Goal: Task Accomplishment & Management: Use online tool/utility

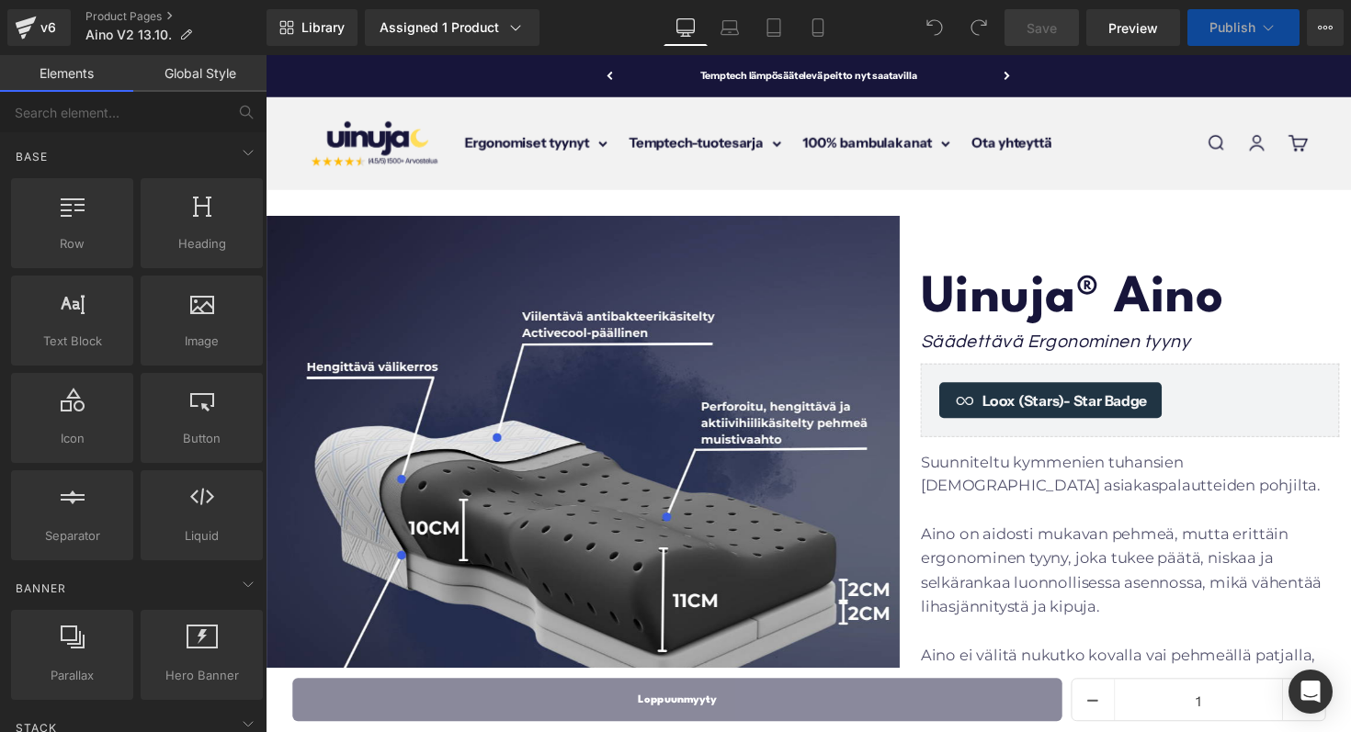
scroll to position [471, 0]
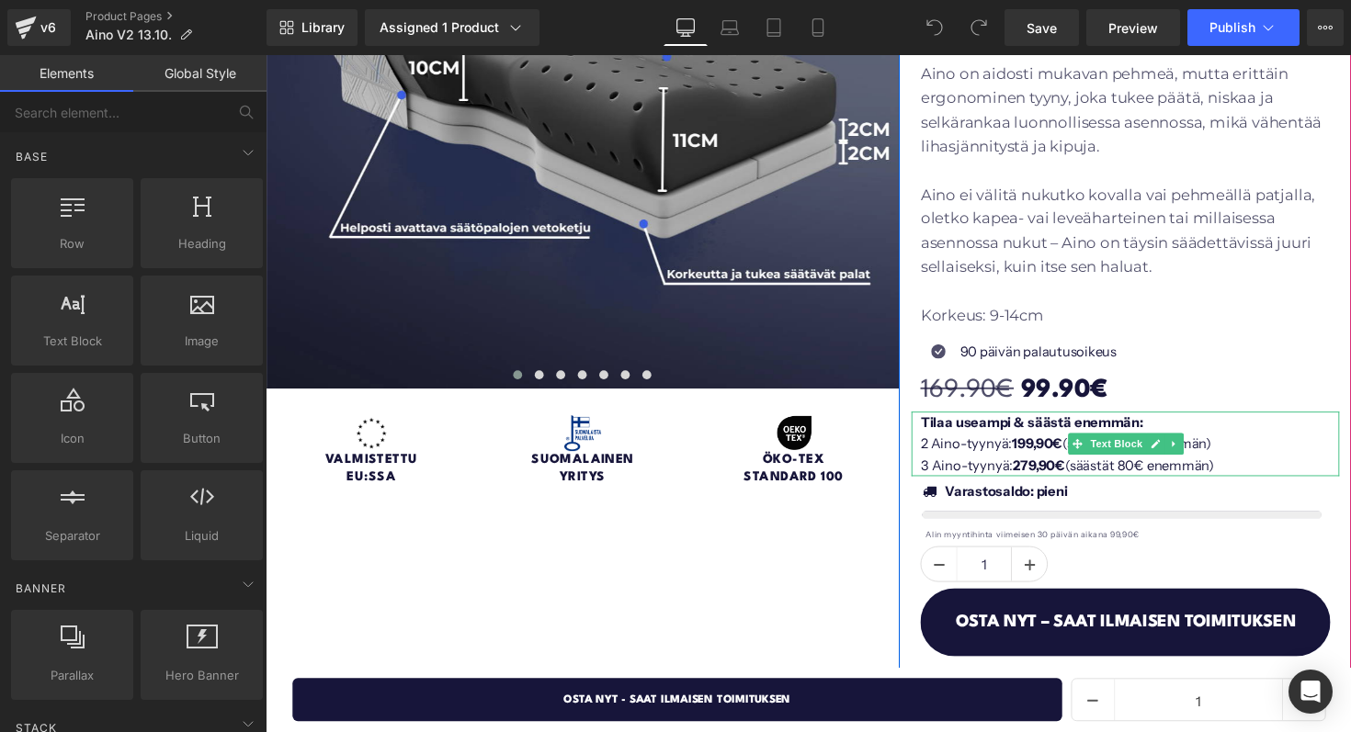
click at [1023, 469] on p "3 Aino-tyynyä: 279,90€ (säästät 80€ enemmän)" at bounding box center [1150, 476] width 429 height 22
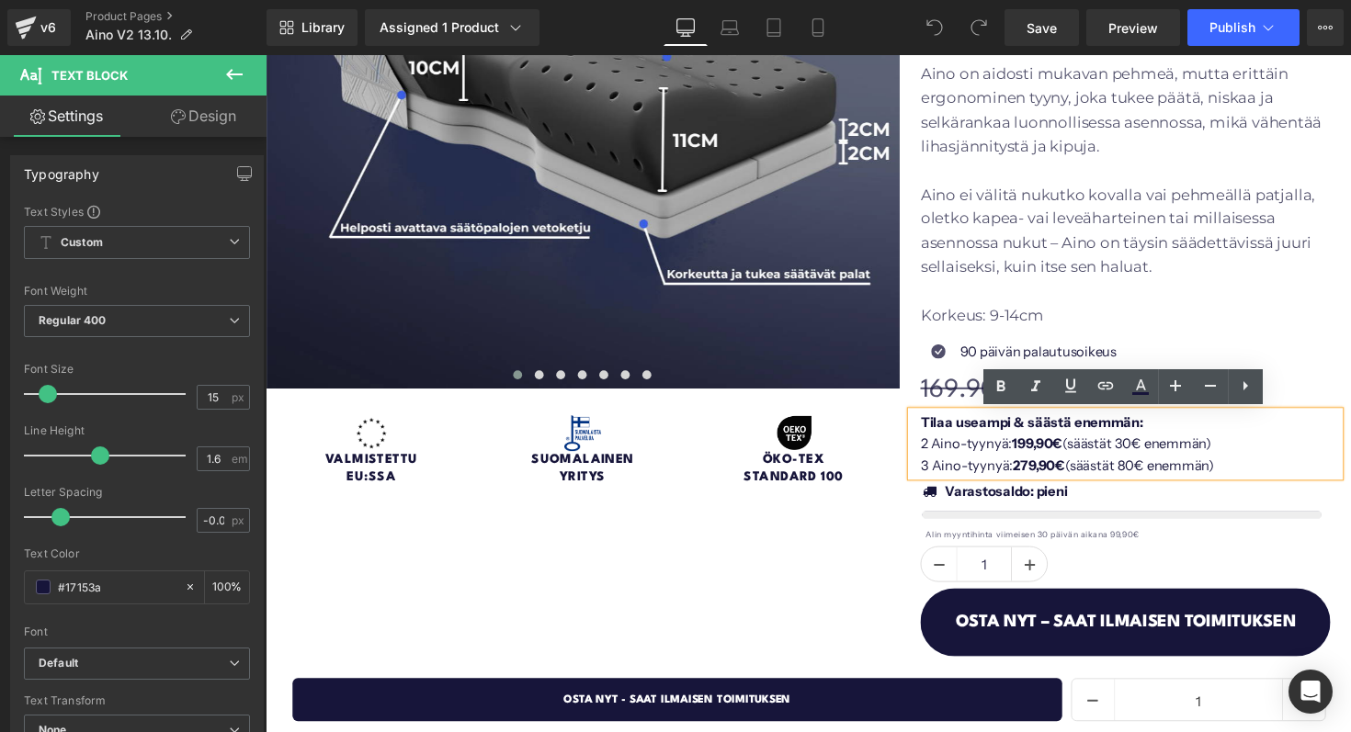
click at [1066, 454] on span "199,90€" at bounding box center [1055, 453] width 51 height 17
drag, startPoint x: 1238, startPoint y: 478, endPoint x: 929, endPoint y: 459, distance: 309.2
click at [929, 459] on div "Tilaa useampi & säästä enemmän: 2 Aino-tyynyä: 199,90€ (säästät 30€ enemmän) 3 …" at bounding box center [1146, 454] width 438 height 66
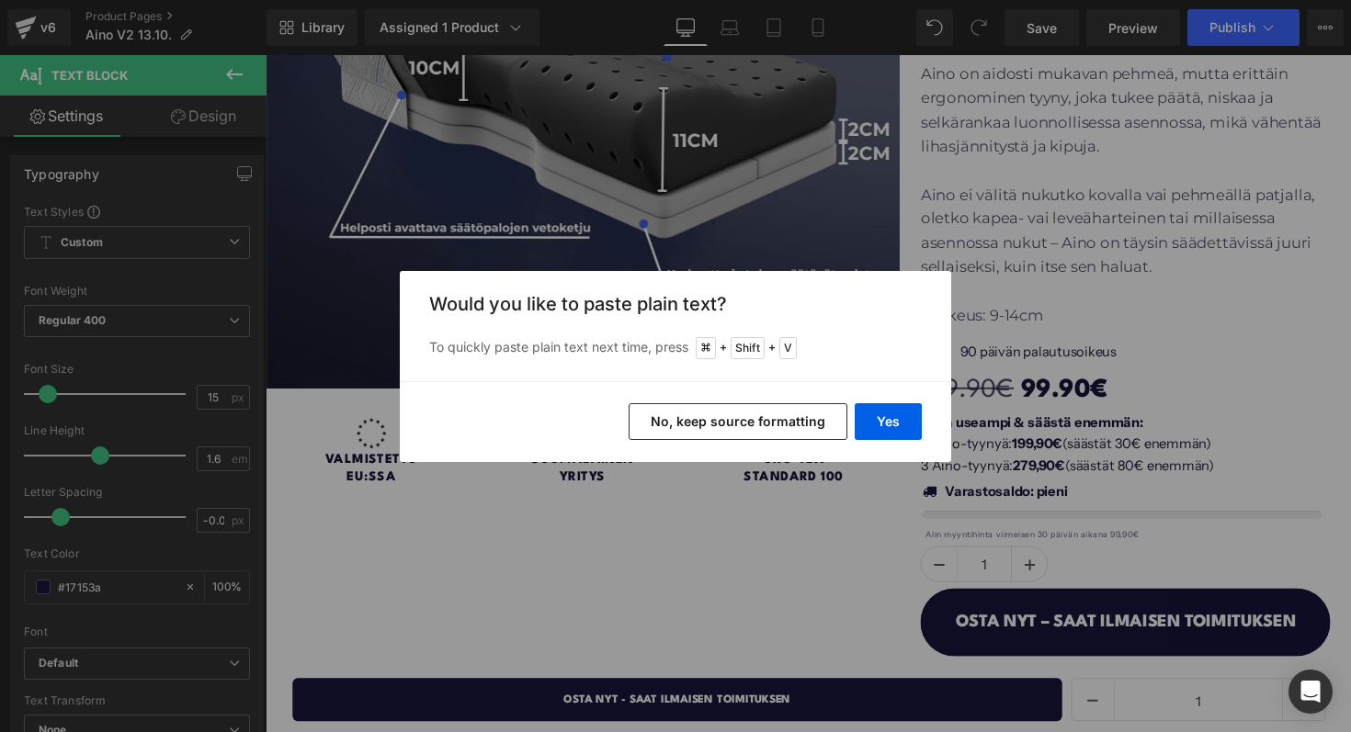
click at [793, 419] on button "No, keep source formatting" at bounding box center [737, 421] width 219 height 37
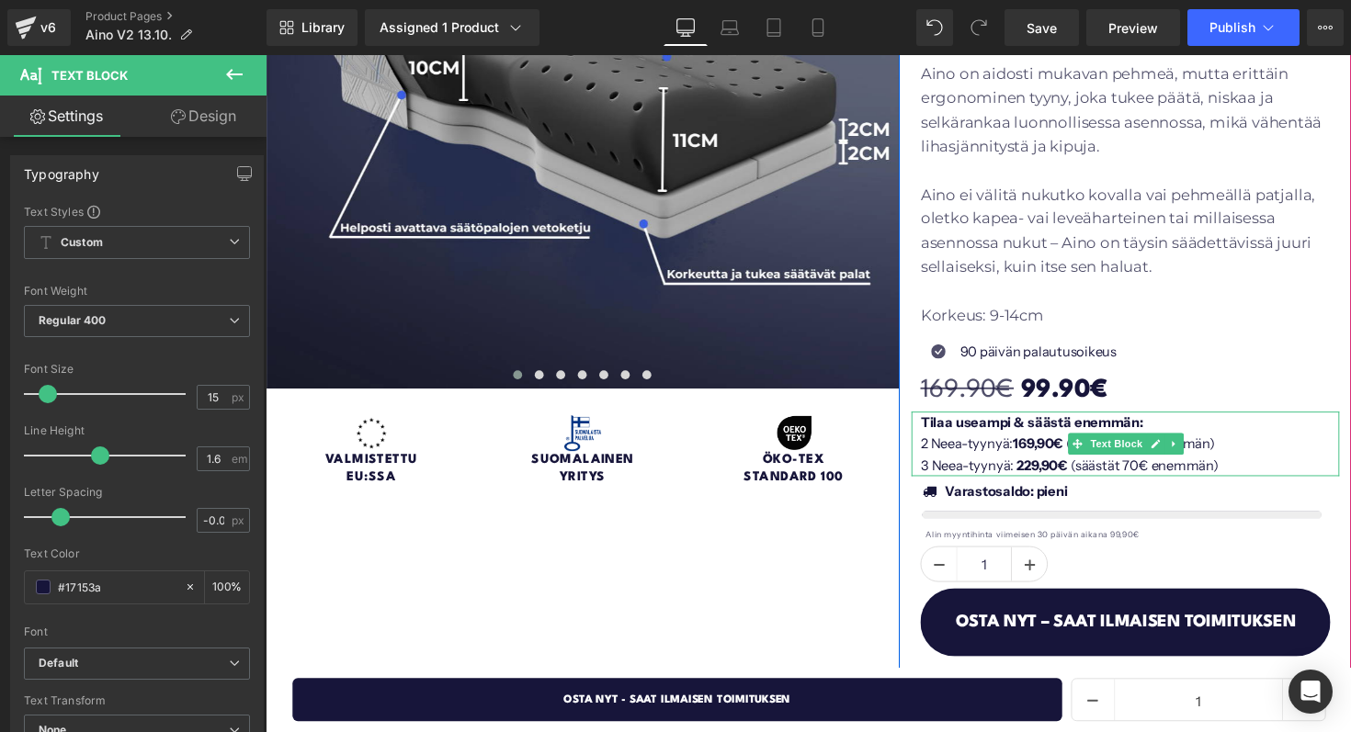
click at [966, 458] on p "2 Neea-tyynyä: 169,90€ (säästät 30€ enemmän)" at bounding box center [1150, 454] width 429 height 22
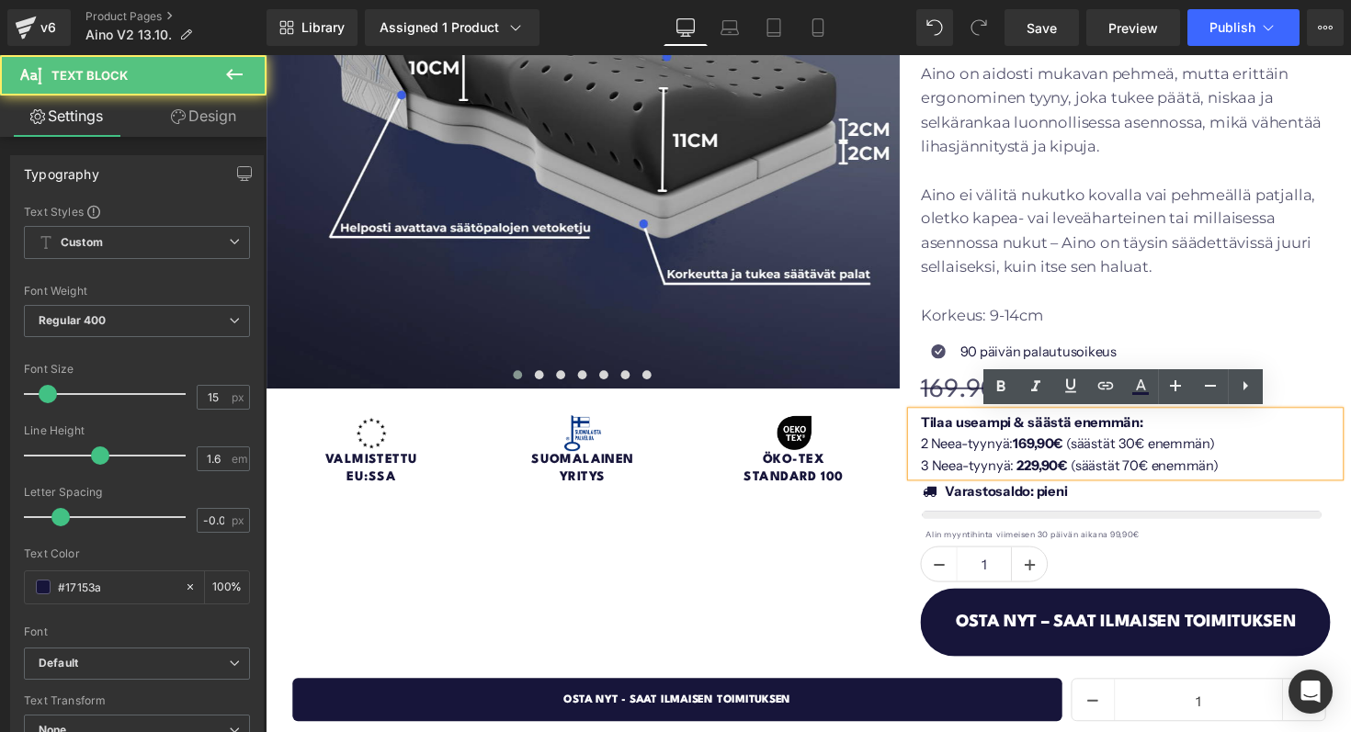
click at [978, 458] on p "2 Neea-tyynyä: 169,90€ (säästät 30€ enemmän)" at bounding box center [1150, 454] width 429 height 22
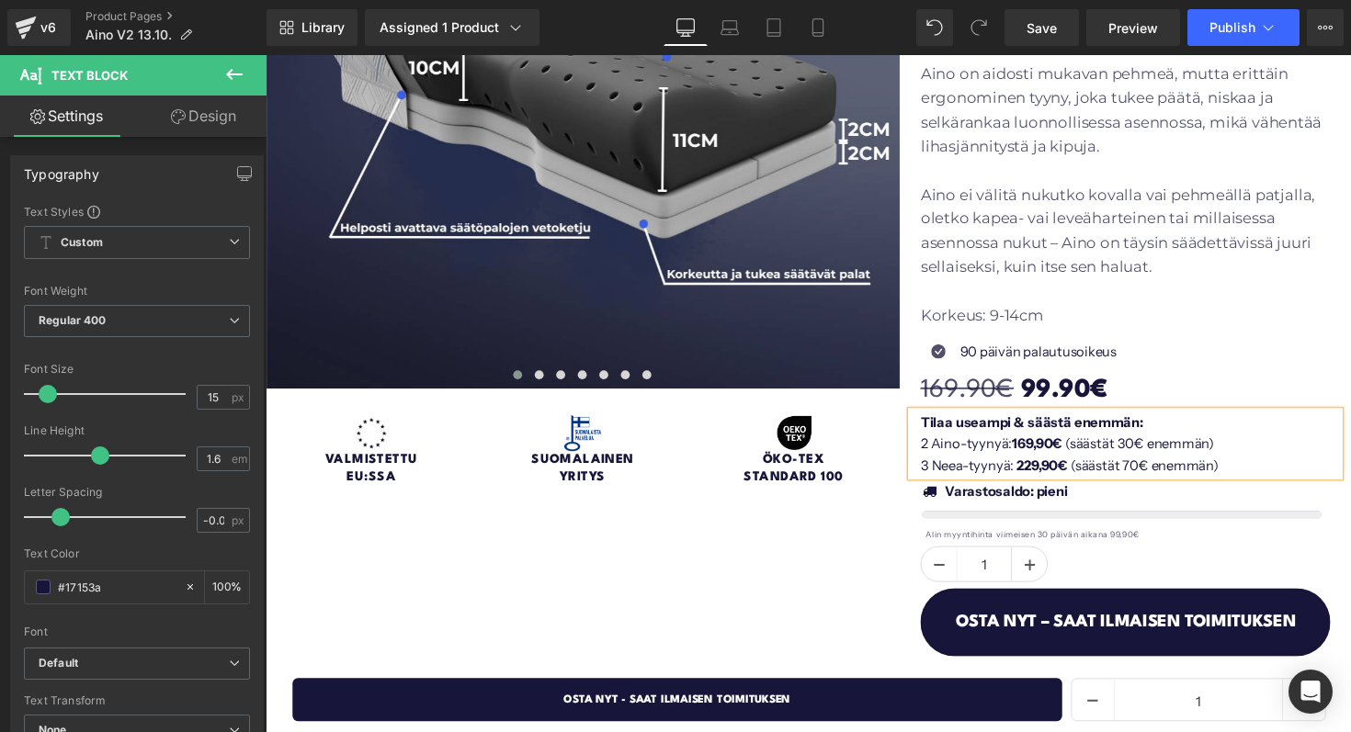
click at [980, 474] on p "3 Neea-tyynyä: 229,90€ (säästät 70€ enemmän)" at bounding box center [1150, 476] width 429 height 22
click at [1044, 27] on span "Save" at bounding box center [1041, 27] width 30 height 19
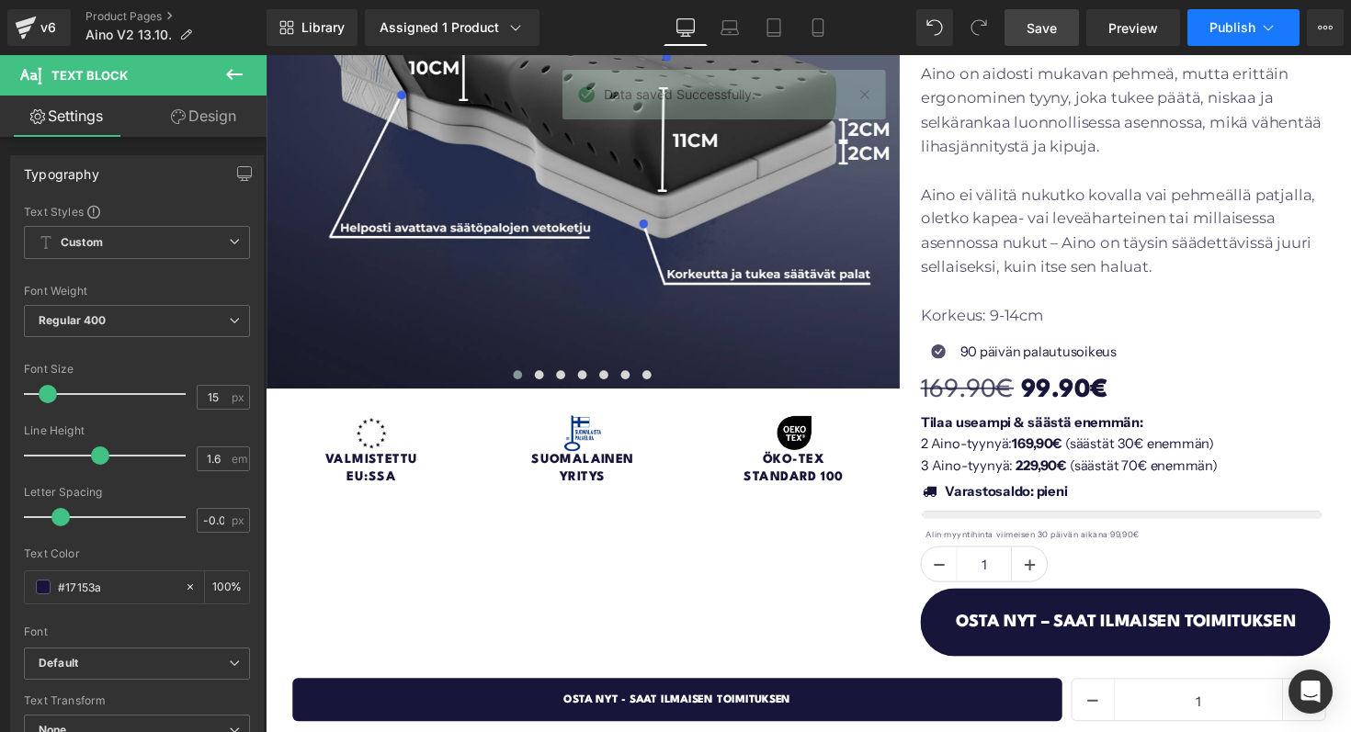
click at [1217, 29] on span "Publish" at bounding box center [1232, 27] width 46 height 15
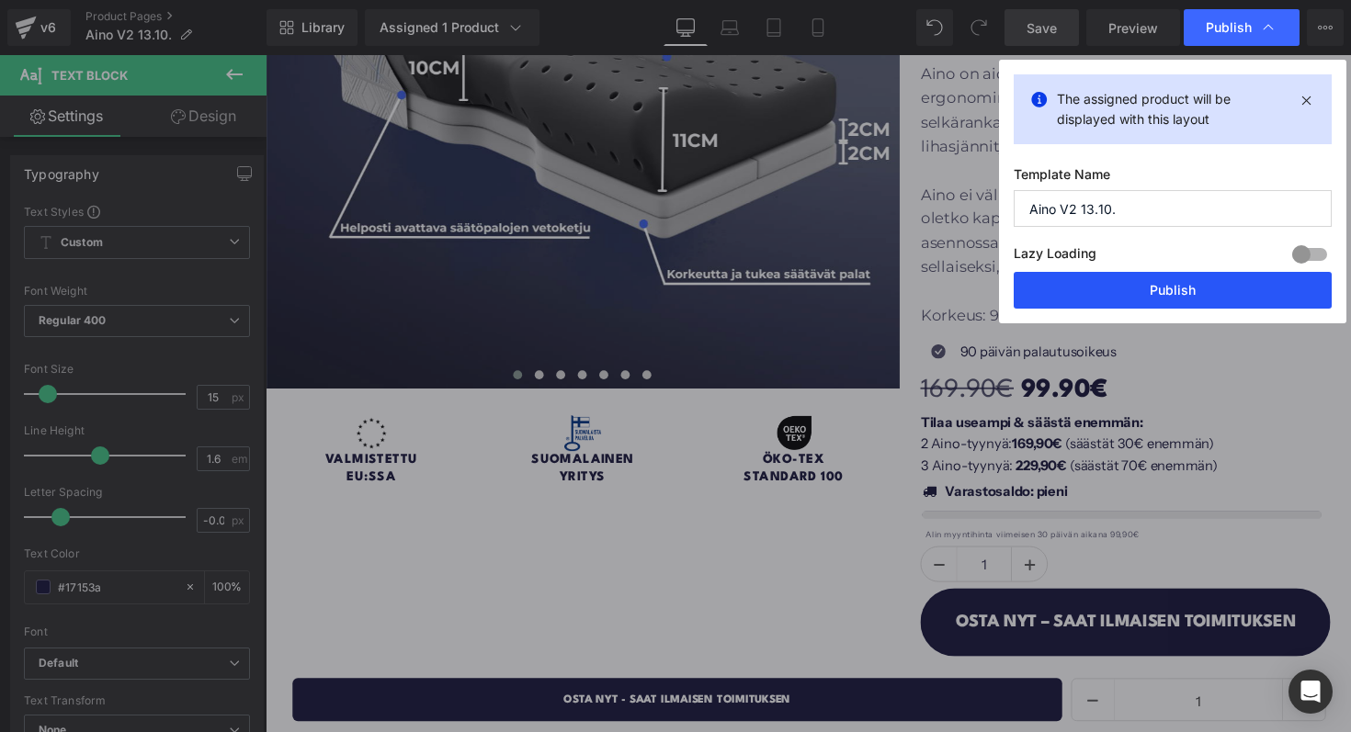
click at [1037, 277] on button "Publish" at bounding box center [1172, 290] width 318 height 37
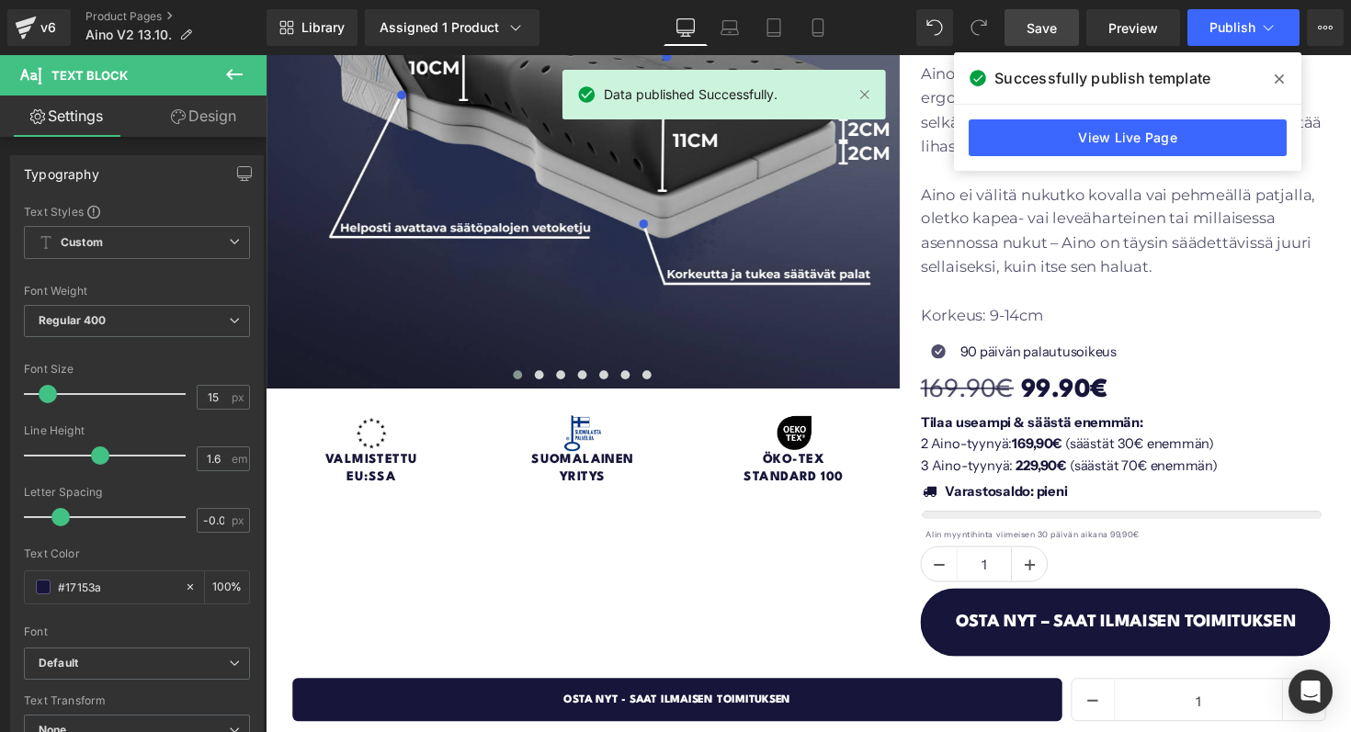
click at [1278, 80] on icon at bounding box center [1278, 79] width 9 height 15
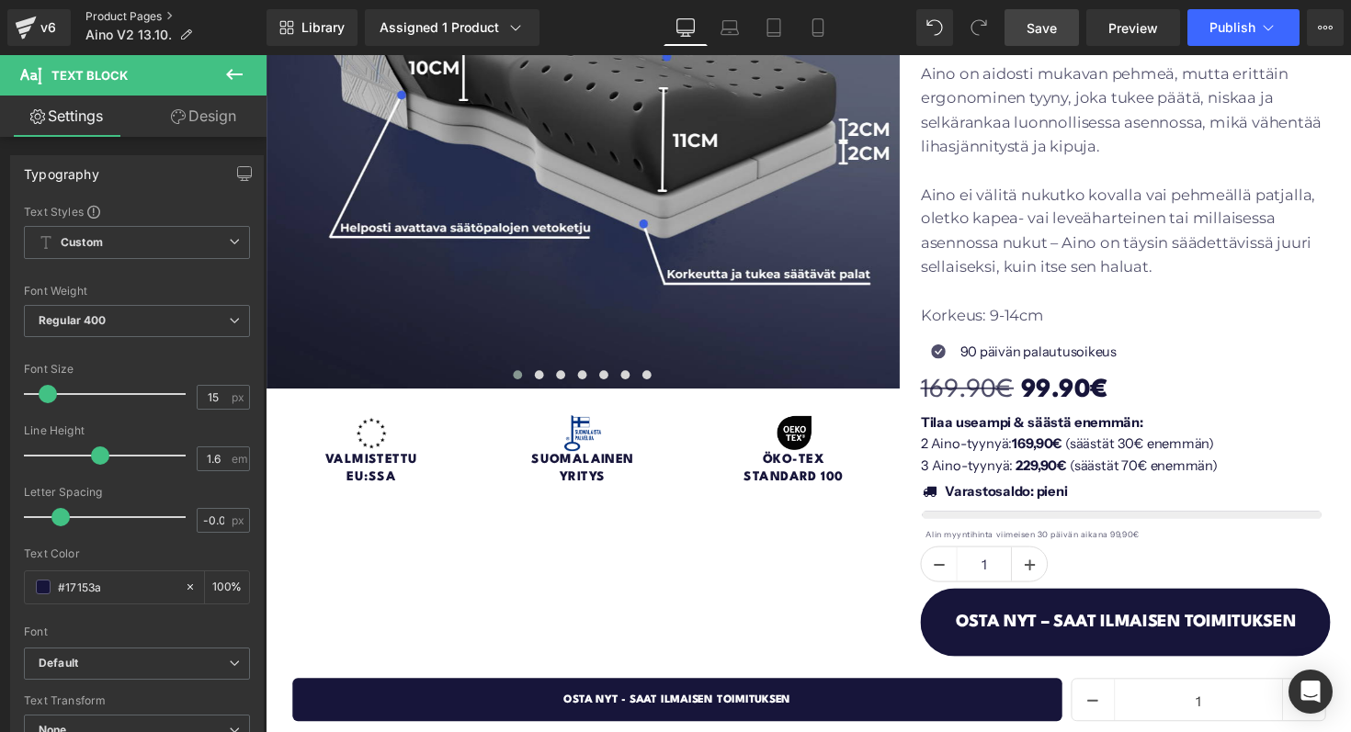
click at [101, 19] on link "Product Pages" at bounding box center [175, 16] width 181 height 15
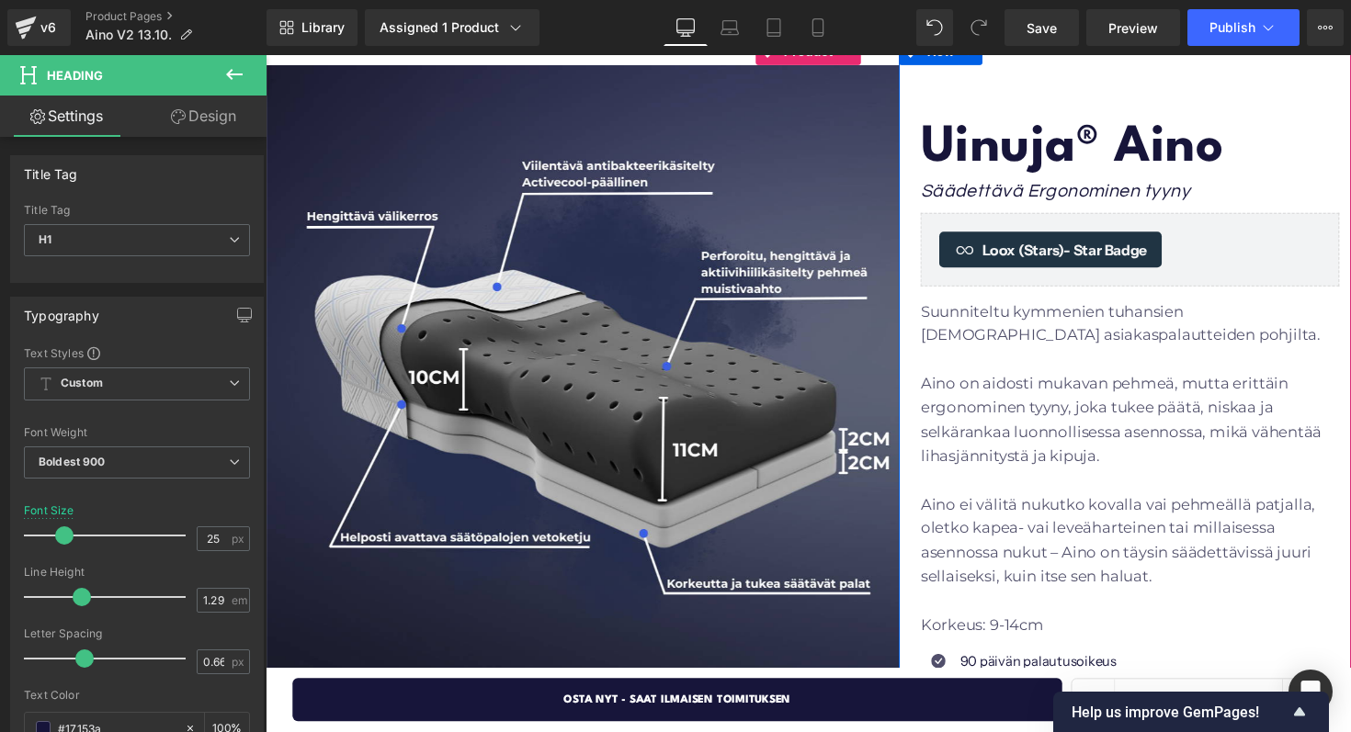
scroll to position [399, 0]
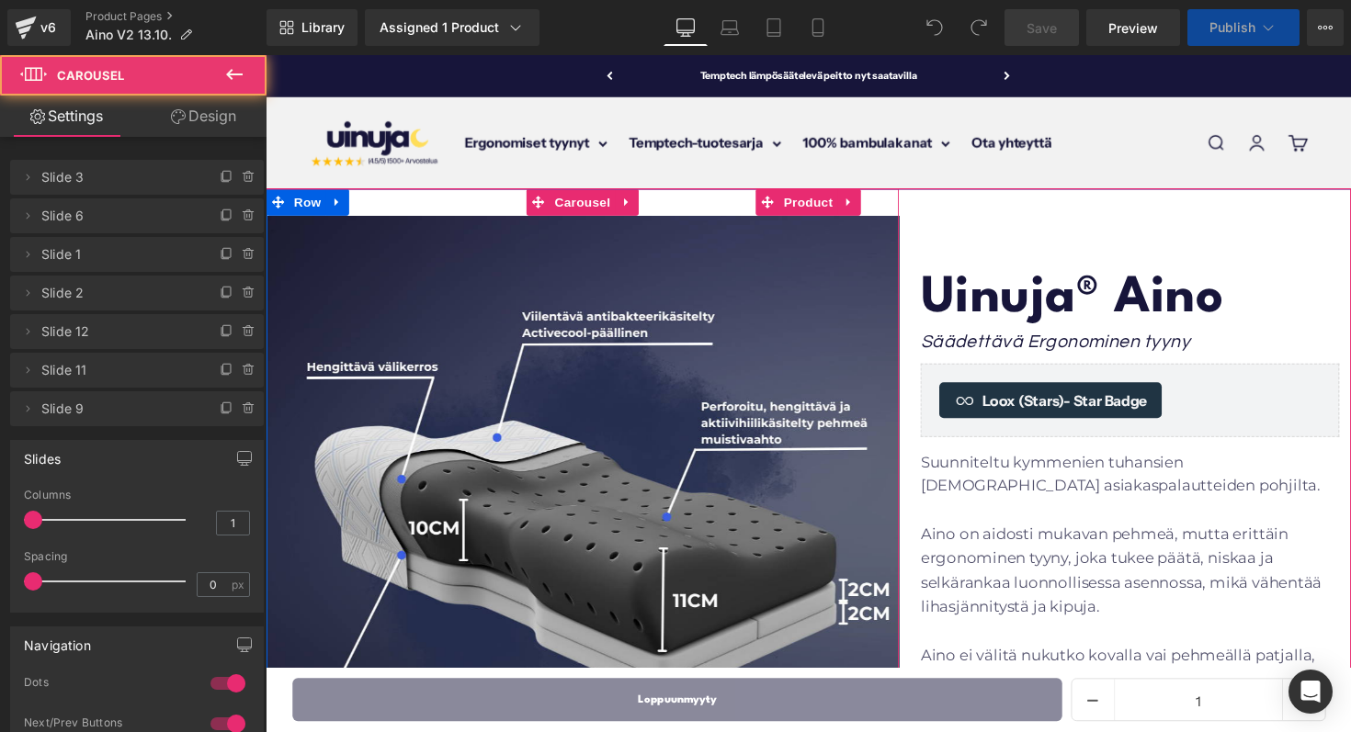
click at [579, 206] on div "Image Image Image Image" at bounding box center [590, 530] width 649 height 676
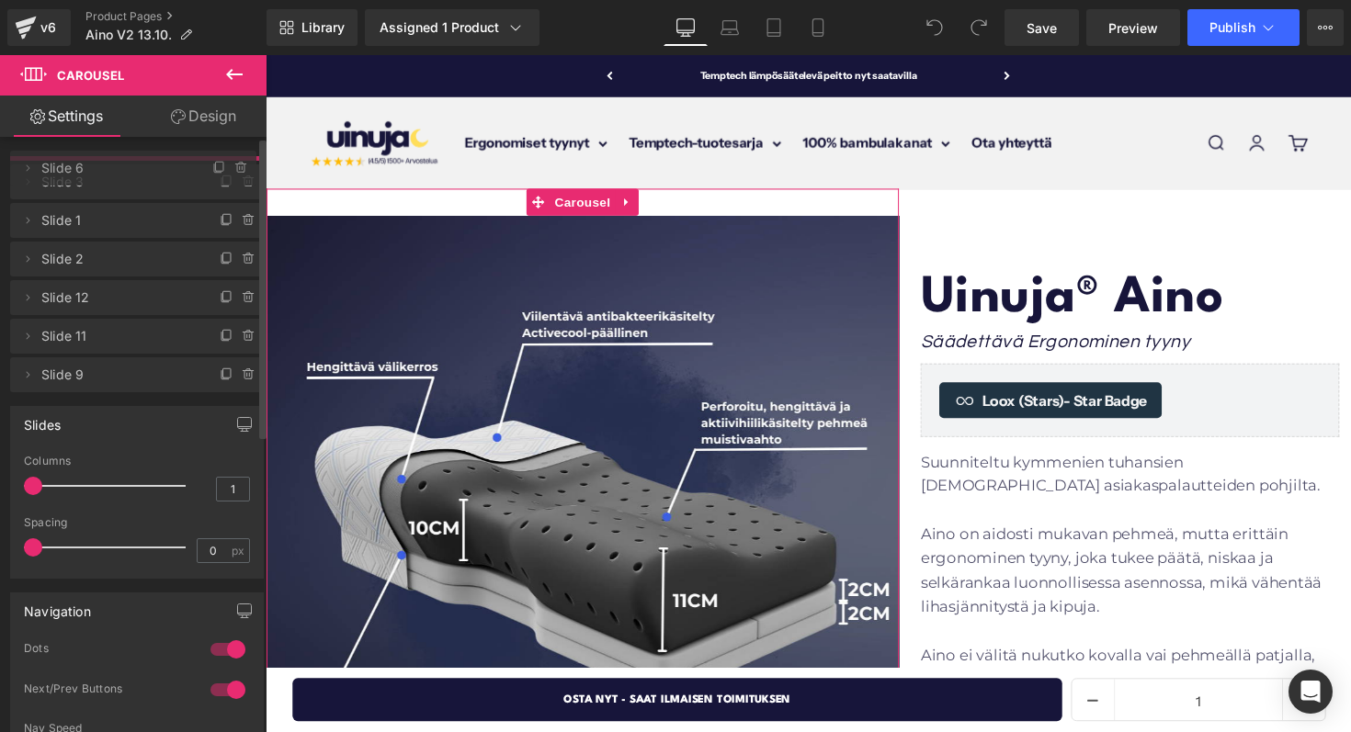
drag, startPoint x: 99, startPoint y: 210, endPoint x: 107, endPoint y: 164, distance: 47.4
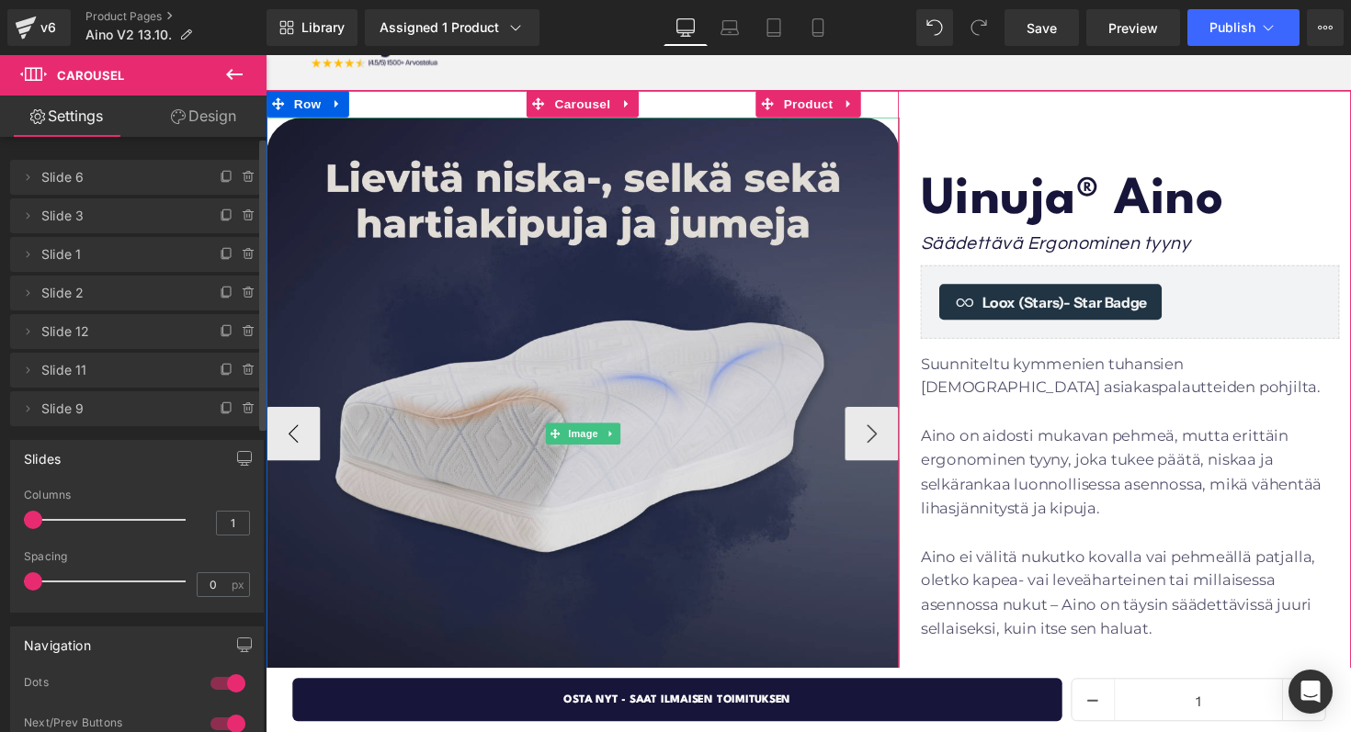
scroll to position [104, 0]
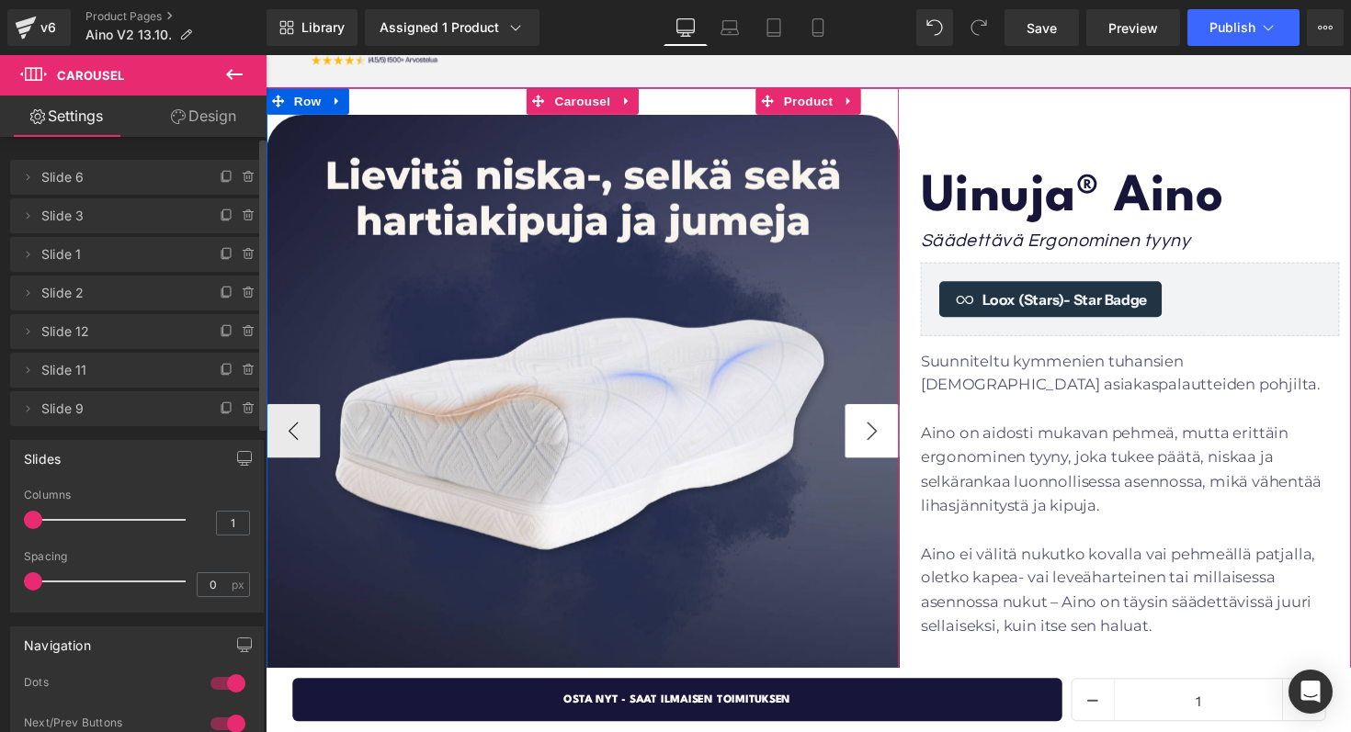
click at [886, 446] on button "›" at bounding box center [886, 440] width 55 height 55
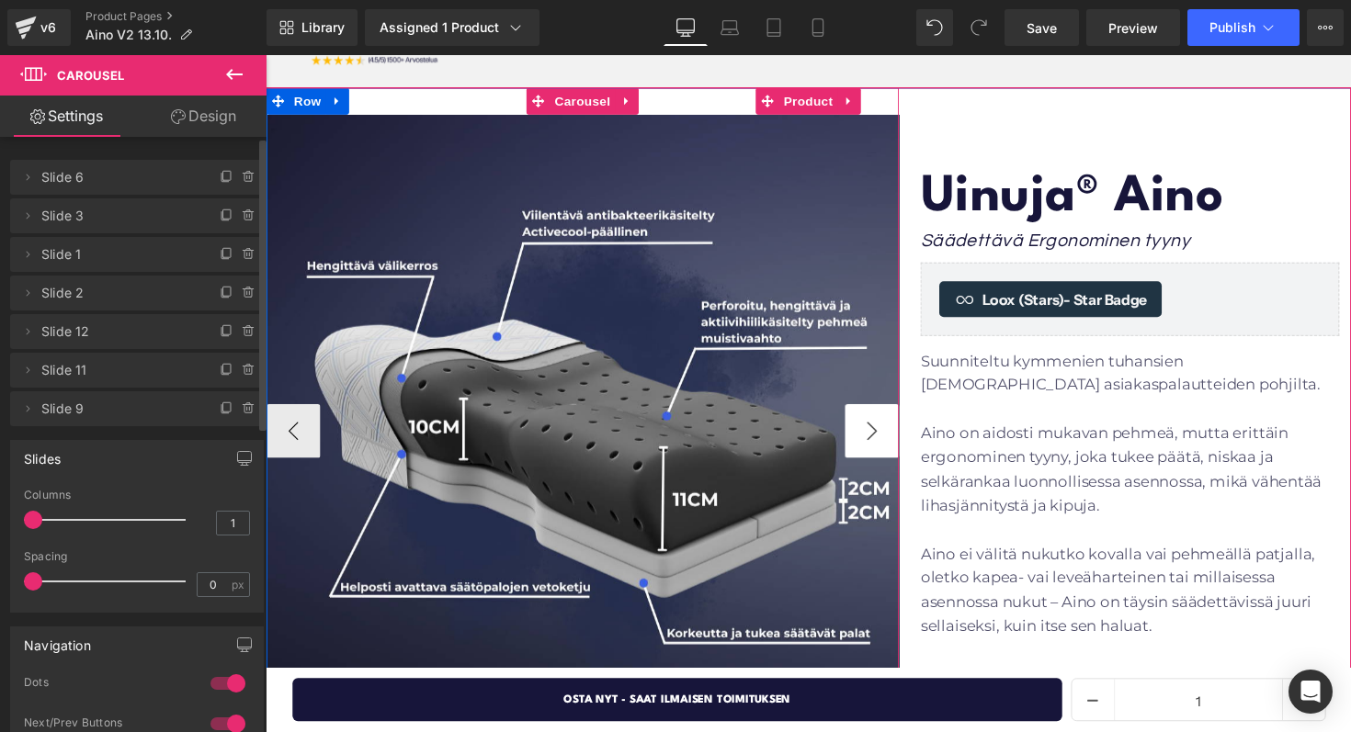
click at [886, 446] on button "›" at bounding box center [886, 440] width 55 height 55
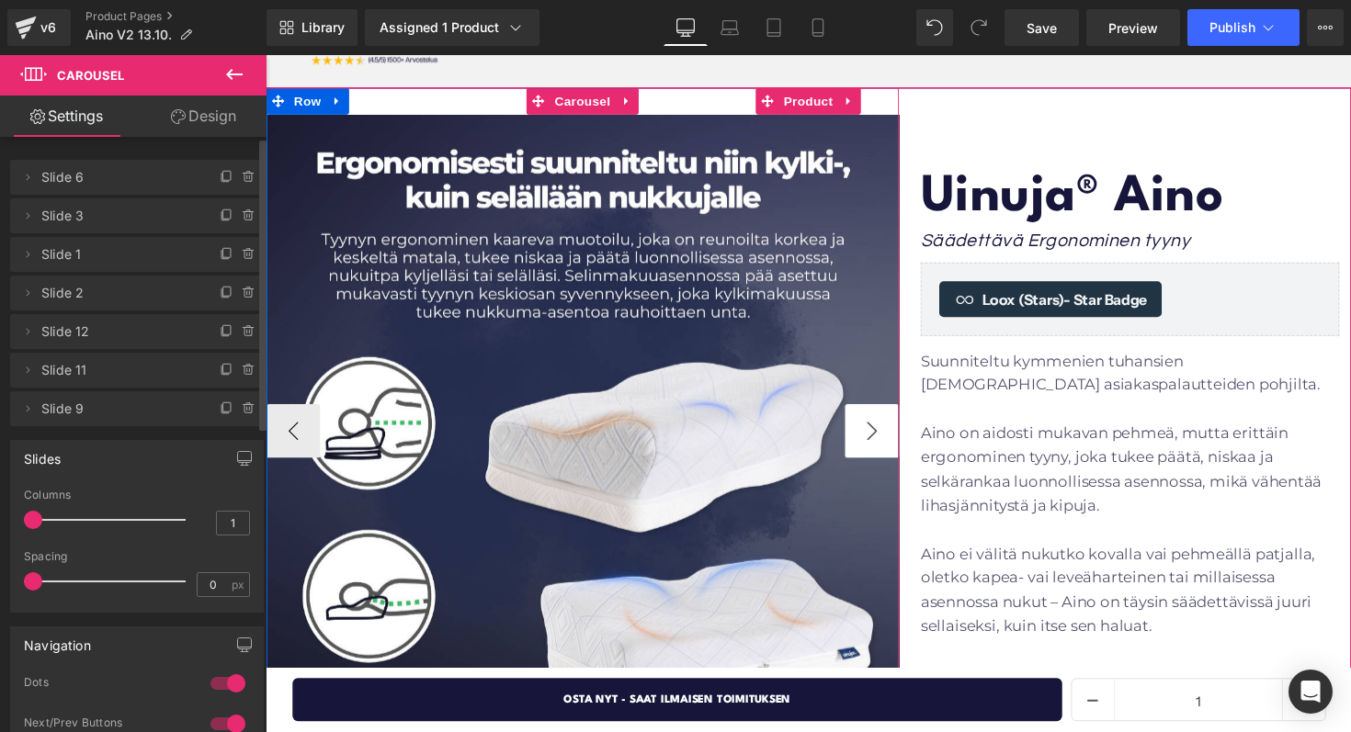
click at [886, 445] on button "›" at bounding box center [886, 440] width 55 height 55
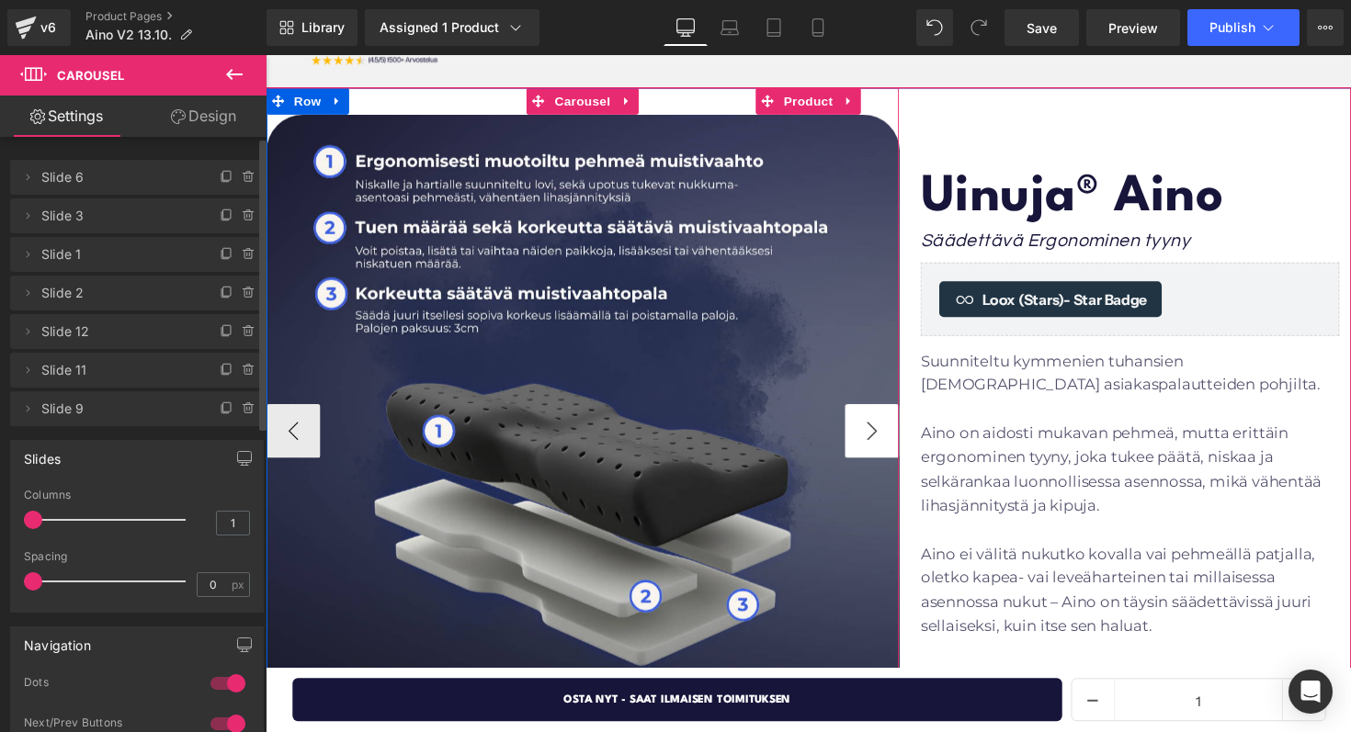
click at [885, 445] on button "›" at bounding box center [886, 440] width 55 height 55
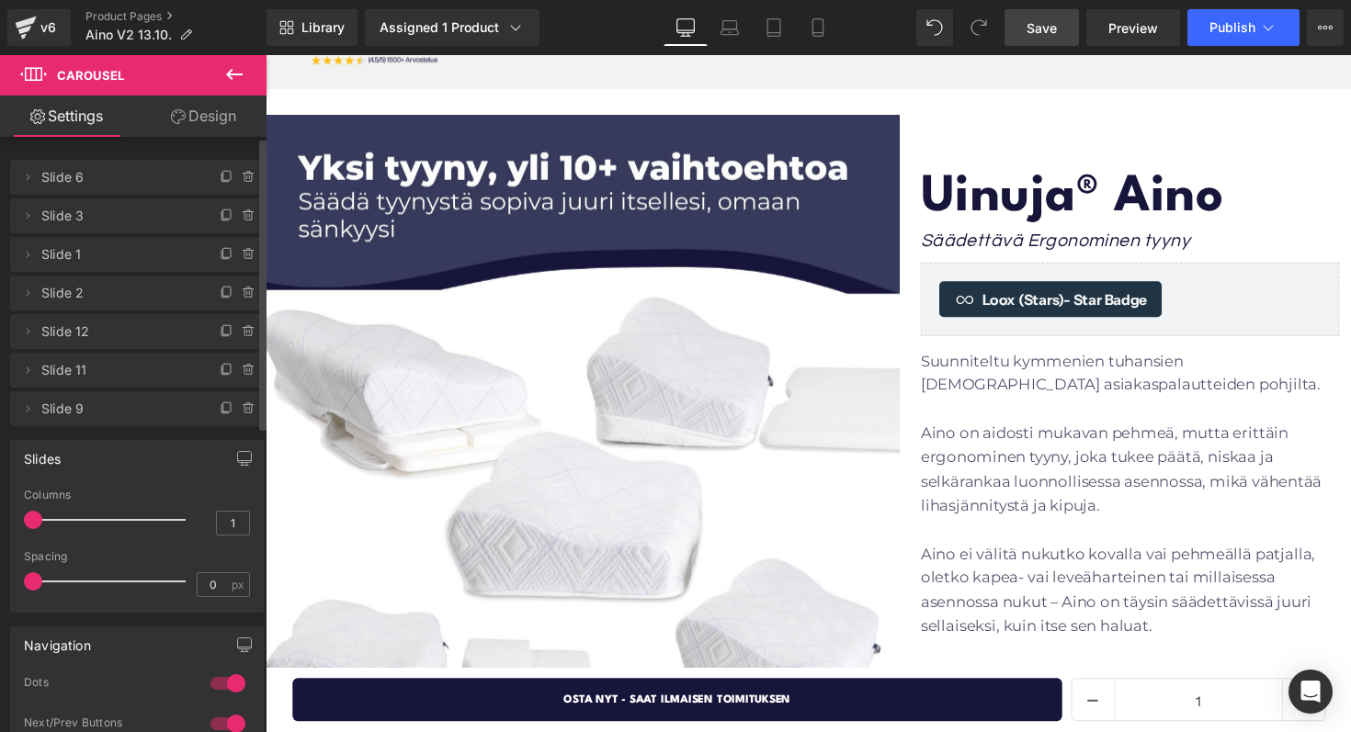
click at [1018, 22] on link "Save" at bounding box center [1041, 27] width 74 height 37
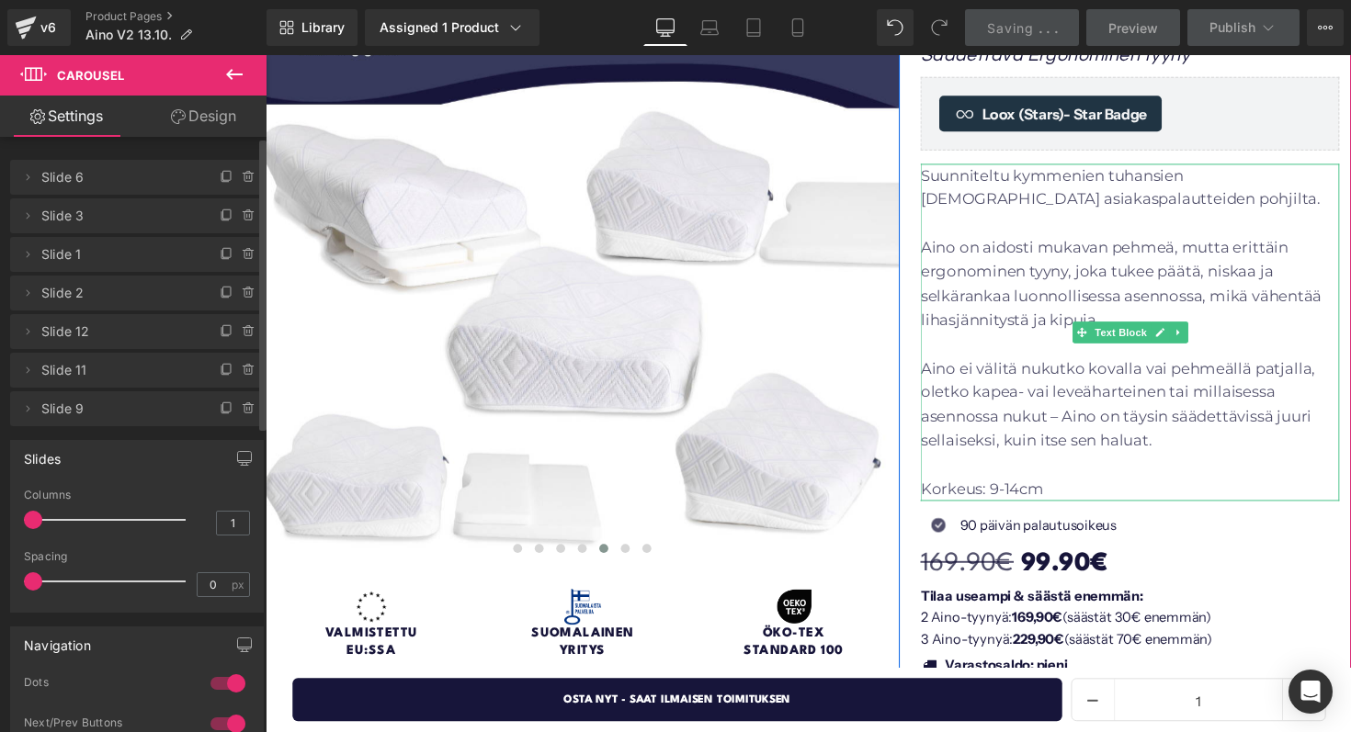
scroll to position [551, 0]
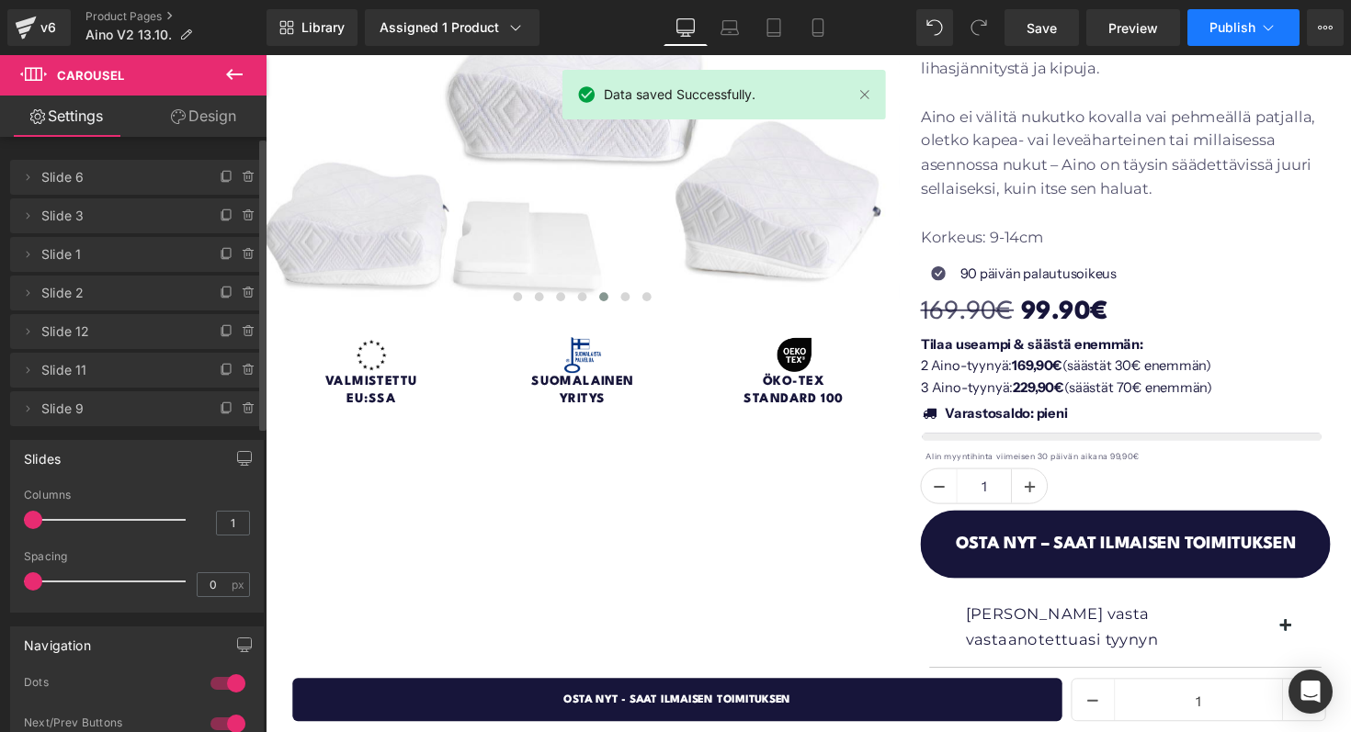
click at [1213, 18] on button "Publish" at bounding box center [1243, 27] width 112 height 37
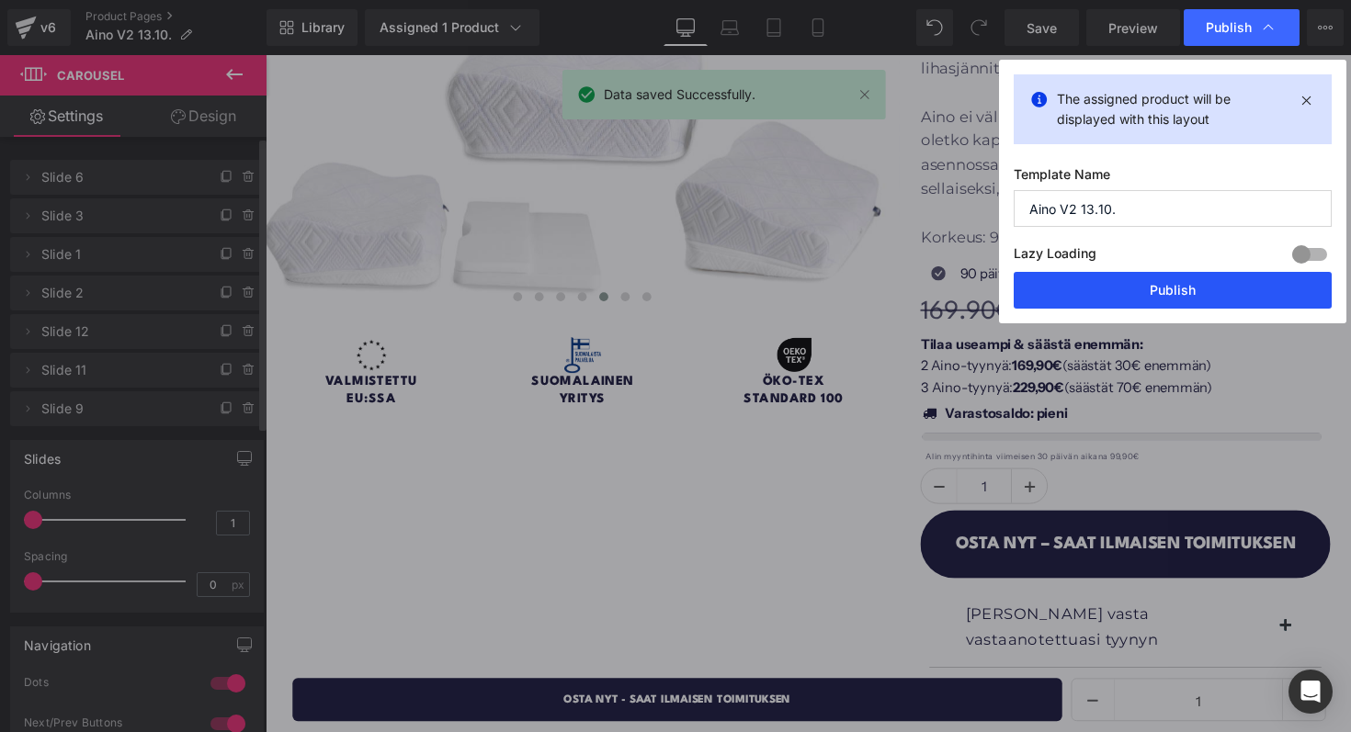
click at [1171, 297] on button "Publish" at bounding box center [1172, 290] width 318 height 37
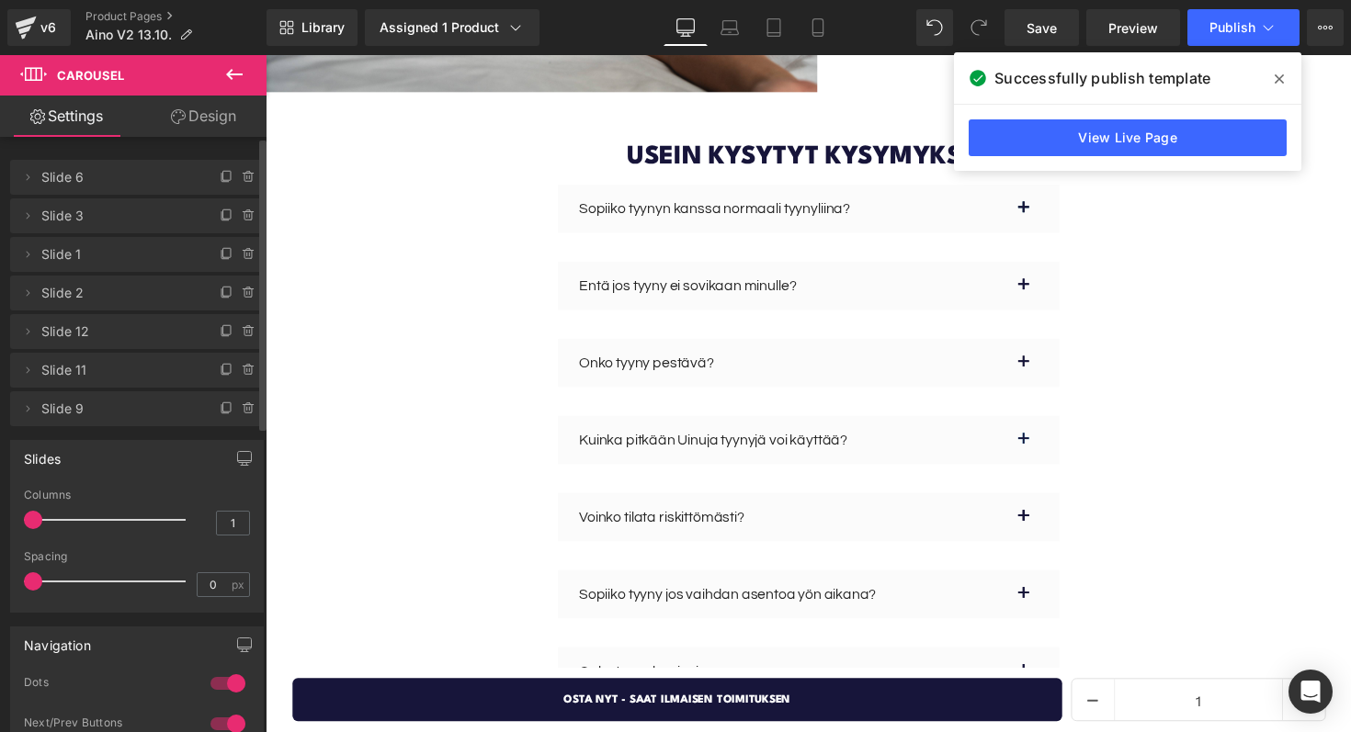
scroll to position [4823, 0]
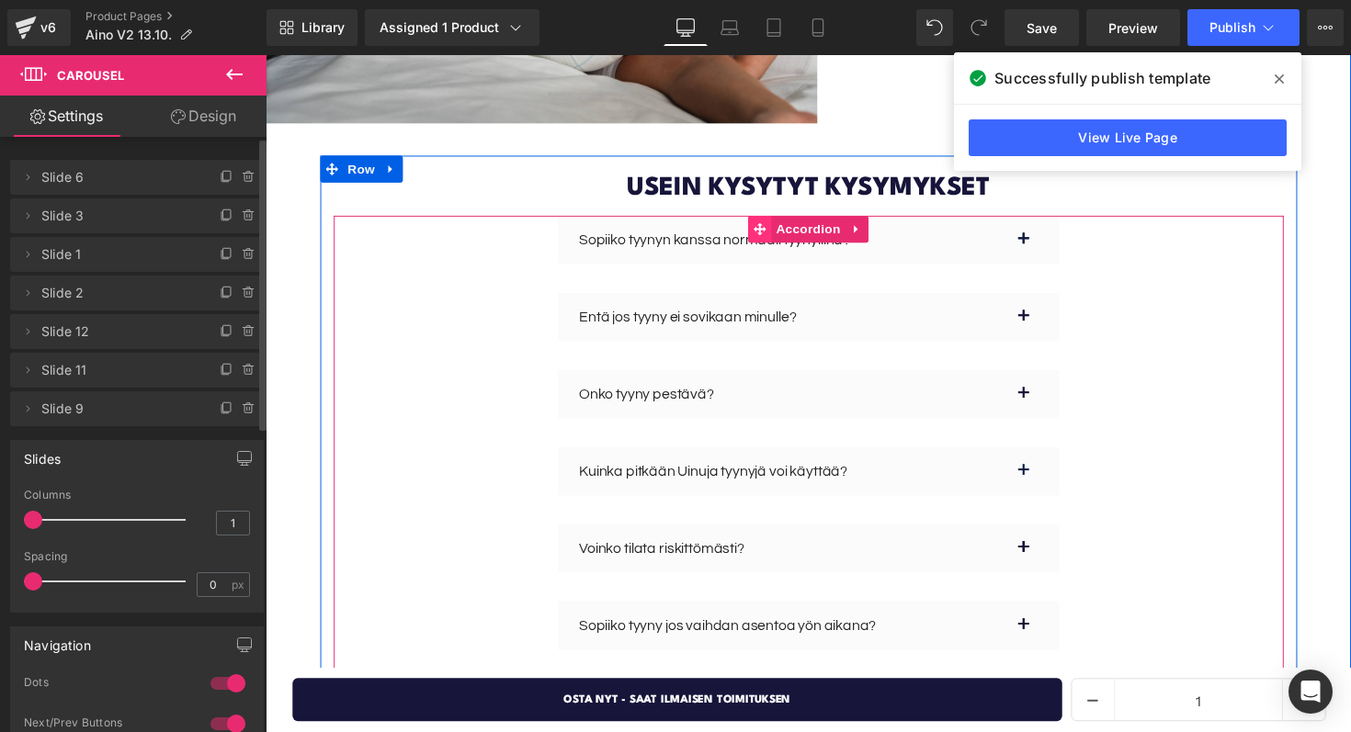
click at [771, 220] on span at bounding box center [772, 234] width 24 height 28
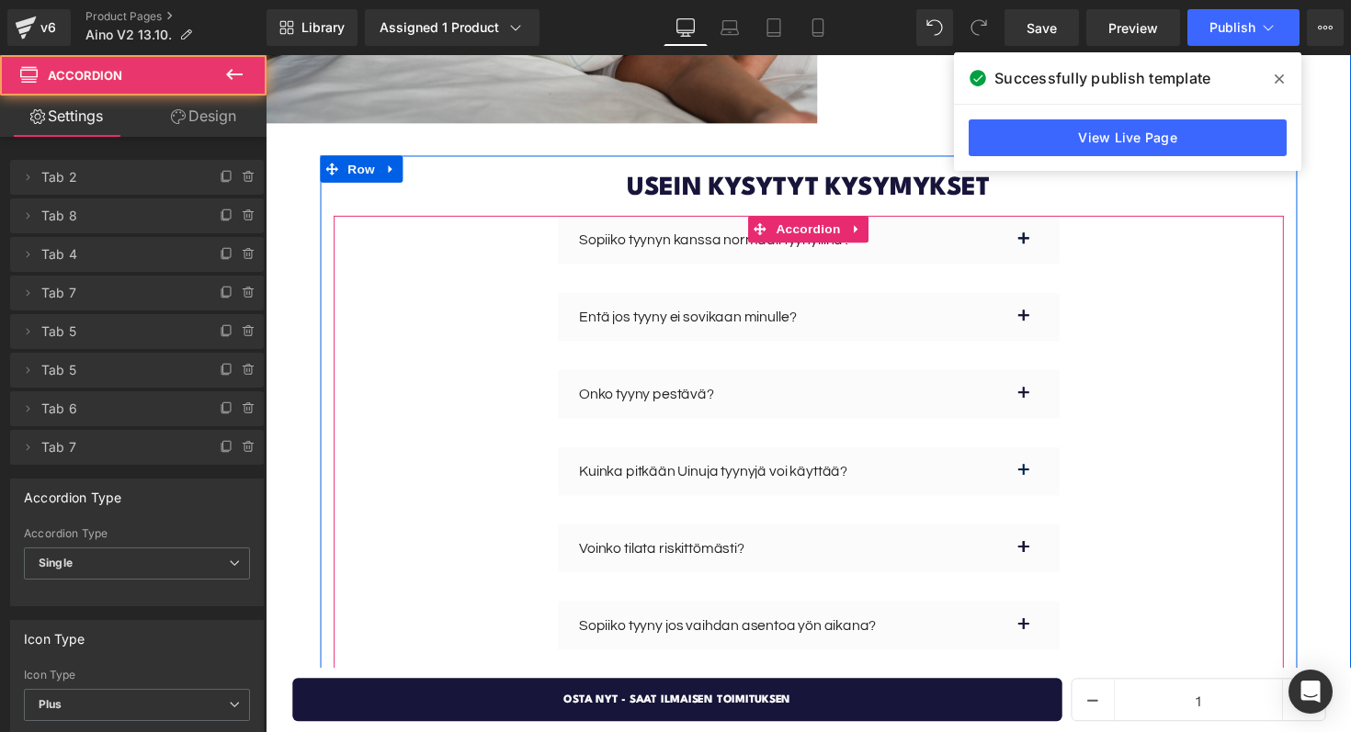
click at [266, 55] on div at bounding box center [266, 55] width 0 height 0
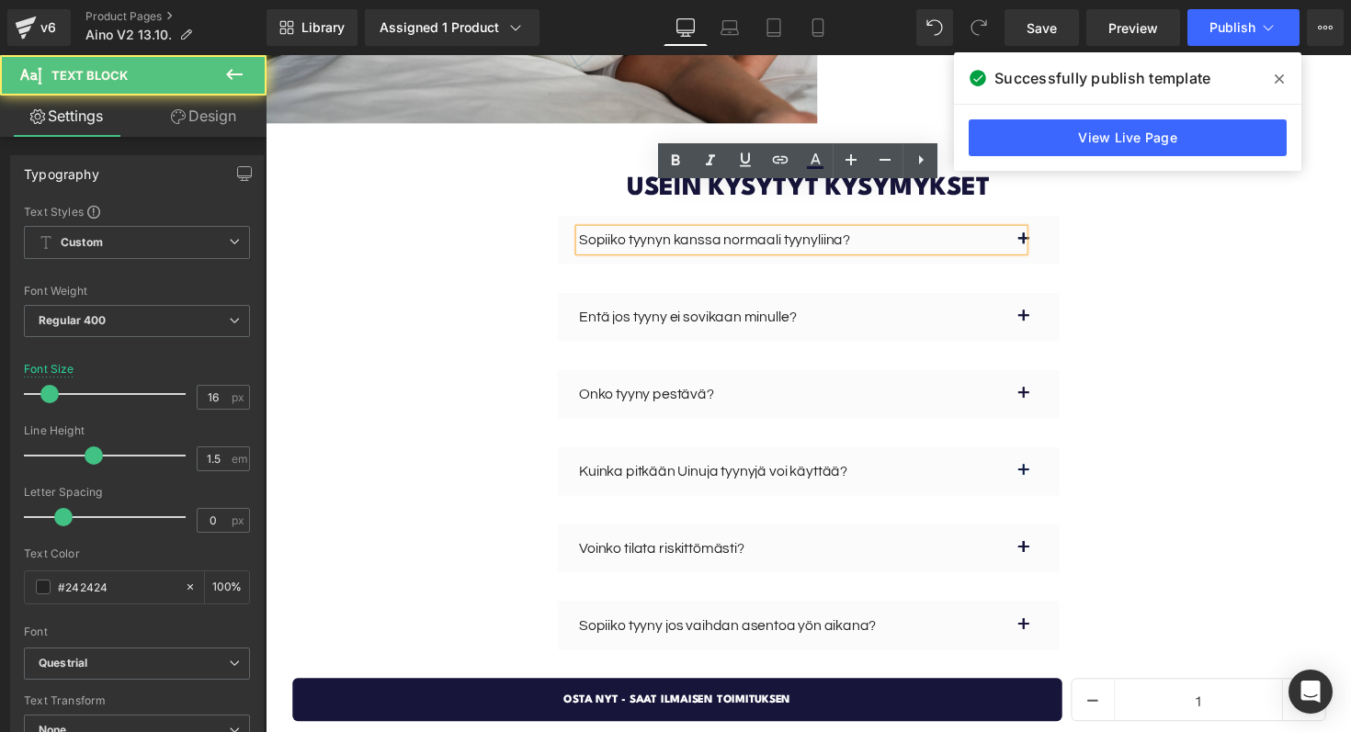
click at [1035, 233] on p "Sopiiko tyynyn kanssa normaali tyynyliina?" at bounding box center [814, 244] width 455 height 22
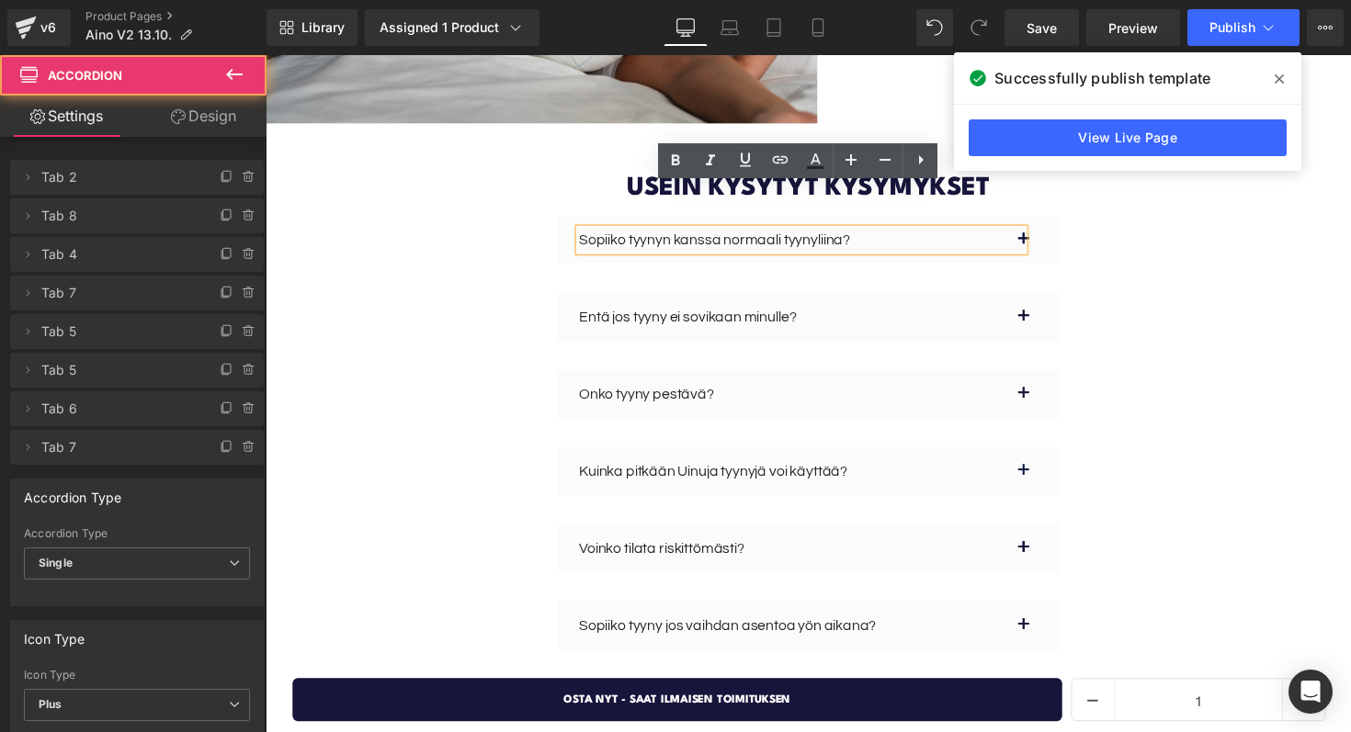
click at [1057, 220] on button "button" at bounding box center [1060, 245] width 37 height 50
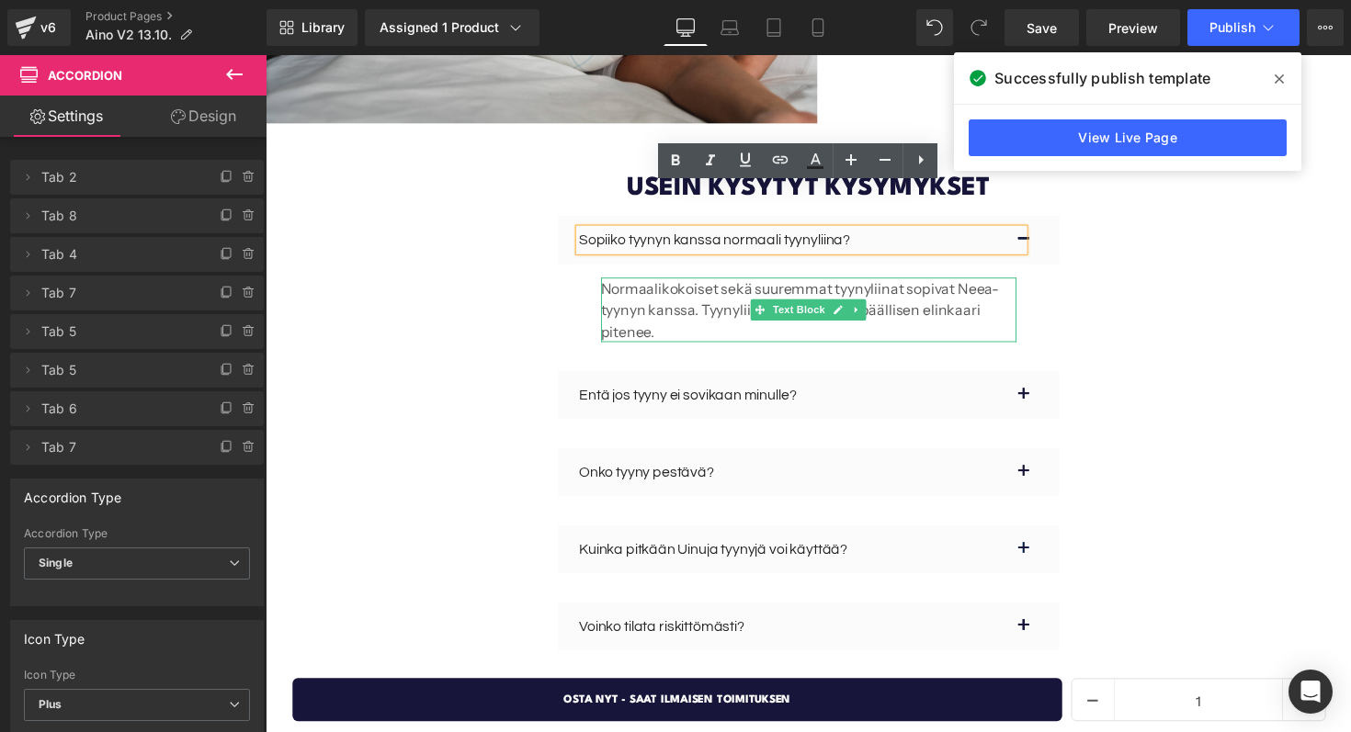
click at [721, 283] on p "Normaalikokoiset sekä suuremmat tyynyliinat sopivat Neea-tyynyn kanssa. Tyynyli…" at bounding box center [821, 316] width 425 height 66
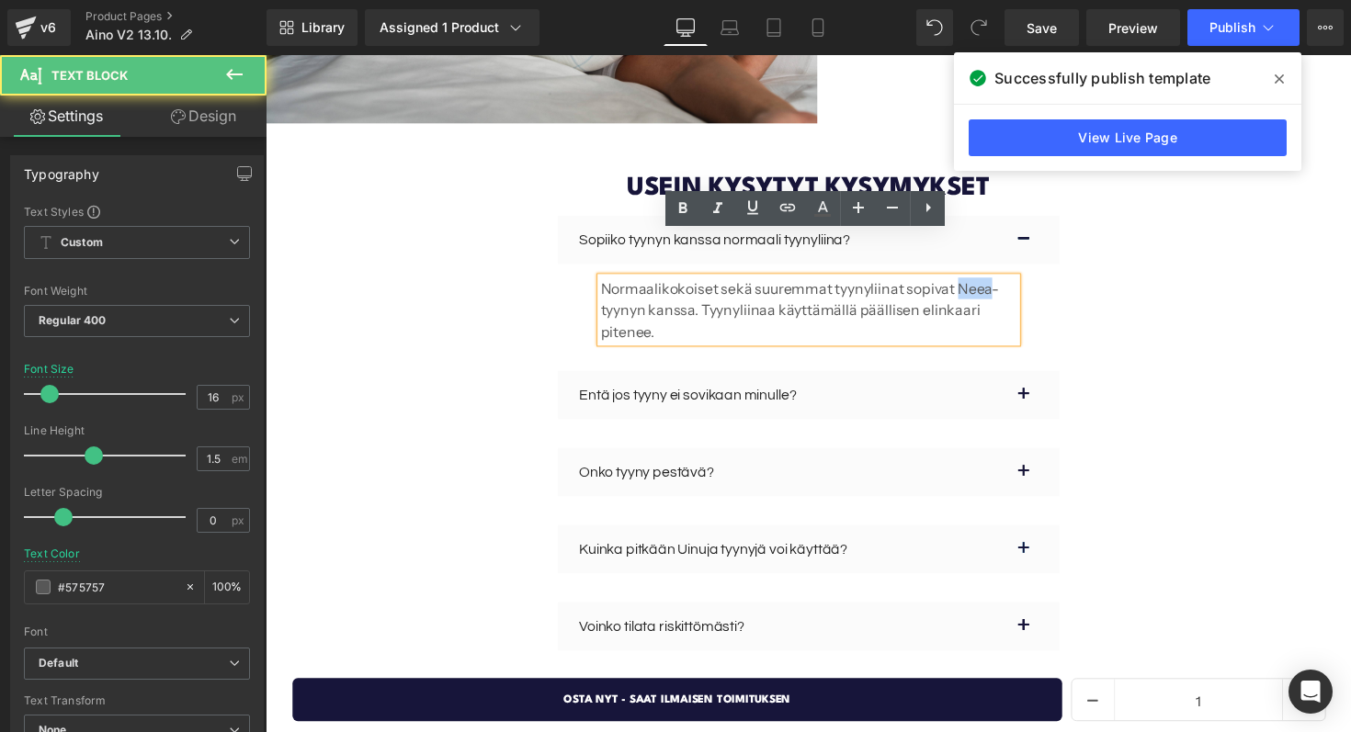
drag, startPoint x: 989, startPoint y: 247, endPoint x: 962, endPoint y: 251, distance: 27.8
click at [962, 283] on p "Normaalikokoiset sekä suuremmat tyynyliinat sopivat Neea-tyynyn kanssa. Tyynyli…" at bounding box center [821, 316] width 425 height 66
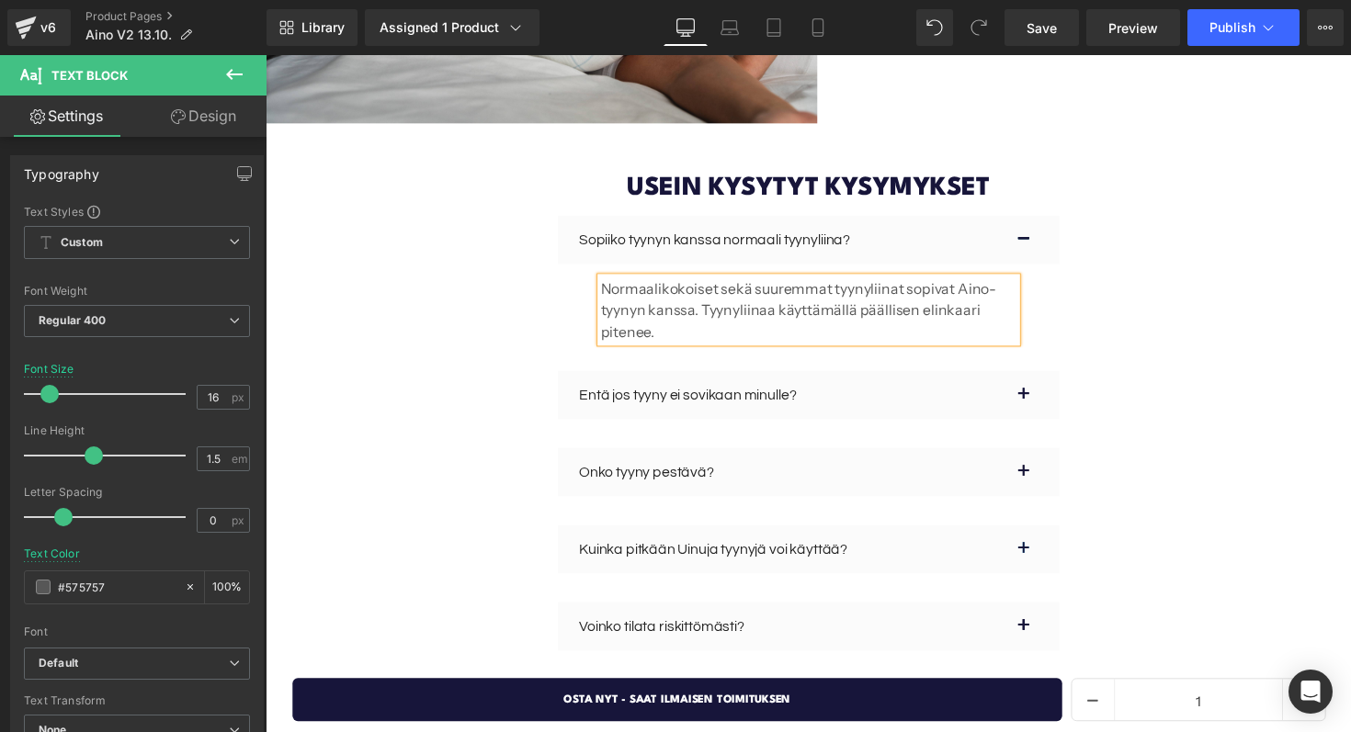
click at [1209, 255] on div "Sopiiko tyynyn kanssa normaali tyynyliina? Text Block Normaalikokoiset sekä suu…" at bounding box center [821, 576] width 973 height 712
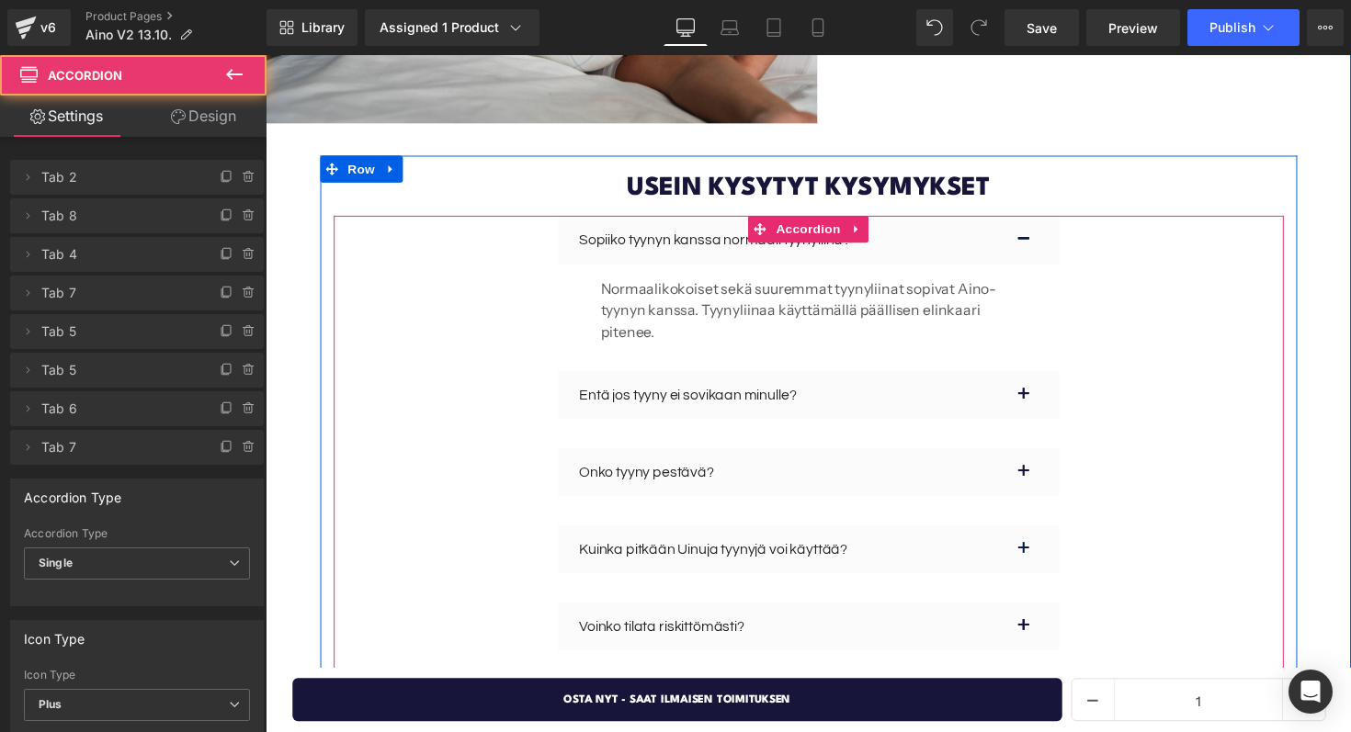
click at [949, 301] on div "Sopiiko tyynyn kanssa normaali tyynyliina? Text Block Normaalikokoiset sekä suu…" at bounding box center [822, 299] width 514 height 159
click at [989, 392] on div "Entä jos tyyny ei sovikaan minulle? Text Block" at bounding box center [814, 403] width 455 height 22
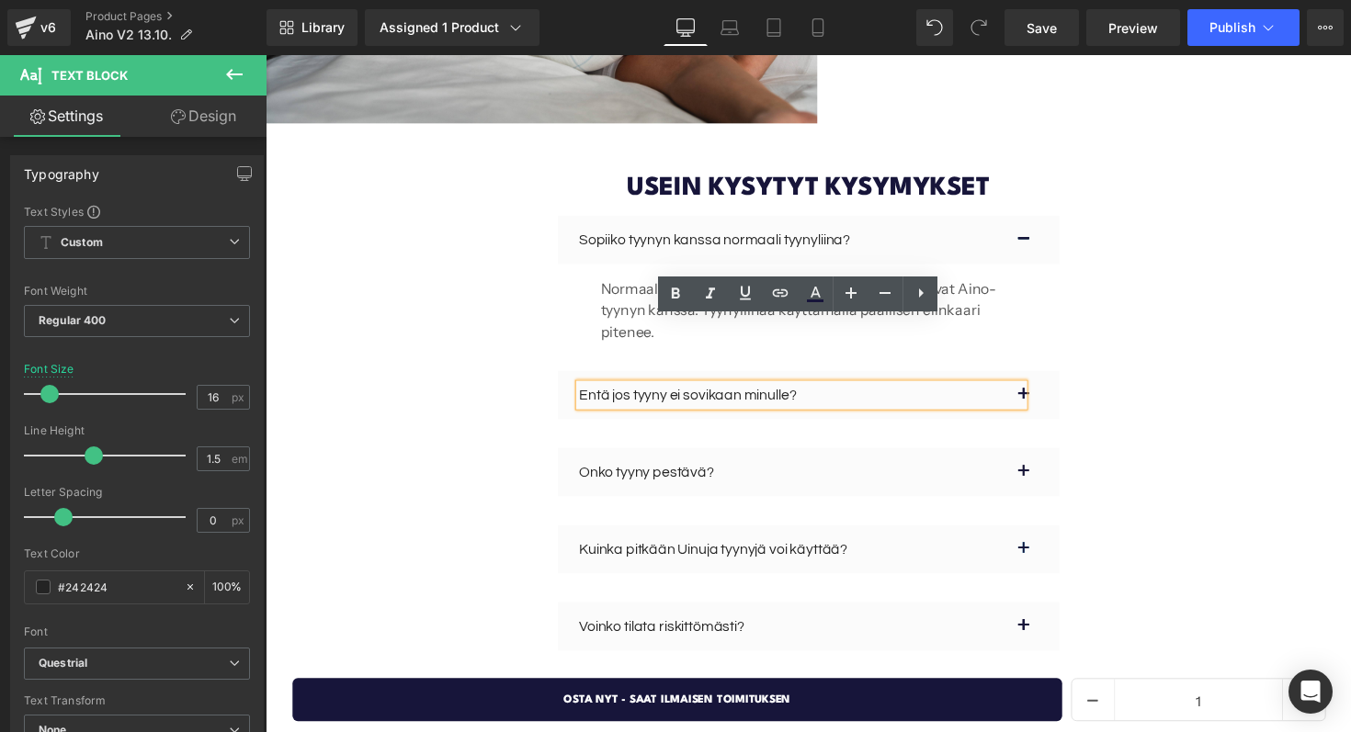
click at [1047, 379] on button "button" at bounding box center [1060, 404] width 37 height 50
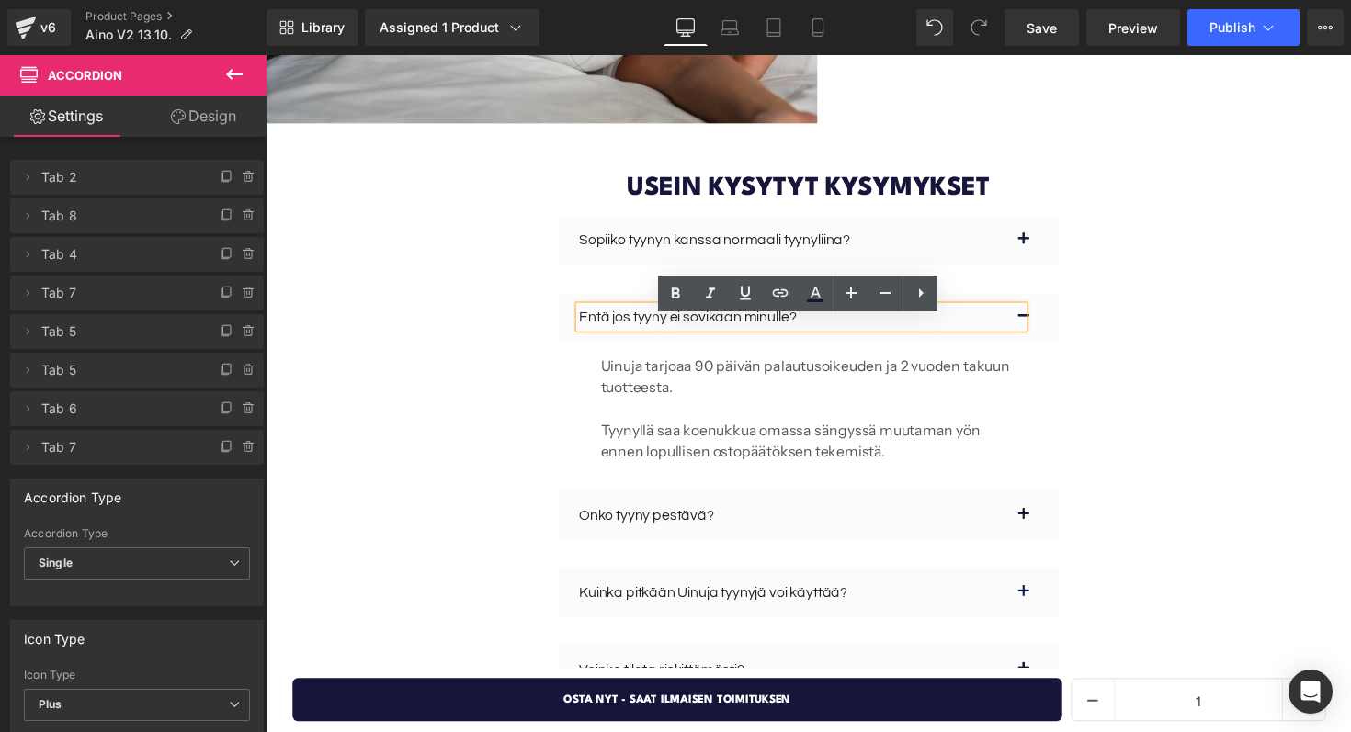
click at [1031, 515] on p "Onko tyyny pestävä?" at bounding box center [814, 526] width 455 height 22
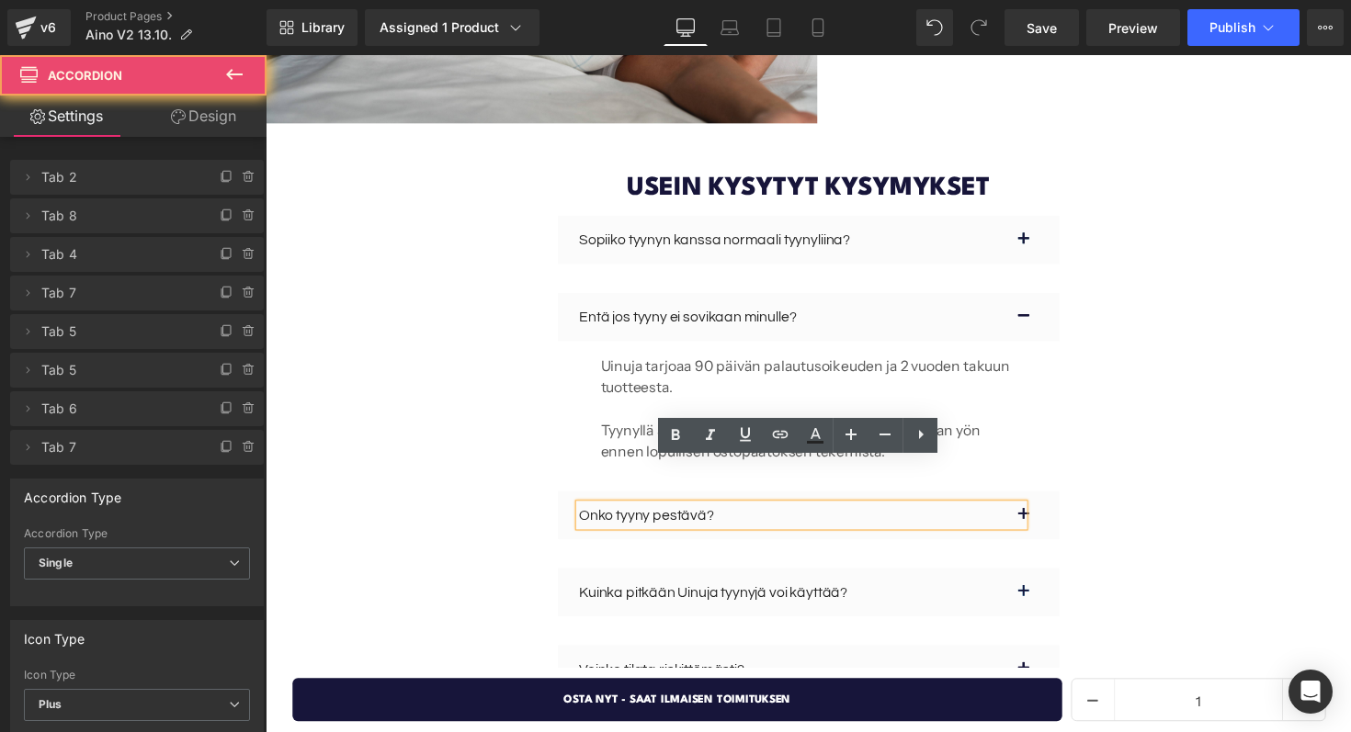
click at [1064, 502] on button "button" at bounding box center [1060, 527] width 37 height 50
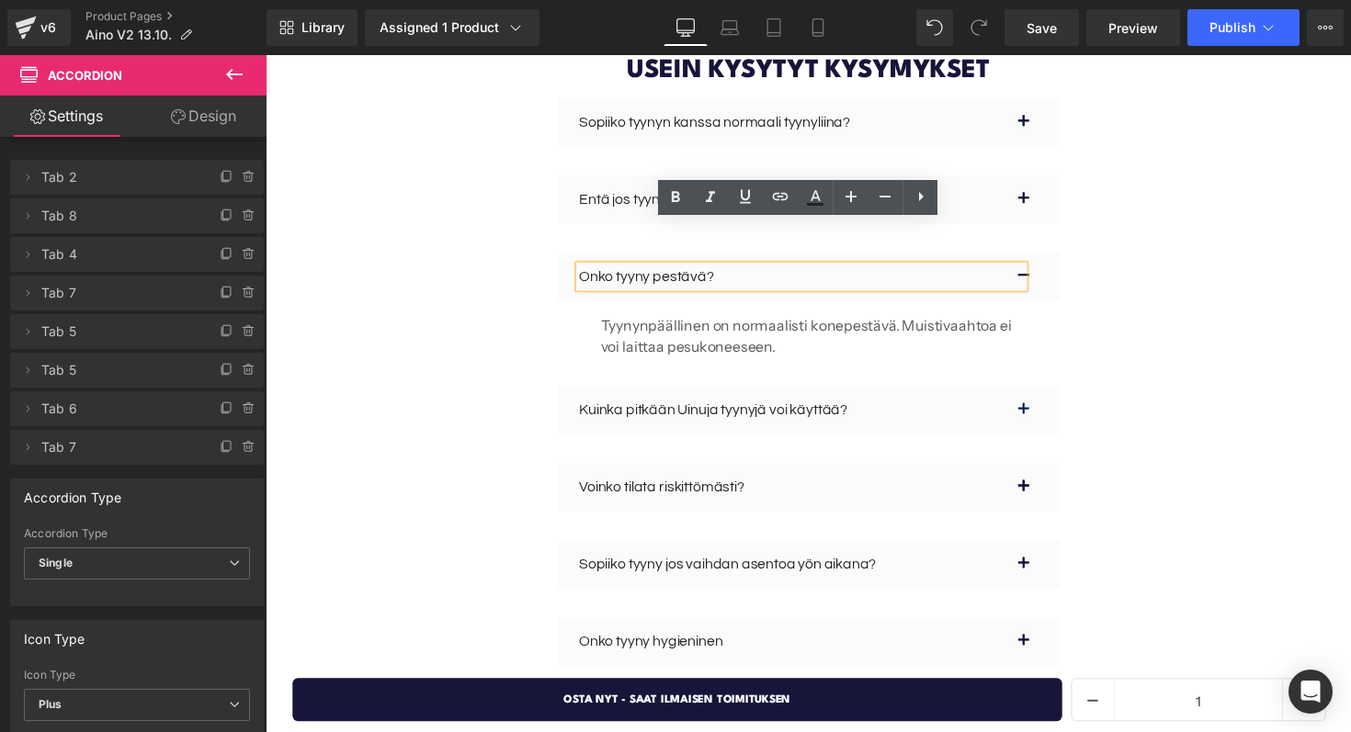
click at [1050, 394] on button "button" at bounding box center [1060, 419] width 37 height 50
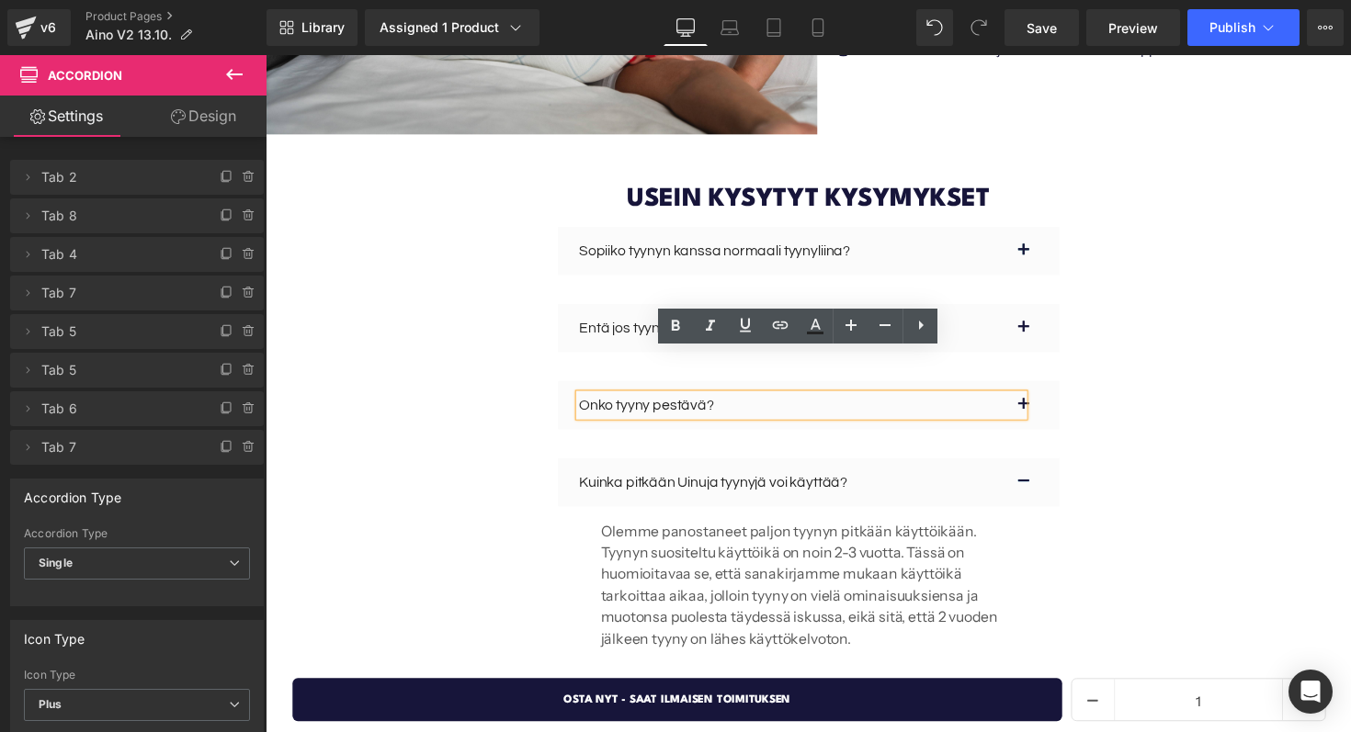
scroll to position [4807, 0]
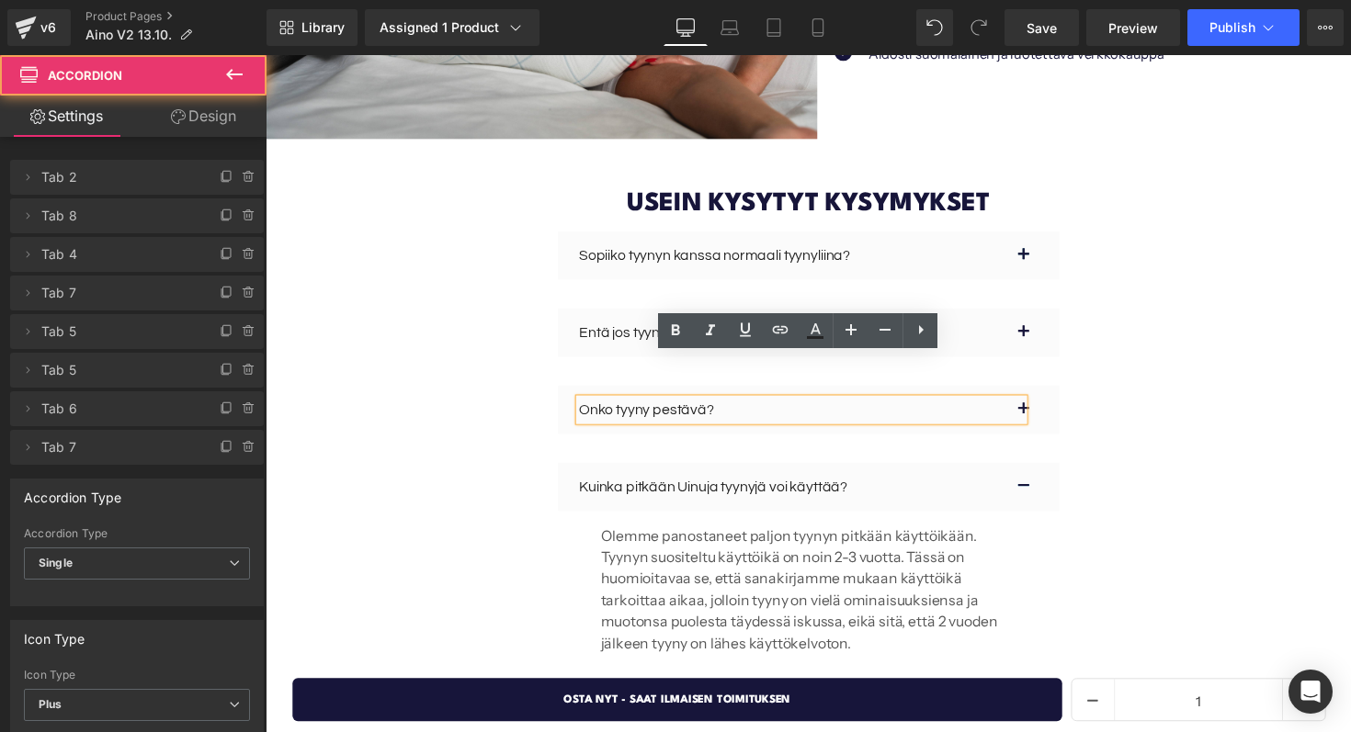
click at [1053, 394] on button "button" at bounding box center [1060, 419] width 37 height 50
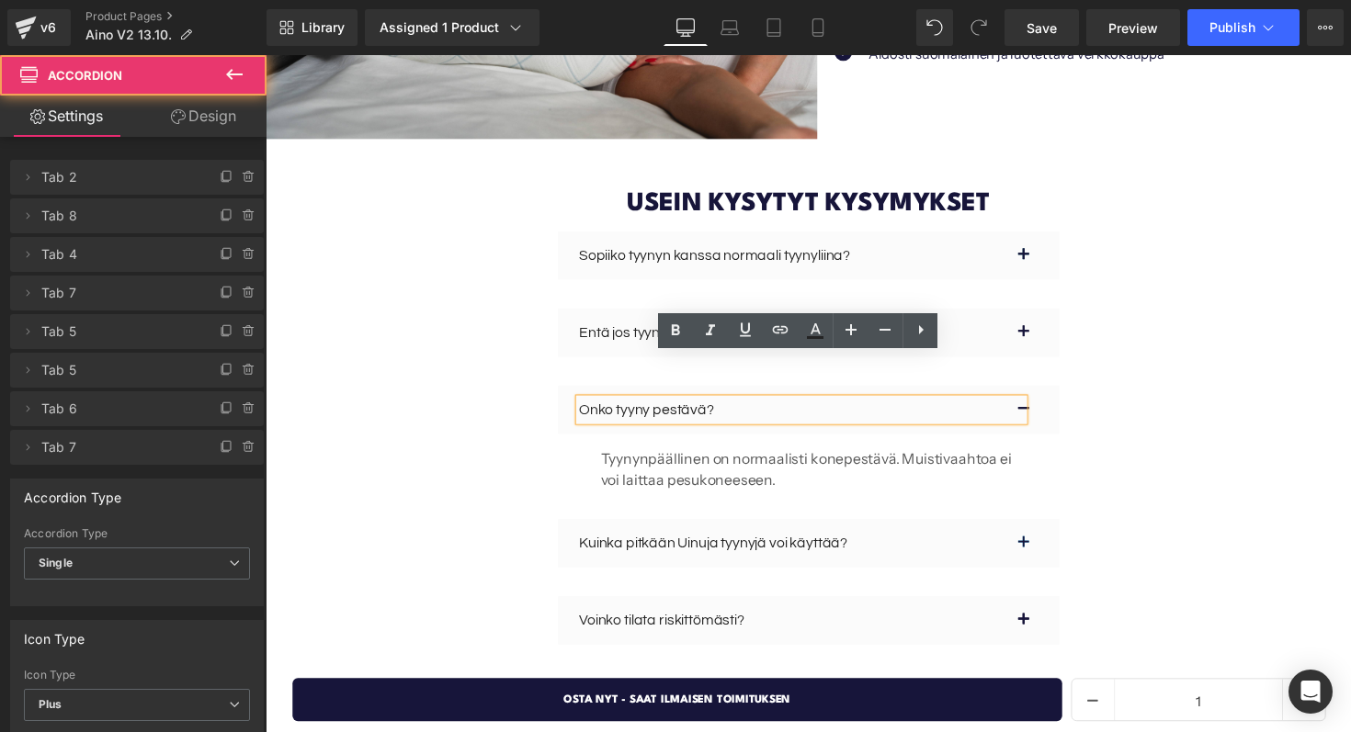
click at [1050, 322] on div "Entä jos tyyny ei sovikaan minulle? Text Block Uinuja tarjoaa 90 päivän palautu…" at bounding box center [822, 354] width 514 height 79
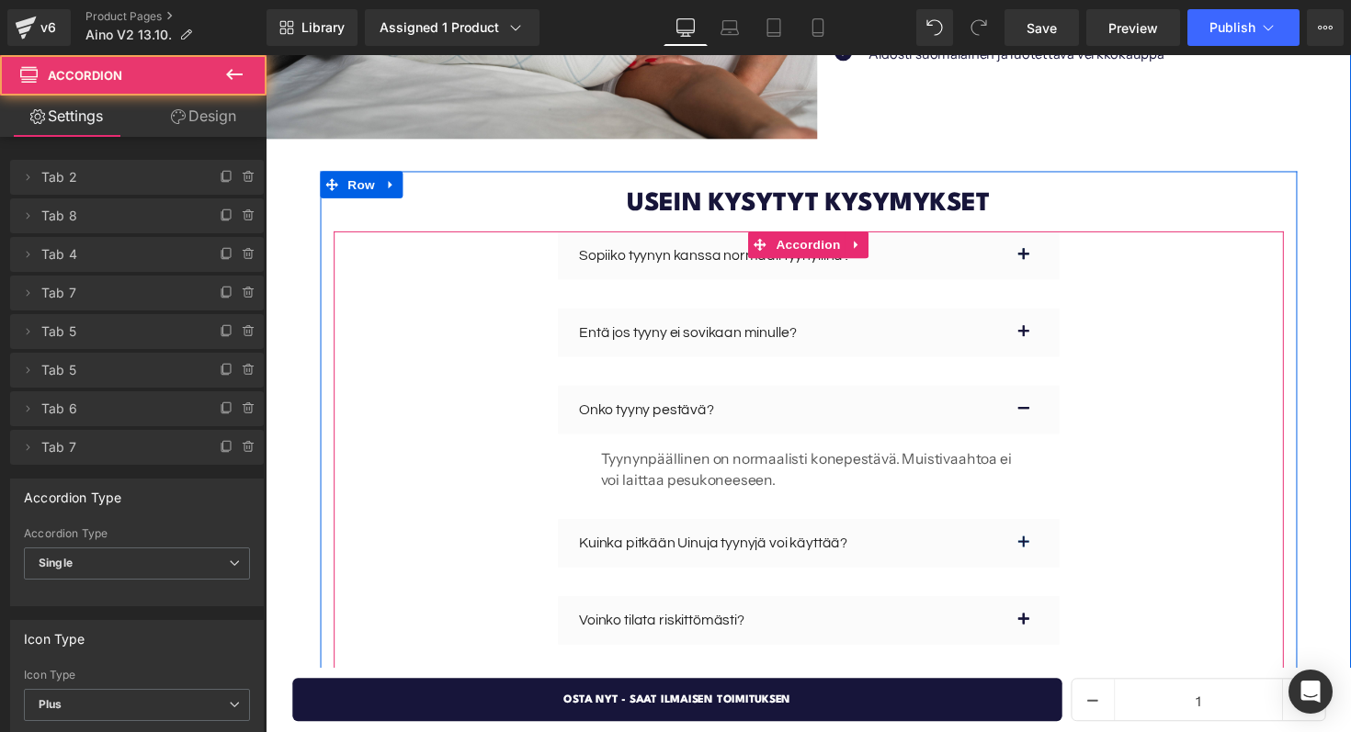
click at [1052, 315] on button "button" at bounding box center [1060, 340] width 37 height 50
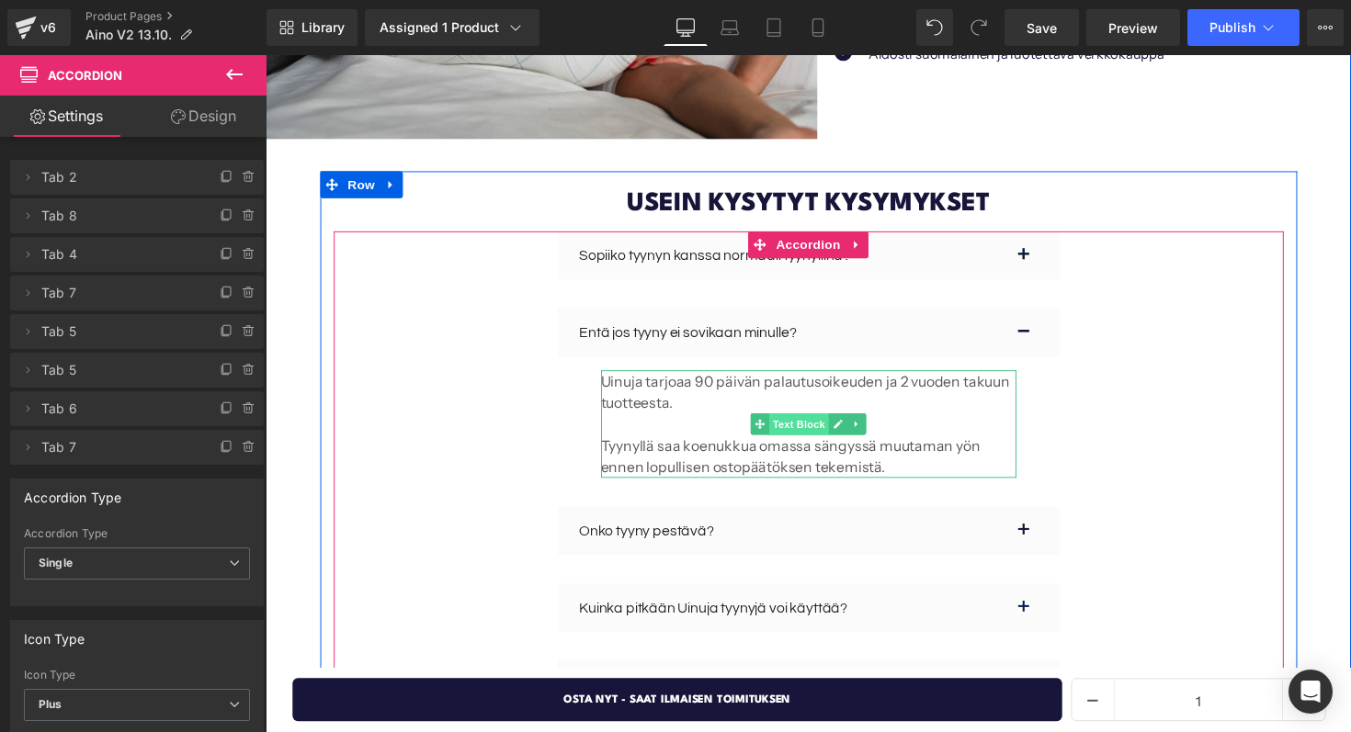
click at [807, 423] on span "Text Block" at bounding box center [811, 434] width 61 height 22
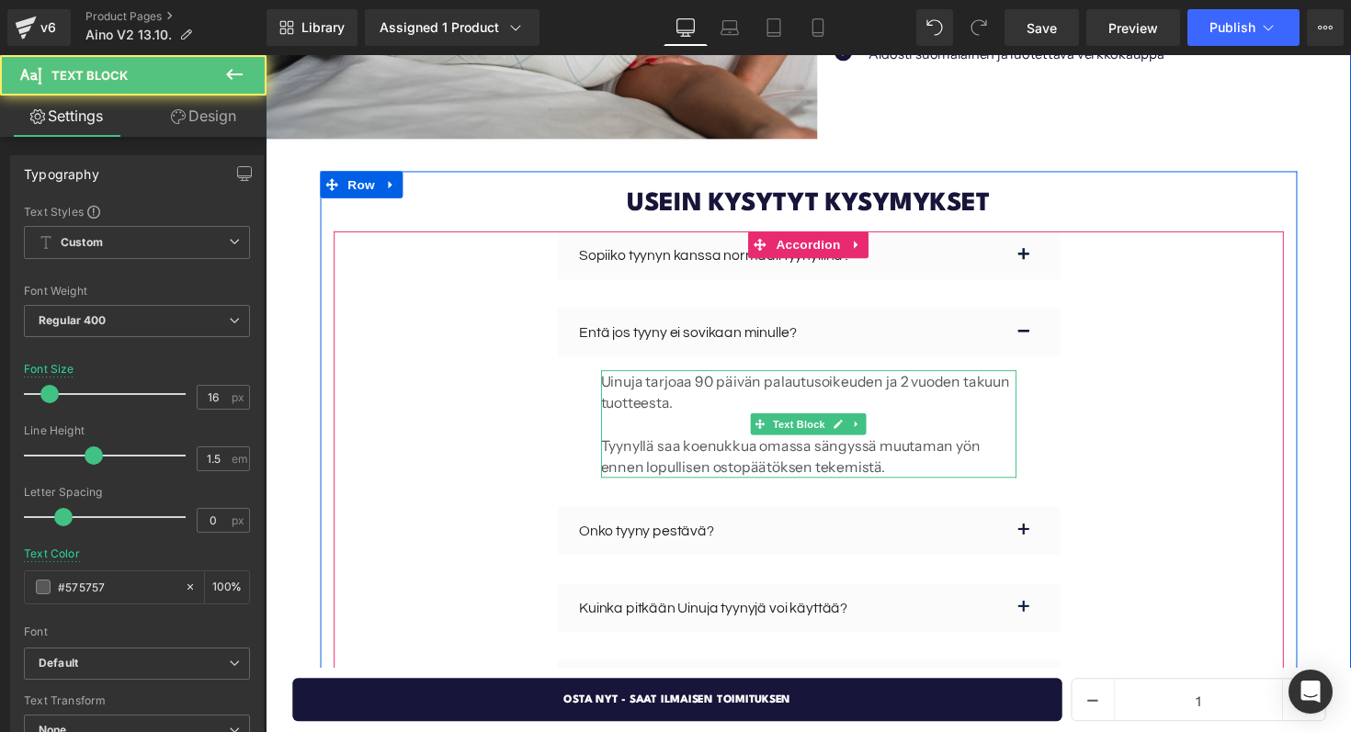
click at [659, 445] on p "Tyynyllä saa koenukkua omassa sängyssä muutaman yön ennen lopullisen ostopäätök…" at bounding box center [821, 467] width 425 height 44
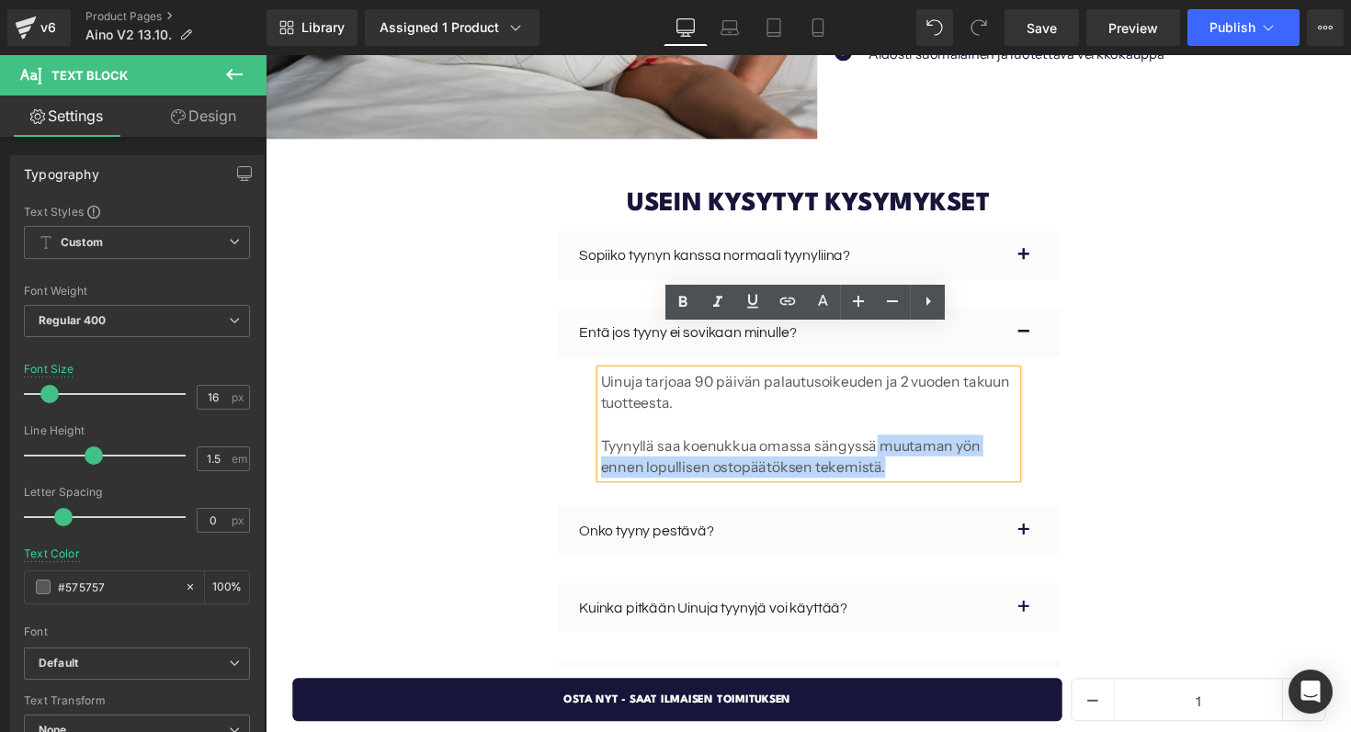
drag, startPoint x: 866, startPoint y: 436, endPoint x: 887, endPoint y: 422, distance: 25.0
click at [887, 445] on p "Tyynyllä saa koenukkua omassa sängyssä muutaman yön ennen lopullisen ostopäätök…" at bounding box center [821, 467] width 425 height 44
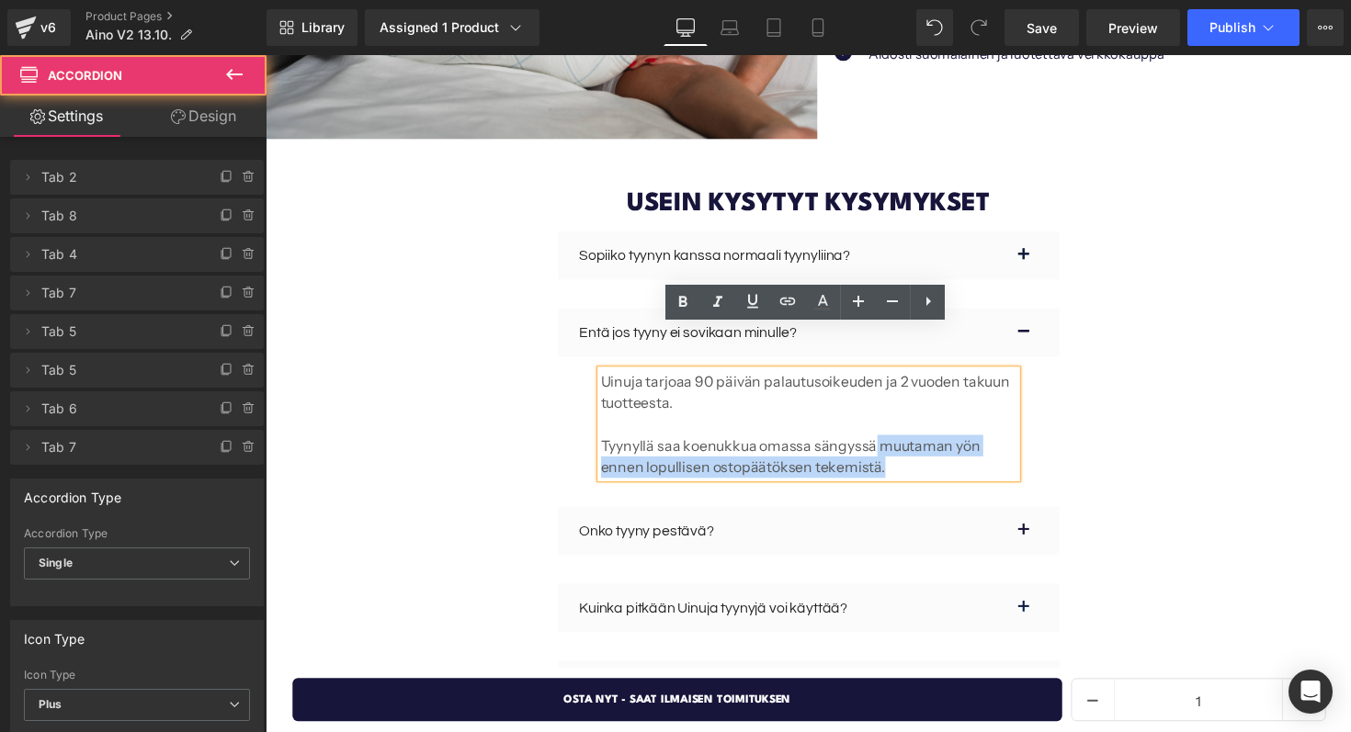
click at [1099, 386] on div "Sopiiko tyynyn kanssa normaali tyynyliina? Text Block Normaalikokoiset sekä suu…" at bounding box center [821, 614] width 973 height 756
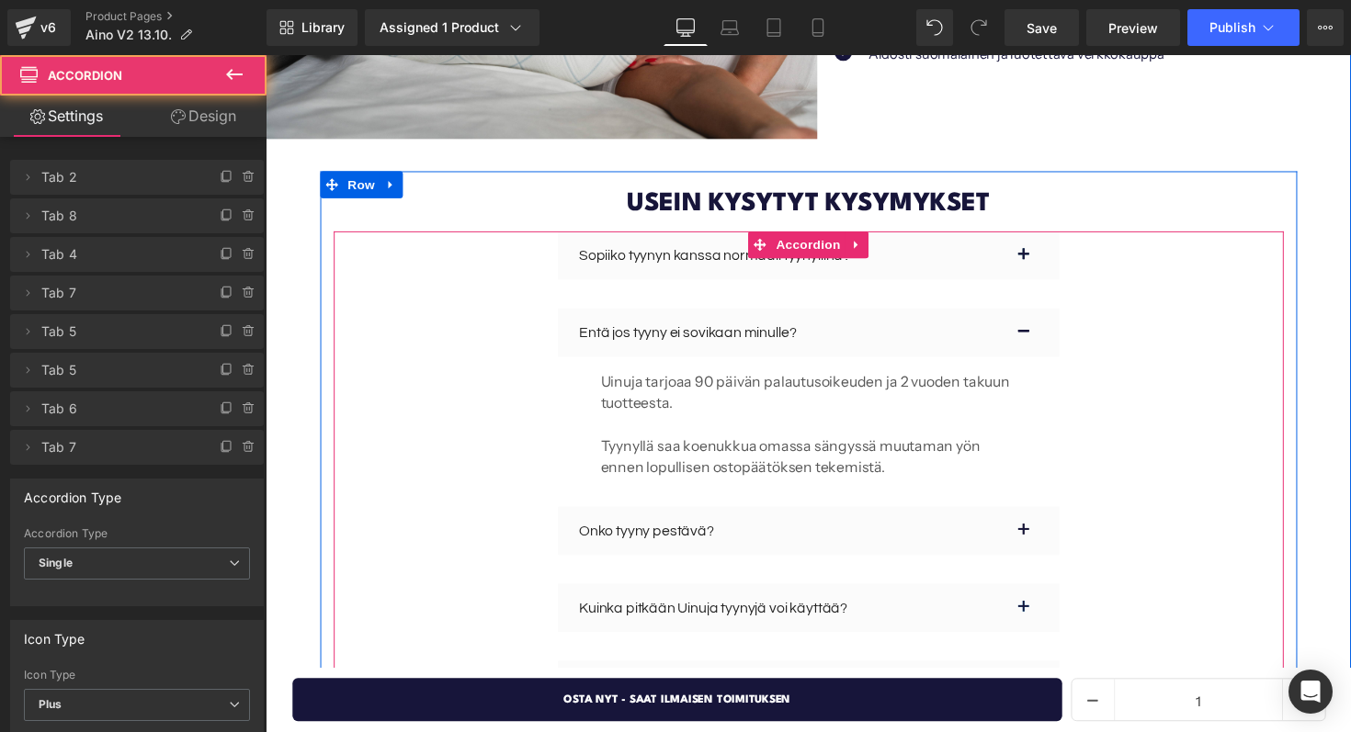
click at [1029, 315] on div "Entä jos tyyny ei sovikaan minulle? Text Block" at bounding box center [822, 340] width 514 height 50
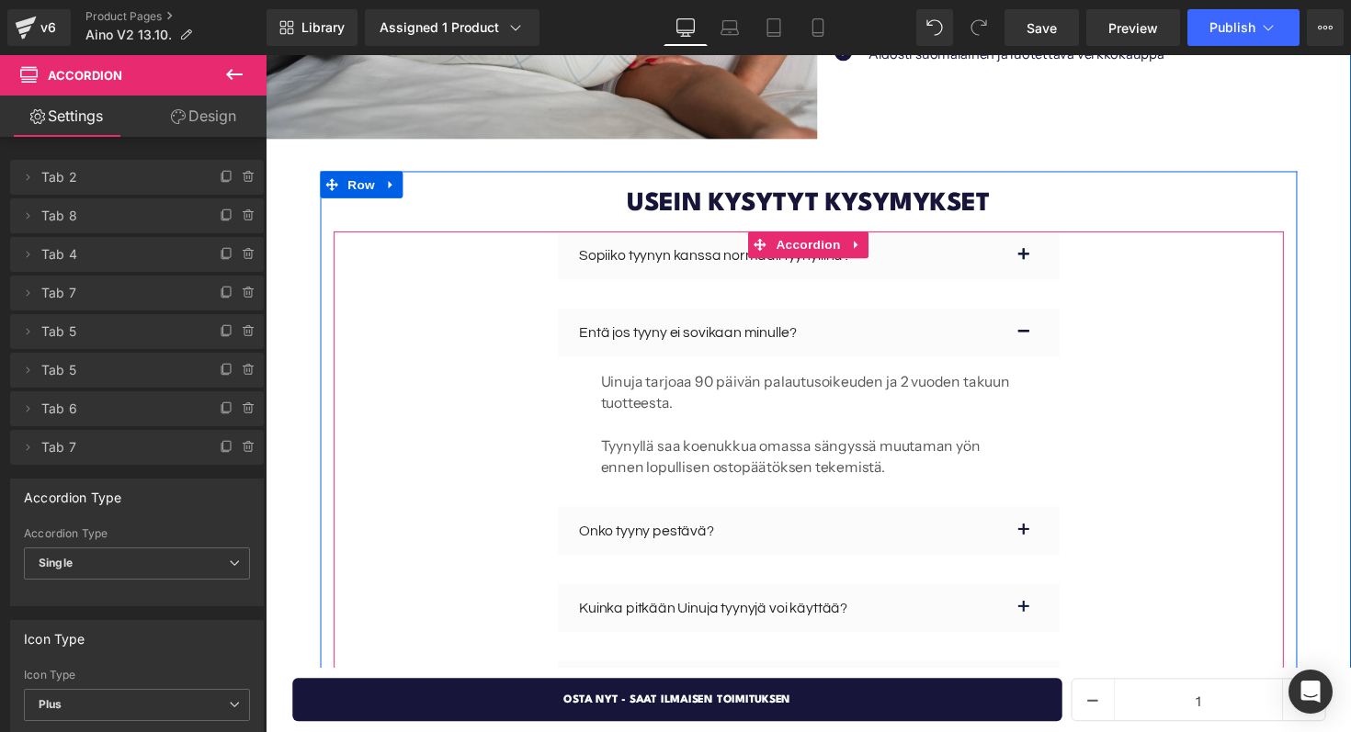
click at [1038, 329] on div "Entä jos tyyny ei sovikaan minulle? Text Block" at bounding box center [814, 340] width 455 height 22
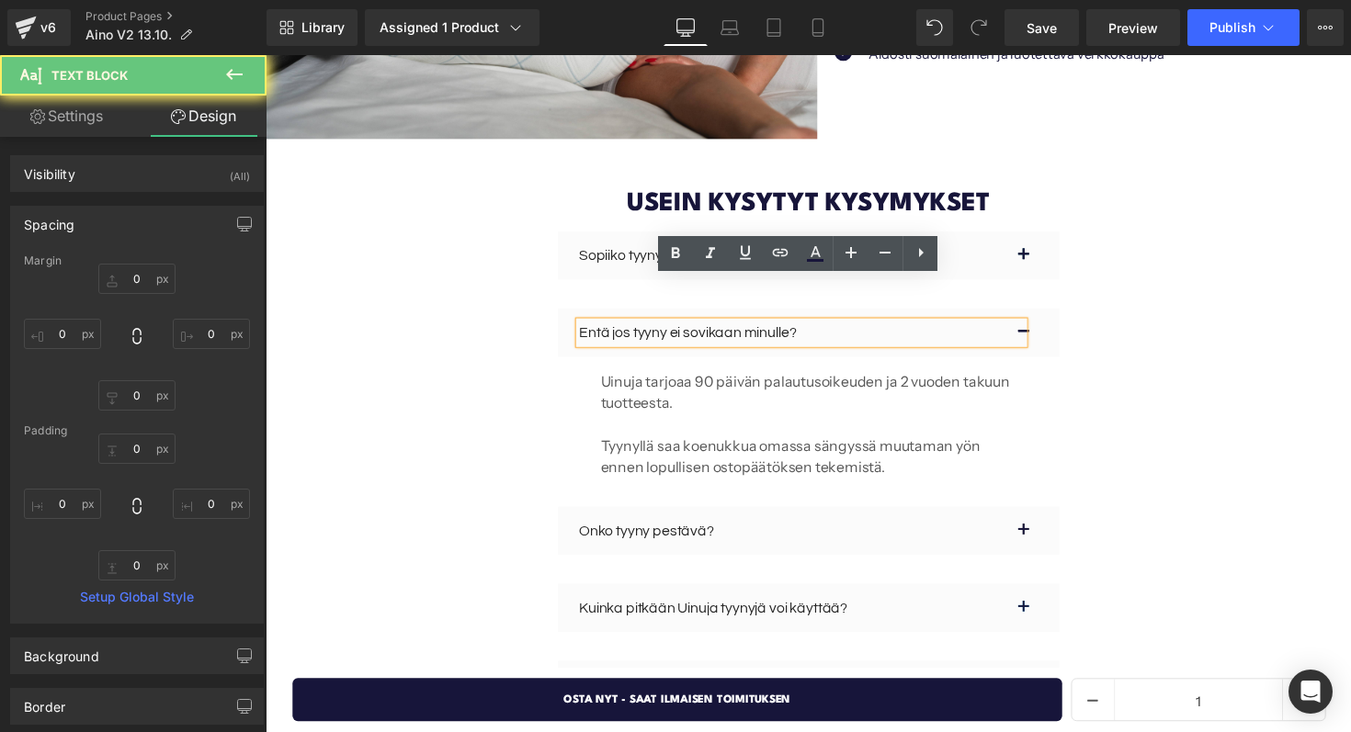
click at [1052, 315] on button "button" at bounding box center [1060, 340] width 37 height 50
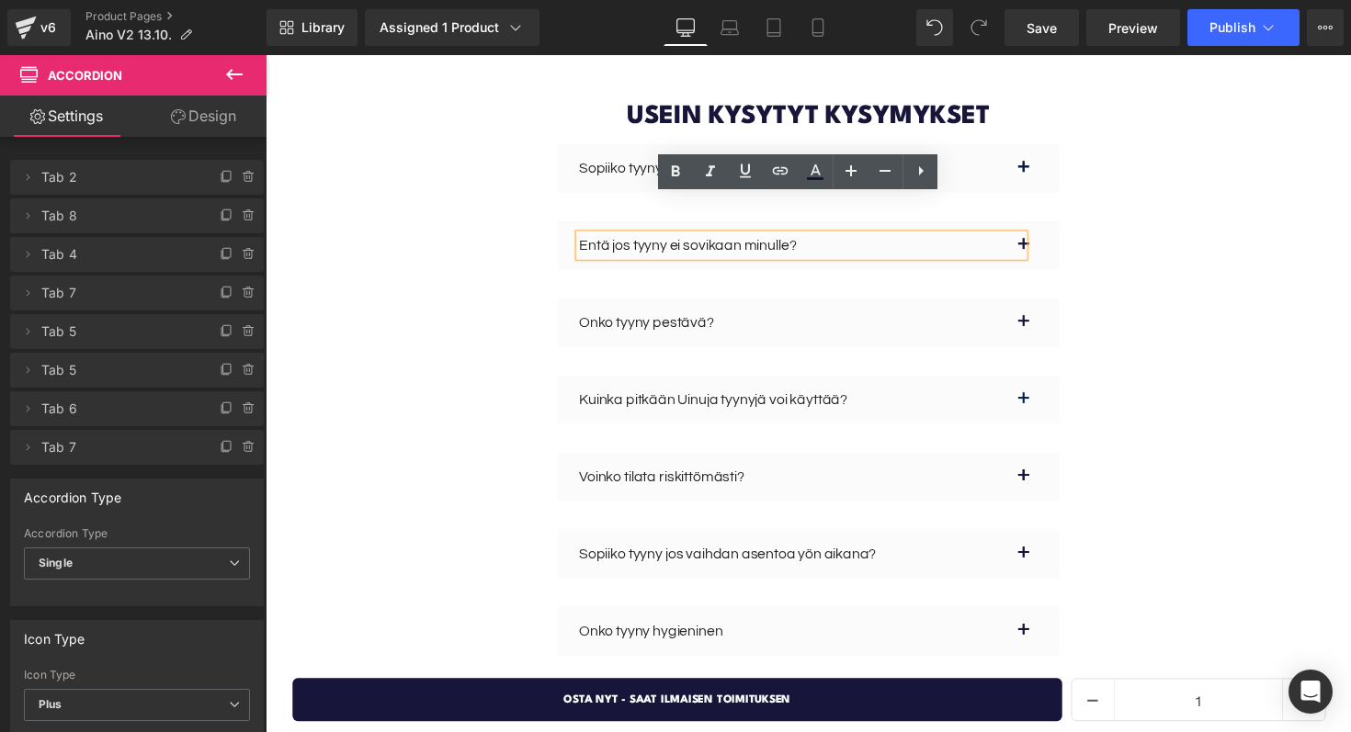
scroll to position [4919, 0]
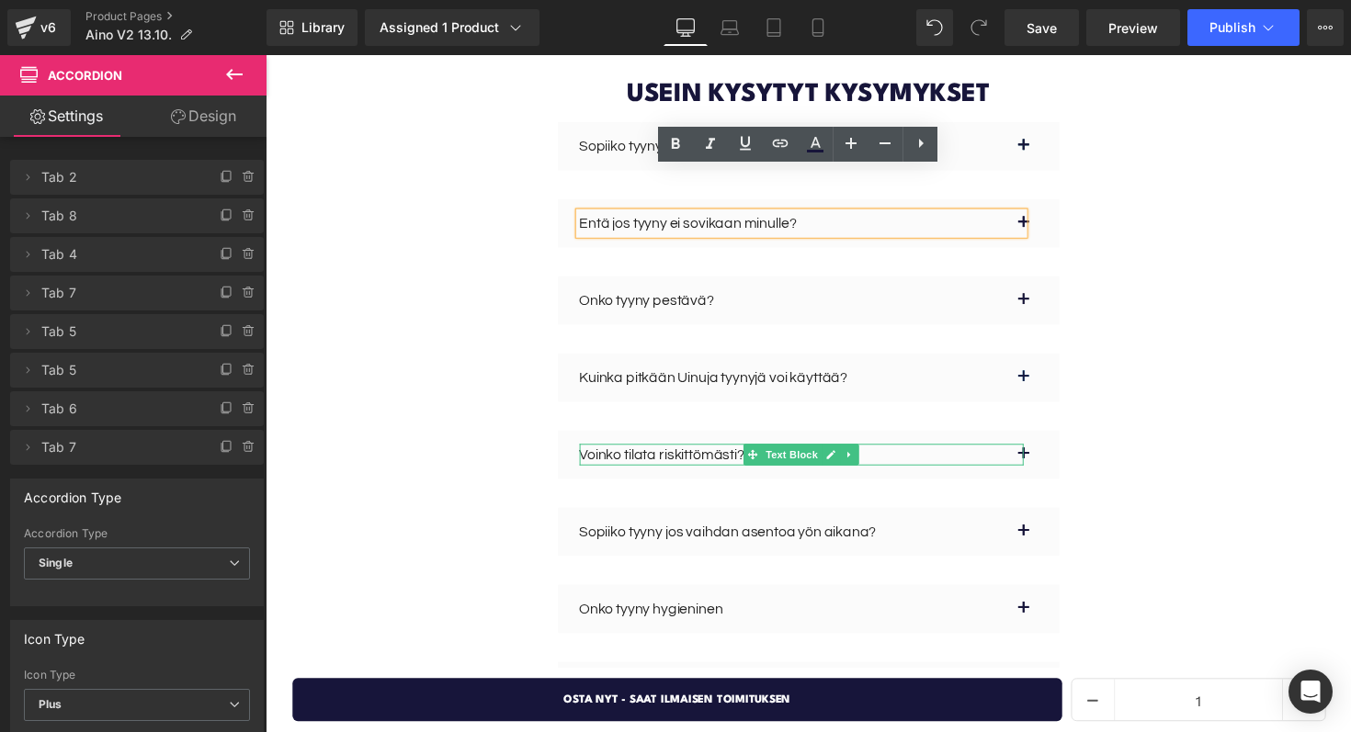
click at [1030, 454] on div "Voinko tilata riskittömästi?" at bounding box center [814, 465] width 455 height 22
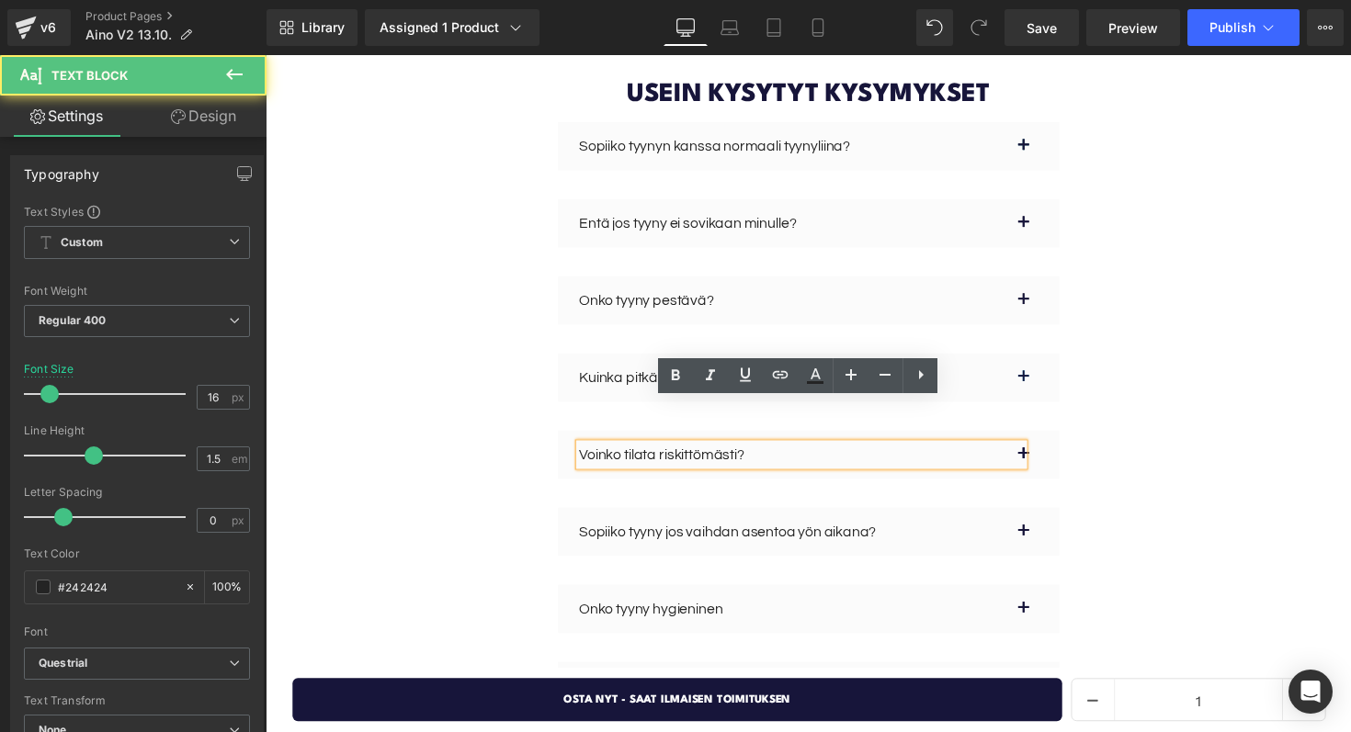
click at [1046, 440] on button "button" at bounding box center [1060, 465] width 37 height 50
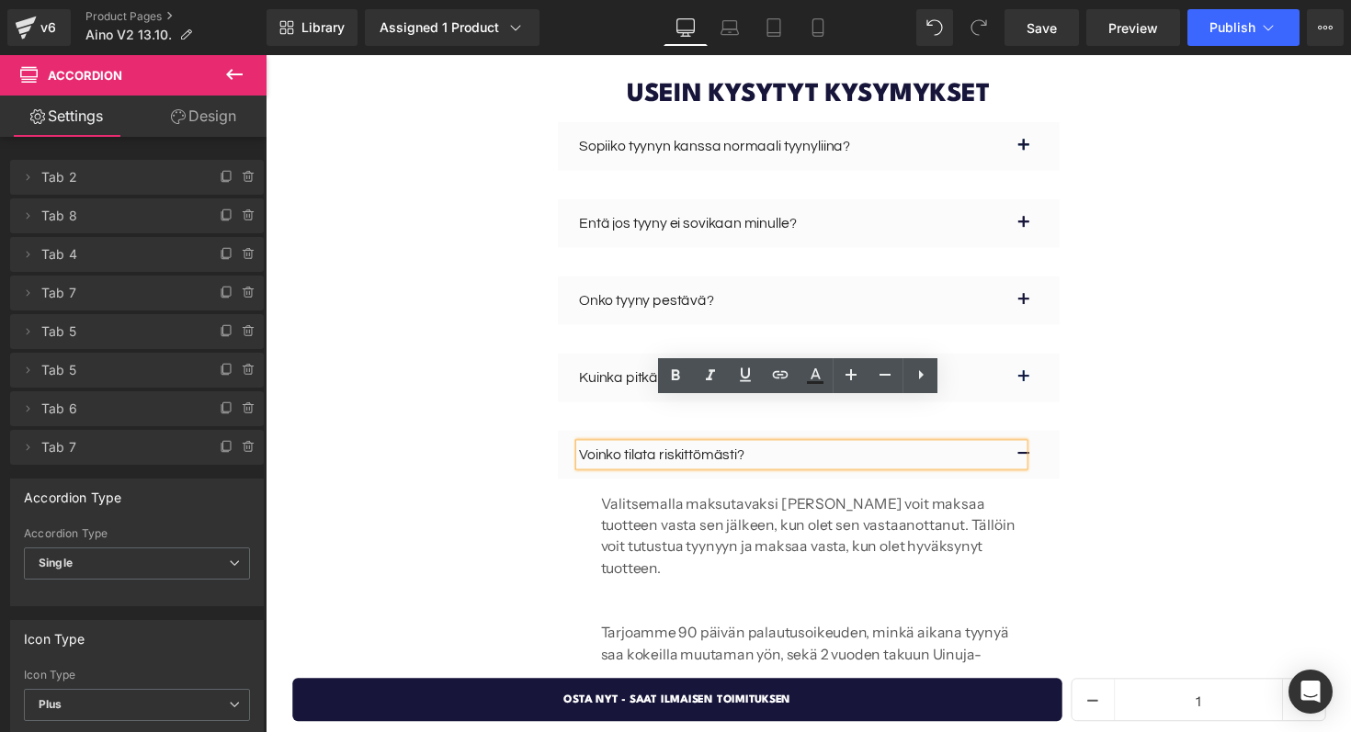
click at [1042, 469] on span "button" at bounding box center [1042, 469] width 0 height 0
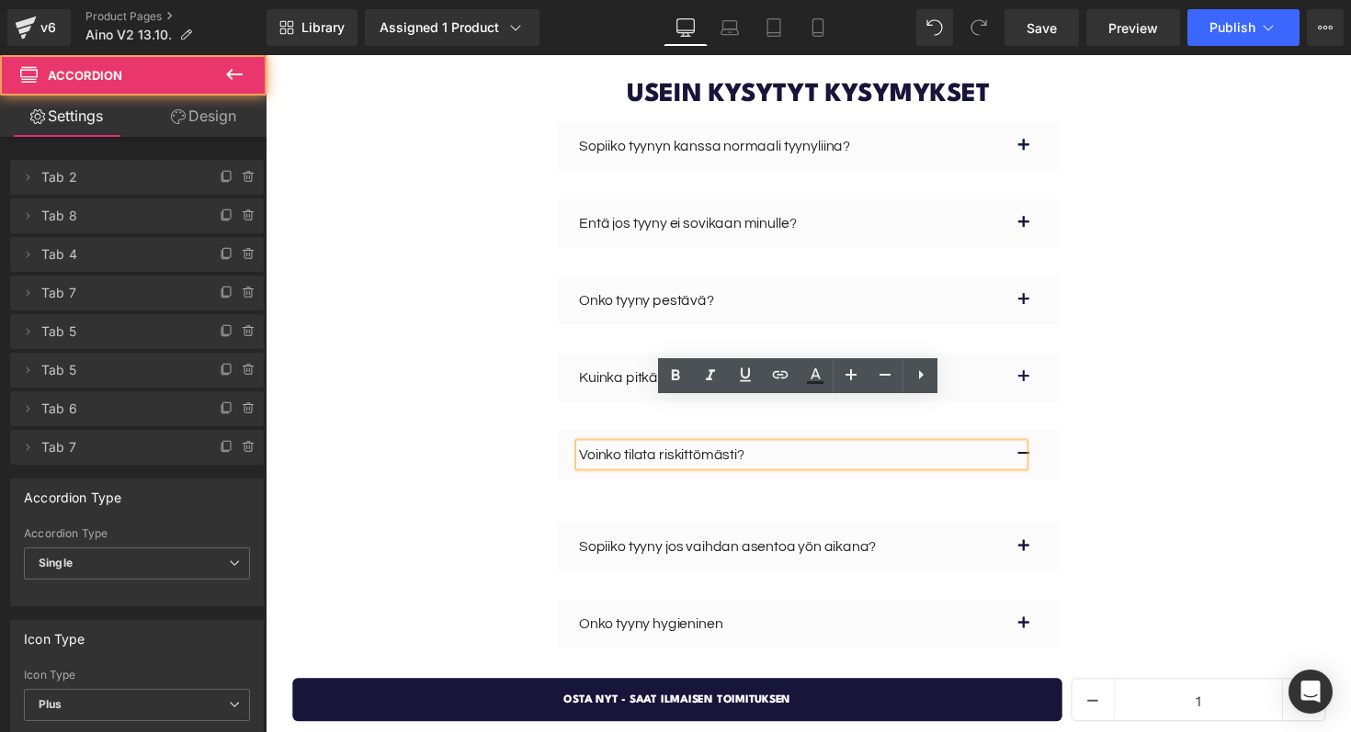
scroll to position [4970, 0]
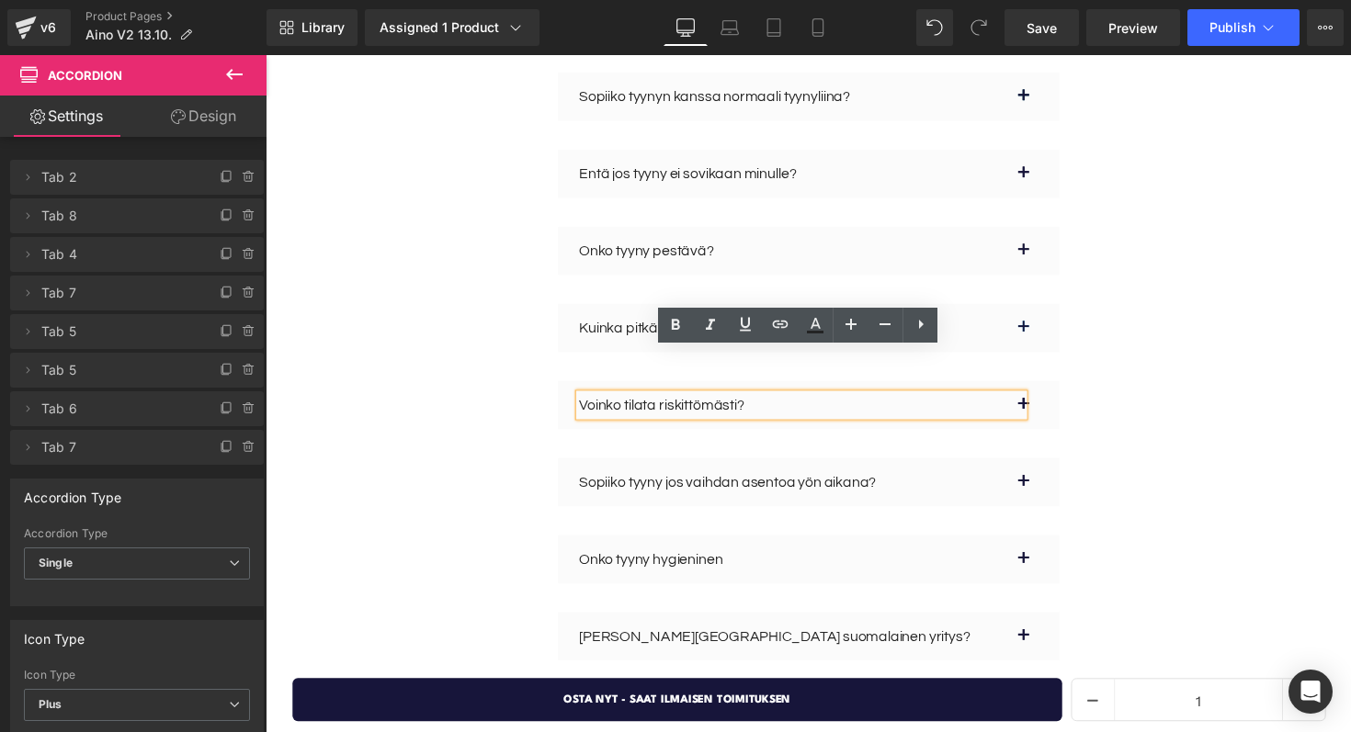
click at [1063, 468] on button "button" at bounding box center [1060, 493] width 37 height 50
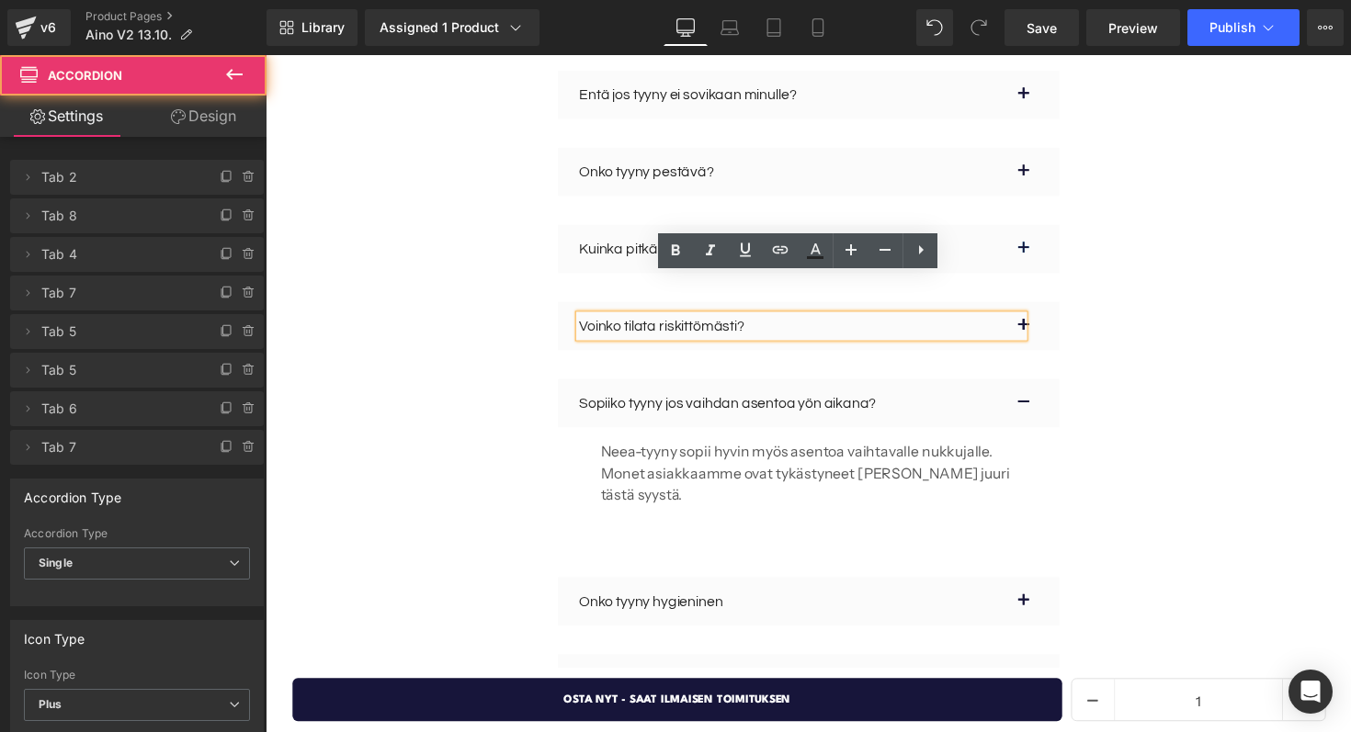
scroll to position [5060, 0]
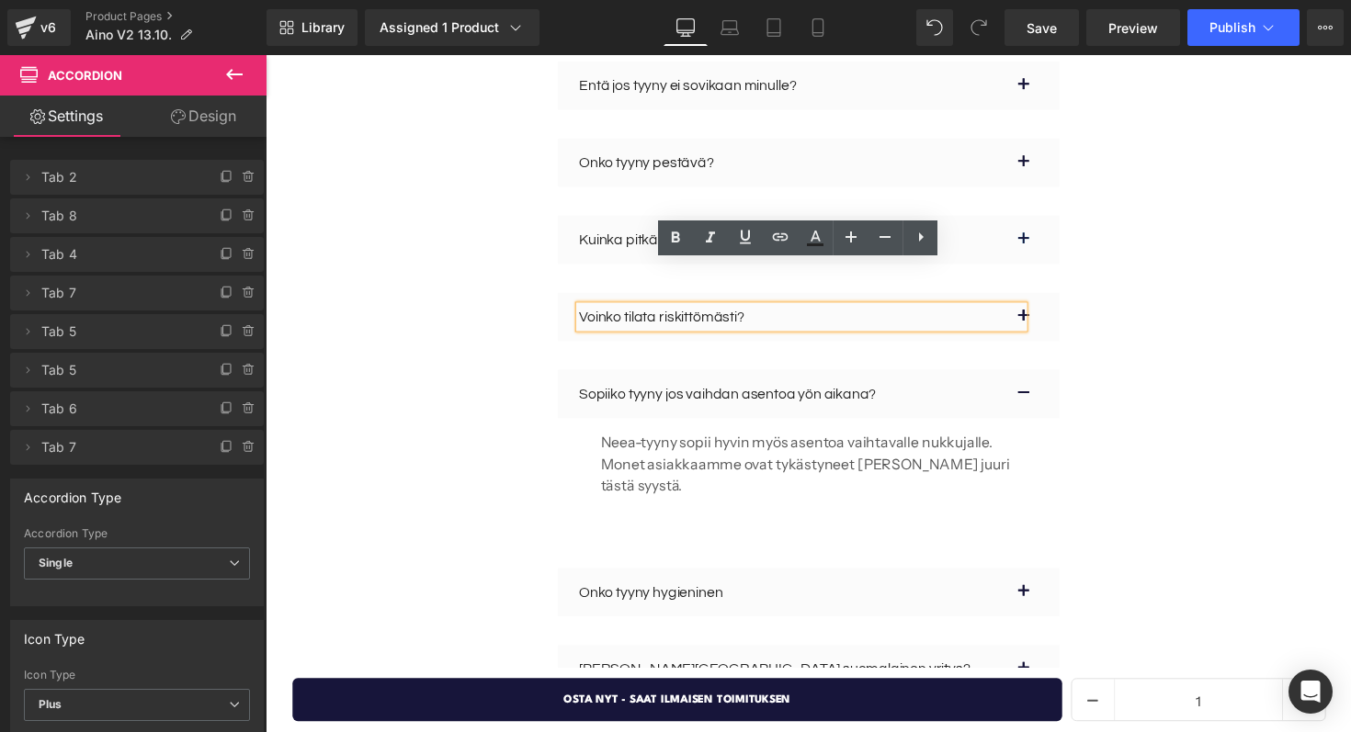
click at [794, 441] on p "Neea-tyyny sopii hyvin myös asentoa vaihtavalle nukkujalle. Monet asiakkaamme o…" at bounding box center [821, 474] width 425 height 66
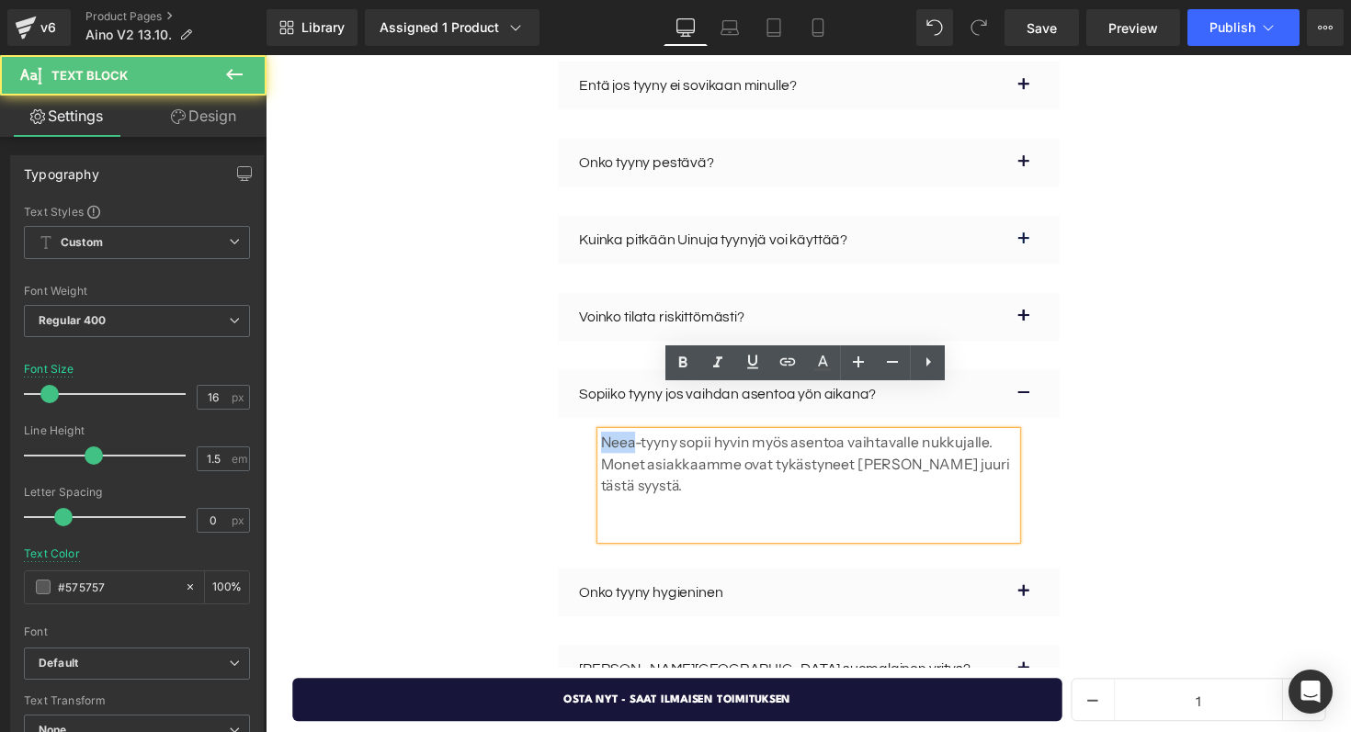
drag, startPoint x: 644, startPoint y: 407, endPoint x: 610, endPoint y: 408, distance: 34.0
click at [610, 441] on p "Neea-tyyny sopii hyvin myös asentoa vaihtavalle nukkujalle. Monet asiakkaamme o…" at bounding box center [821, 474] width 425 height 66
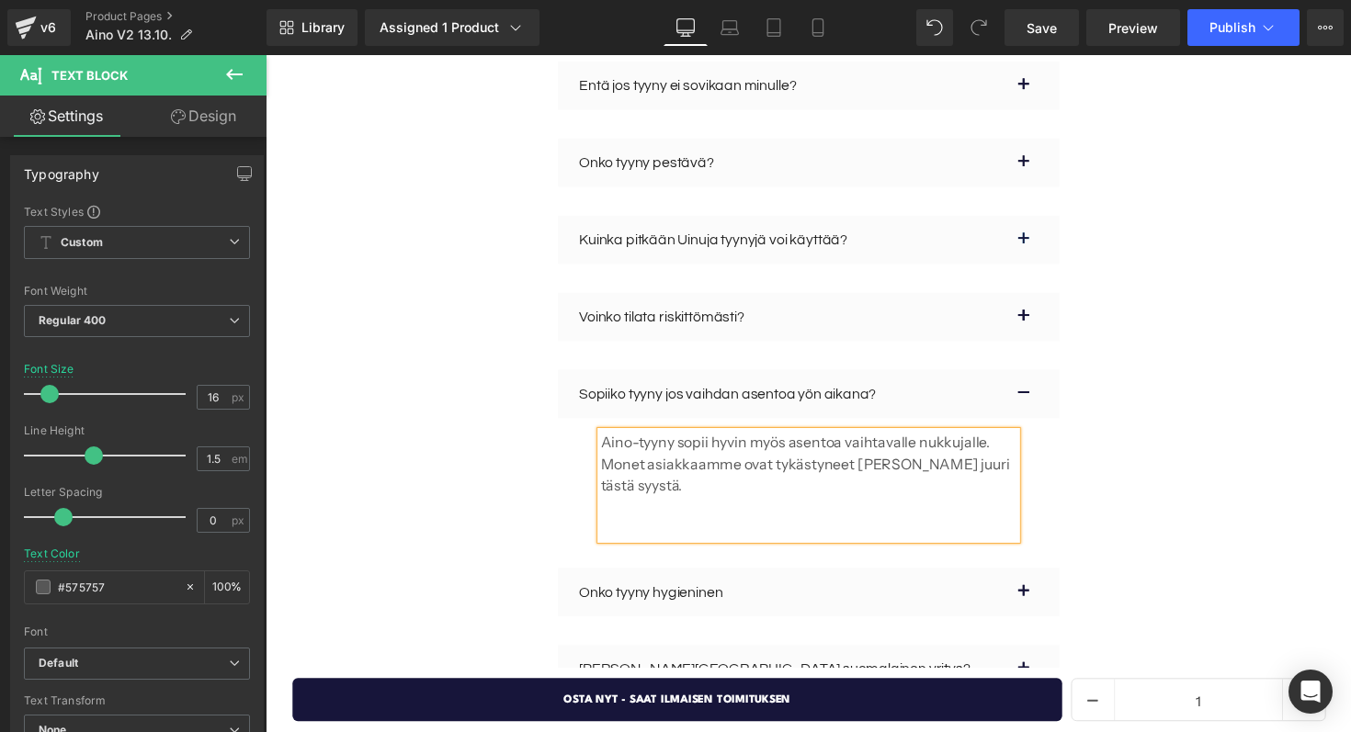
click at [1254, 401] on div "Sopiiko tyynyn kanssa normaali tyynyliina? Text Block Normaalikokoiset sekä suu…" at bounding box center [821, 361] width 973 height 756
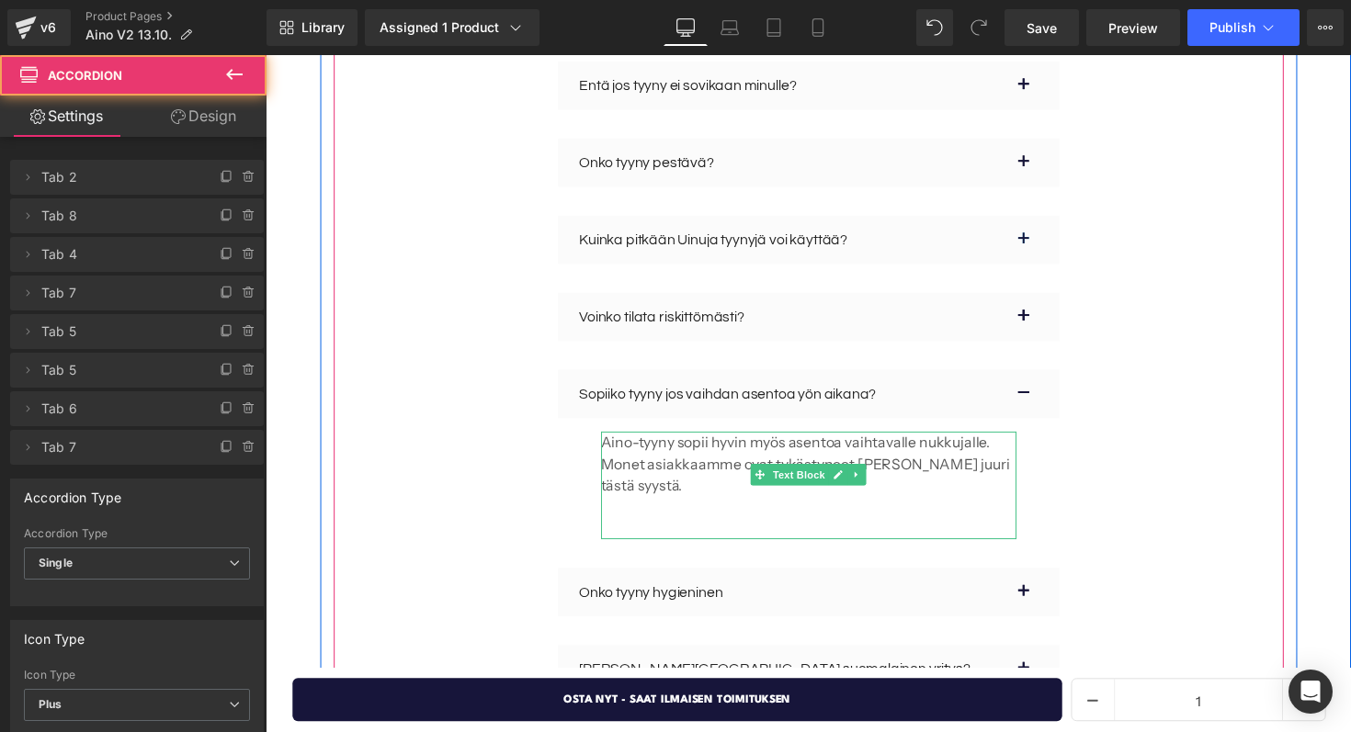
scroll to position [5219, 0]
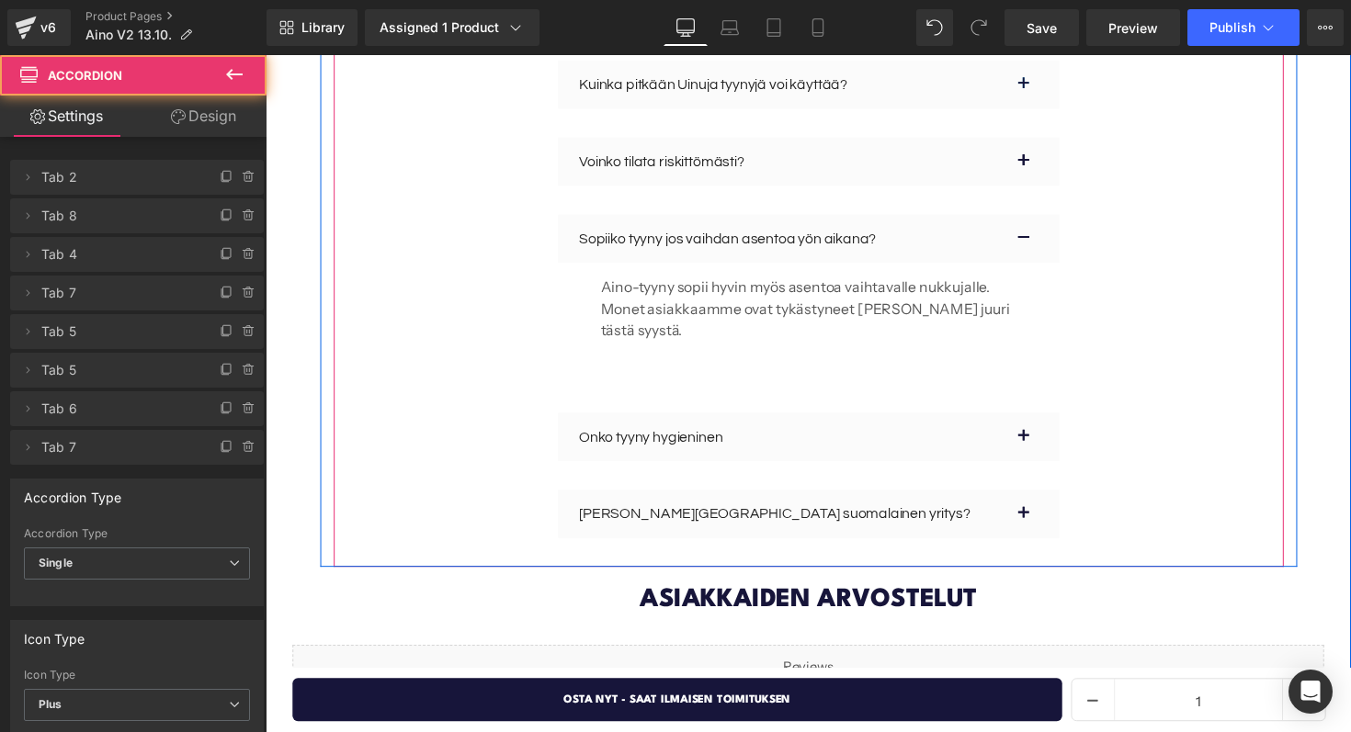
click at [1046, 422] on button "button" at bounding box center [1060, 447] width 37 height 50
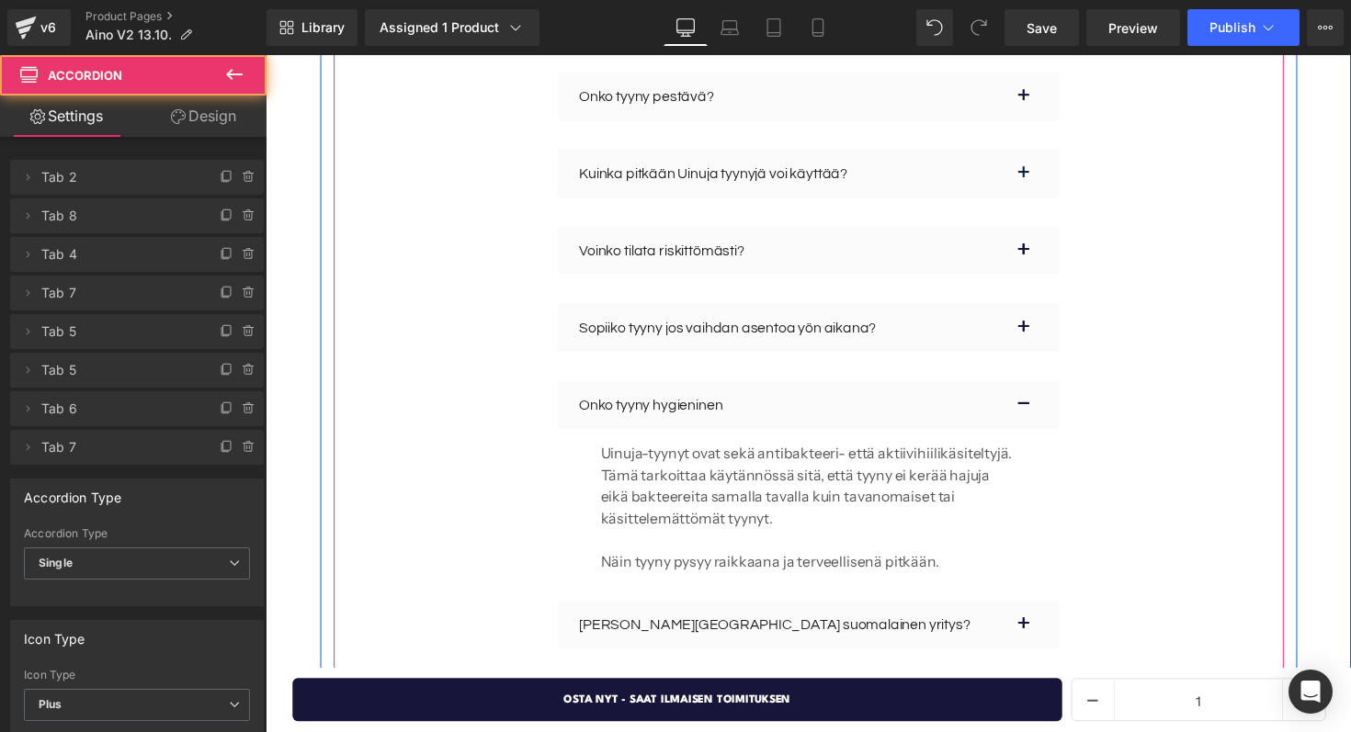
scroll to position [5117, 0]
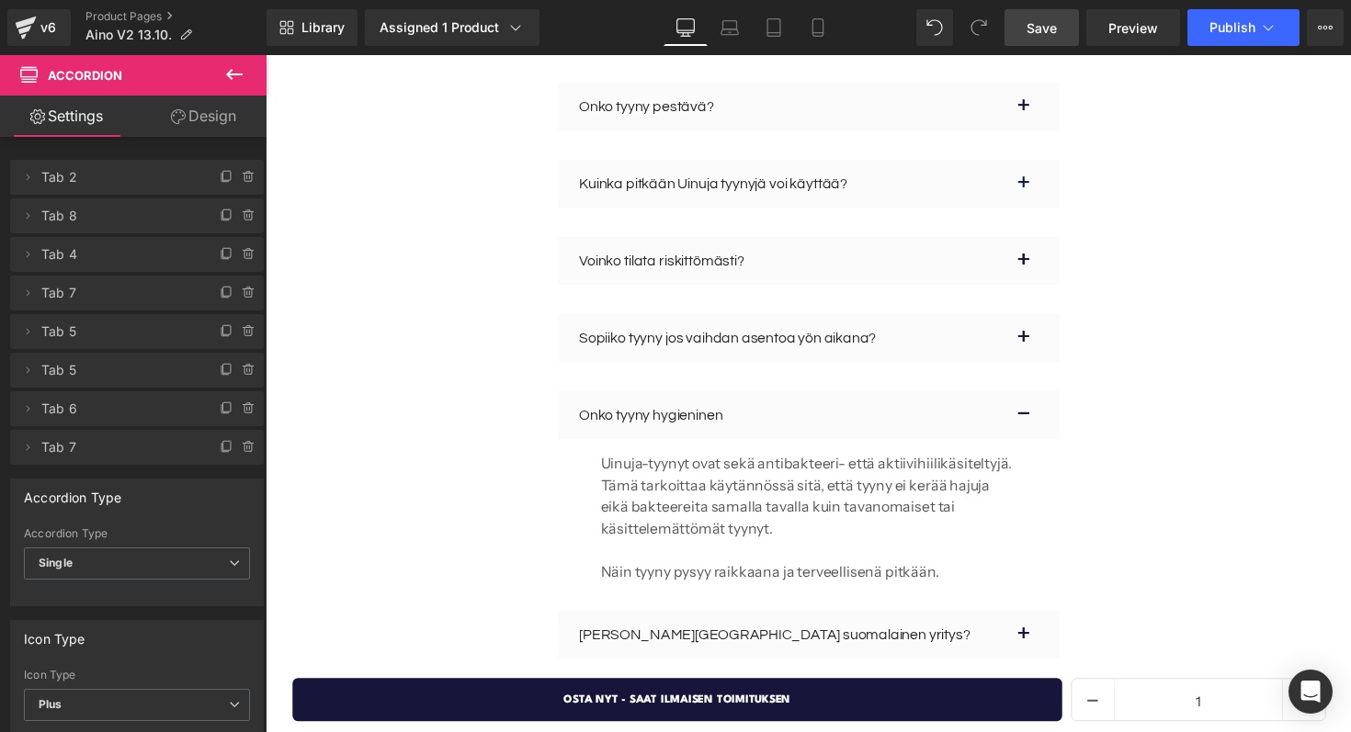
click at [1042, 22] on span "Save" at bounding box center [1041, 27] width 30 height 19
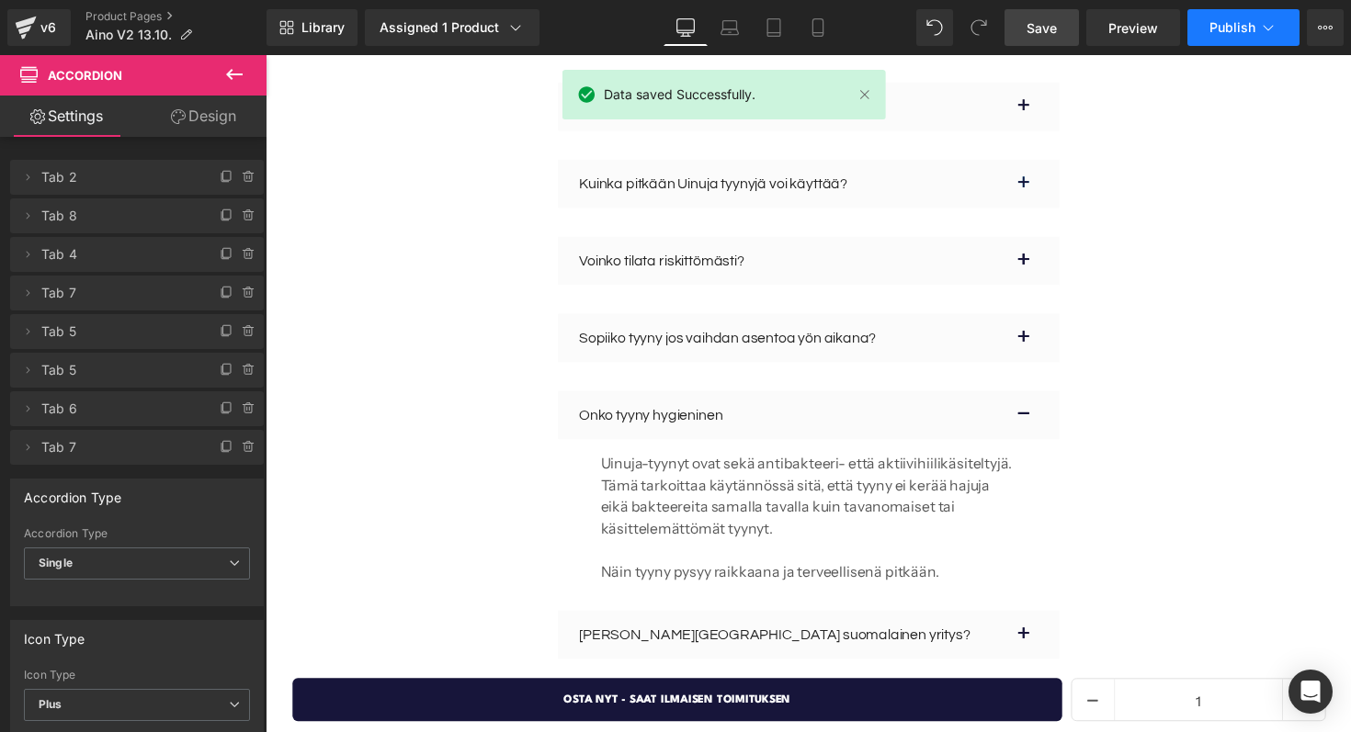
click at [1214, 30] on span "Publish" at bounding box center [1232, 27] width 46 height 15
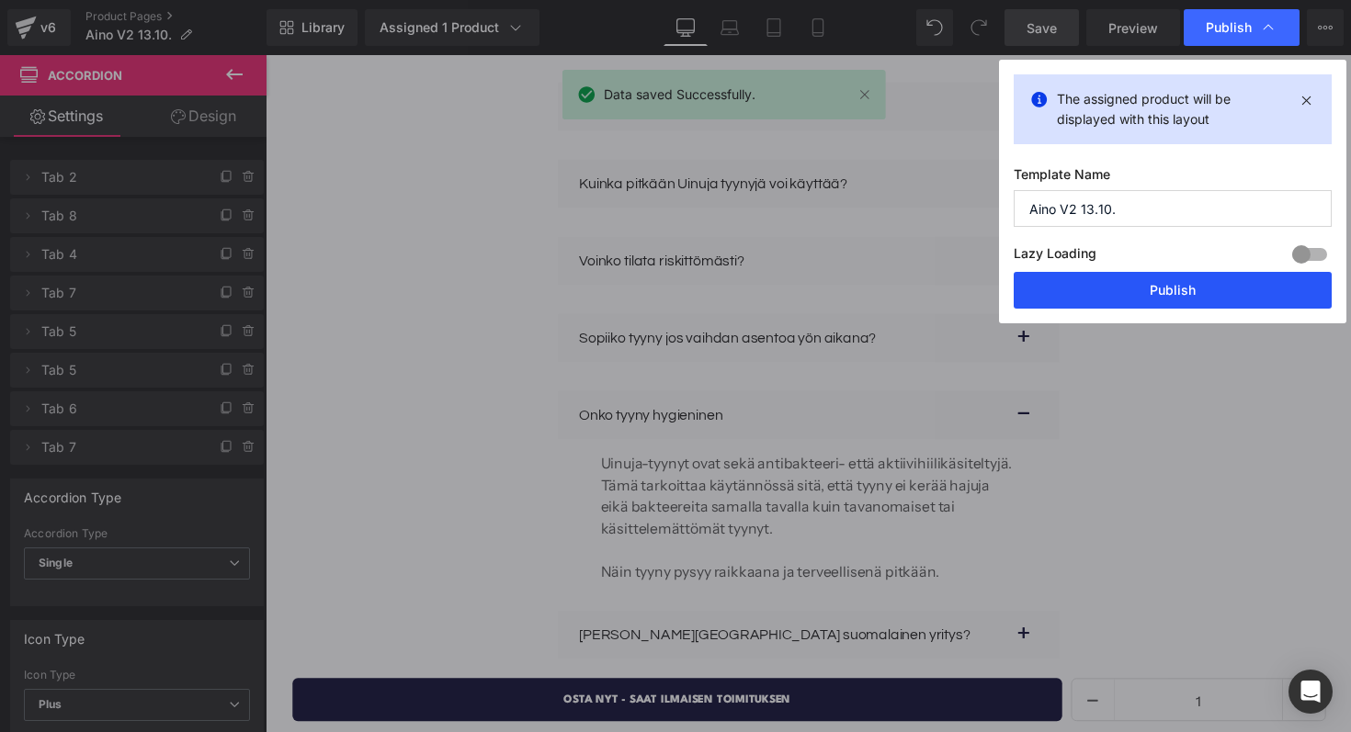
click at [1115, 295] on button "Publish" at bounding box center [1172, 290] width 318 height 37
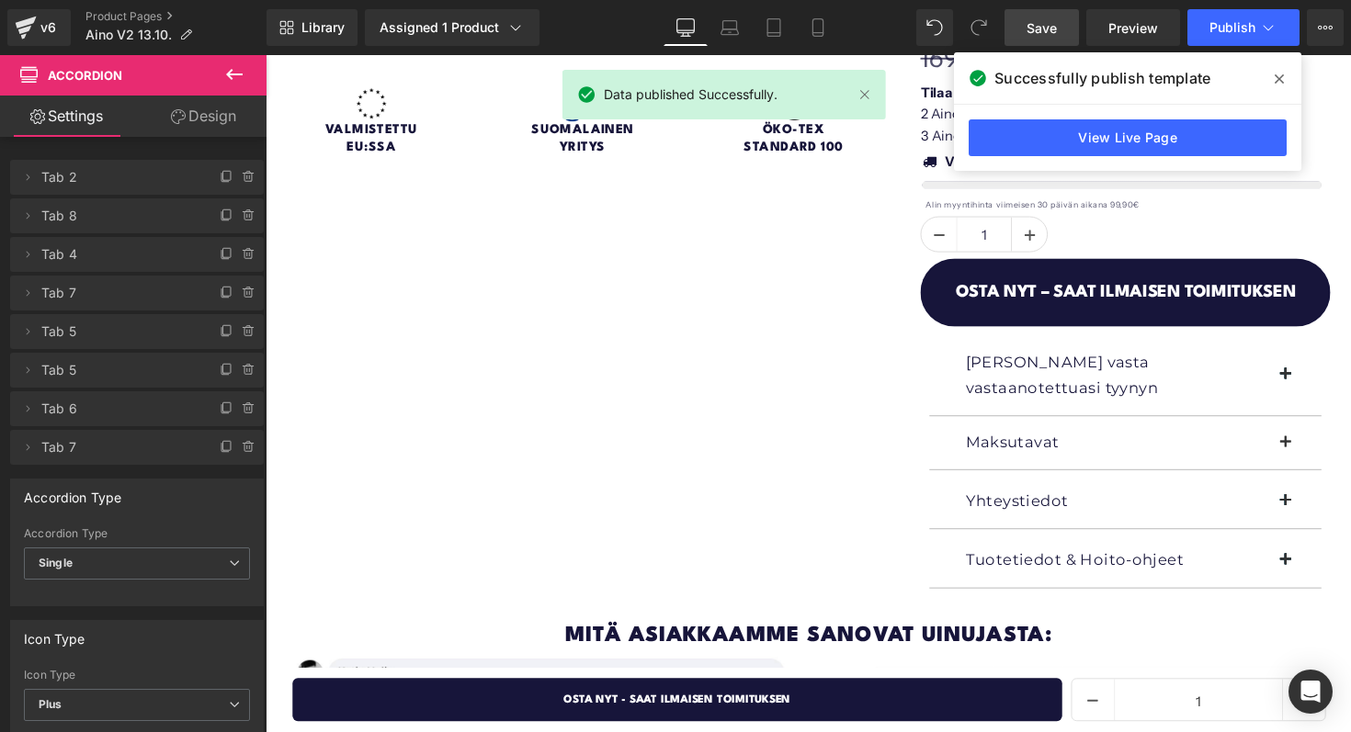
scroll to position [0, 0]
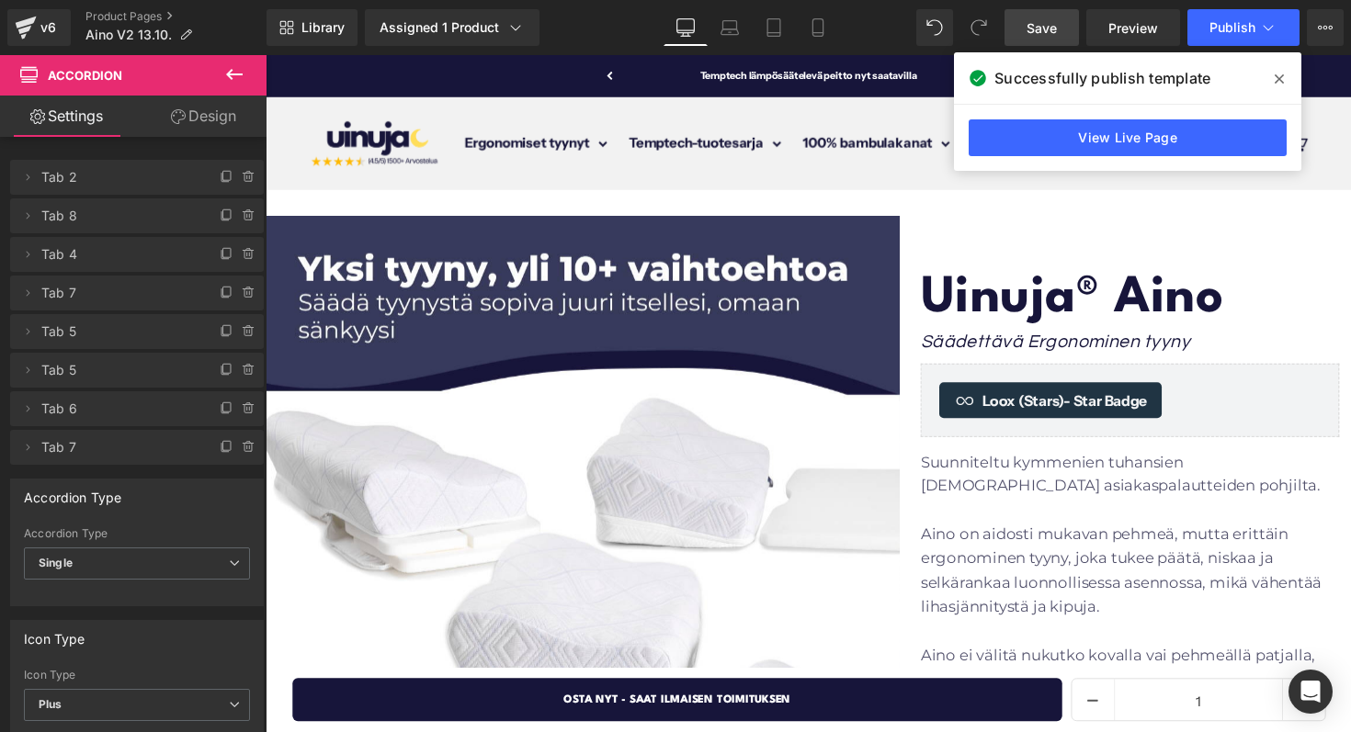
click at [1290, 91] on span at bounding box center [1278, 78] width 29 height 29
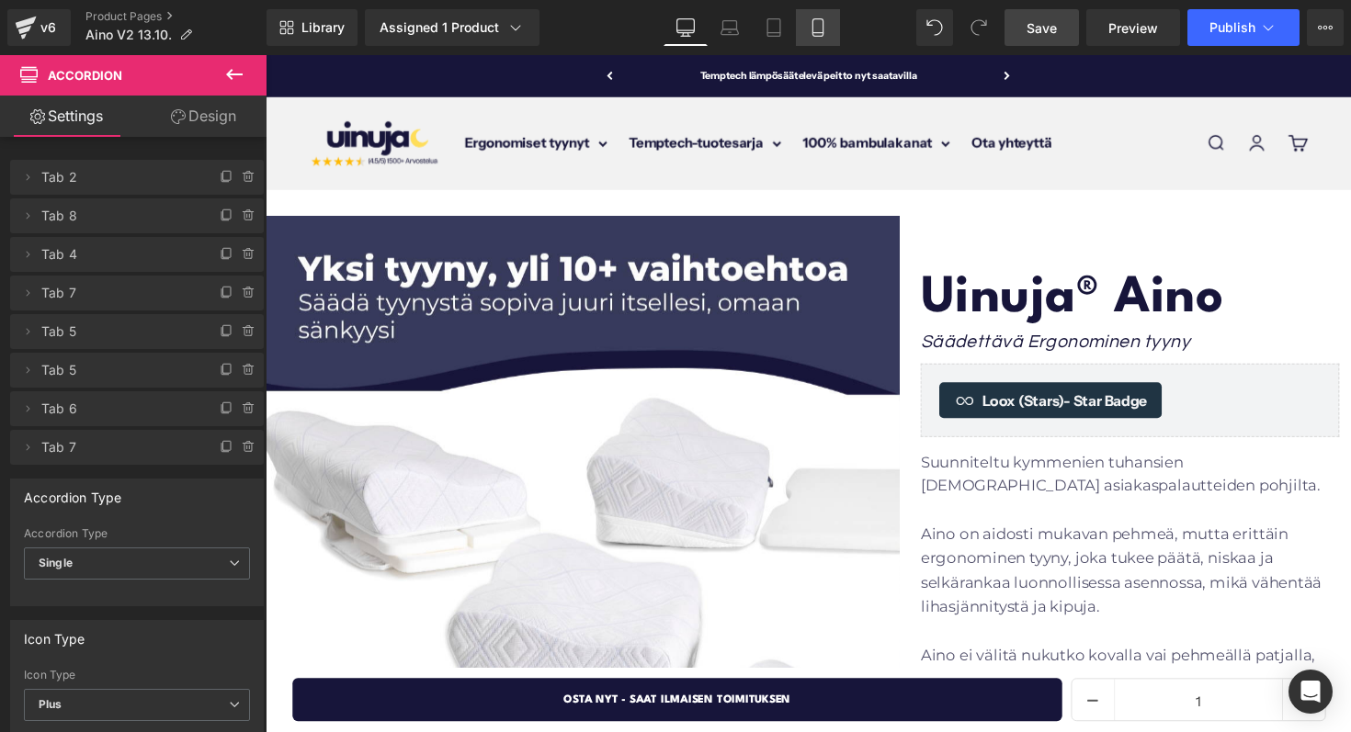
click at [822, 35] on icon at bounding box center [817, 27] width 10 height 17
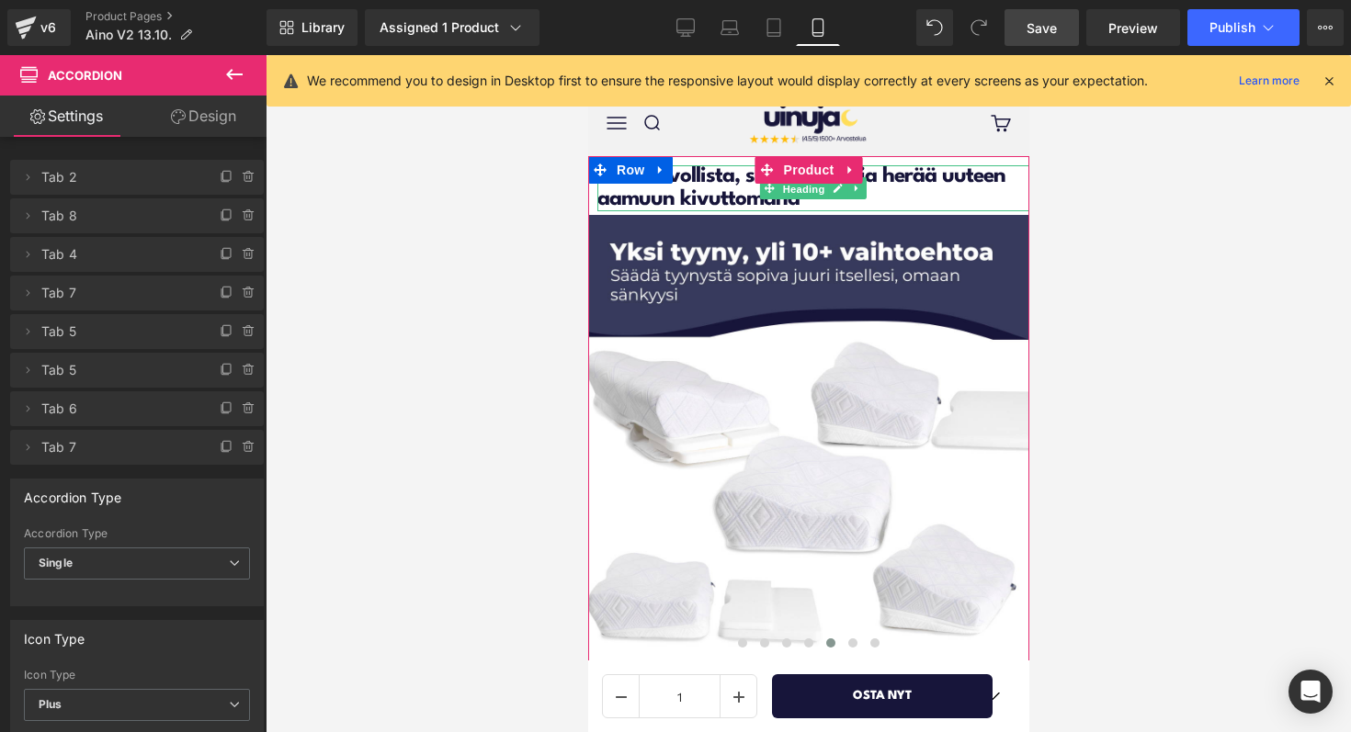
click at [824, 187] on span "Heading" at bounding box center [803, 189] width 50 height 22
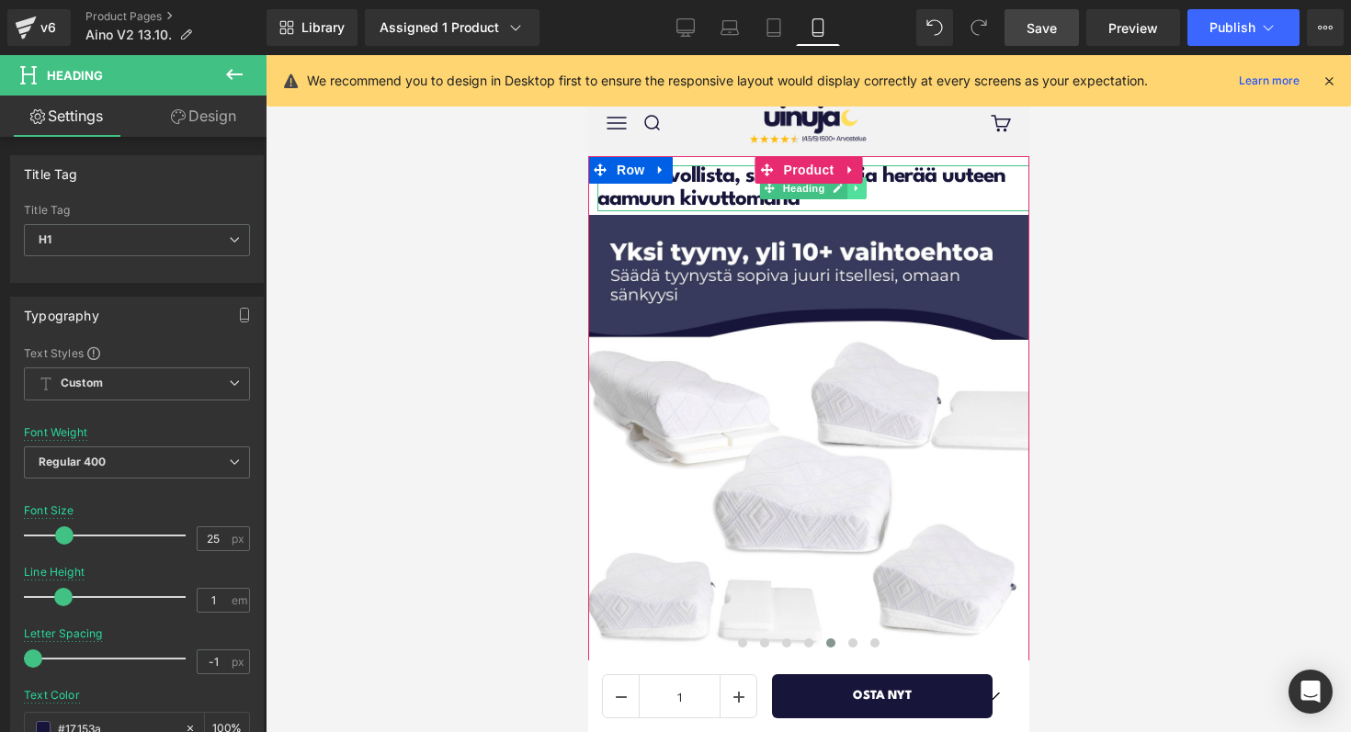
click at [849, 190] on link at bounding box center [855, 188] width 19 height 22
click at [869, 190] on icon at bounding box center [866, 188] width 10 height 10
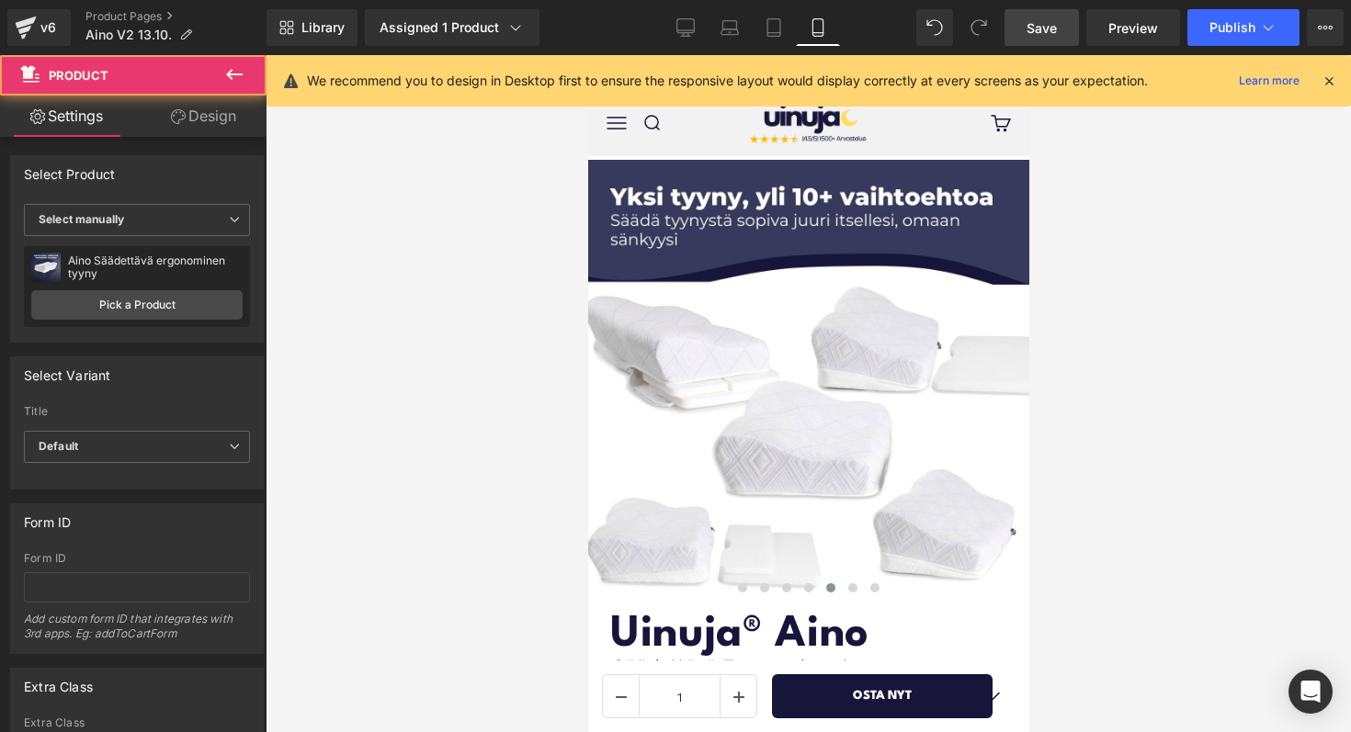
drag, startPoint x: 932, startPoint y: 159, endPoint x: 933, endPoint y: 146, distance: 12.9
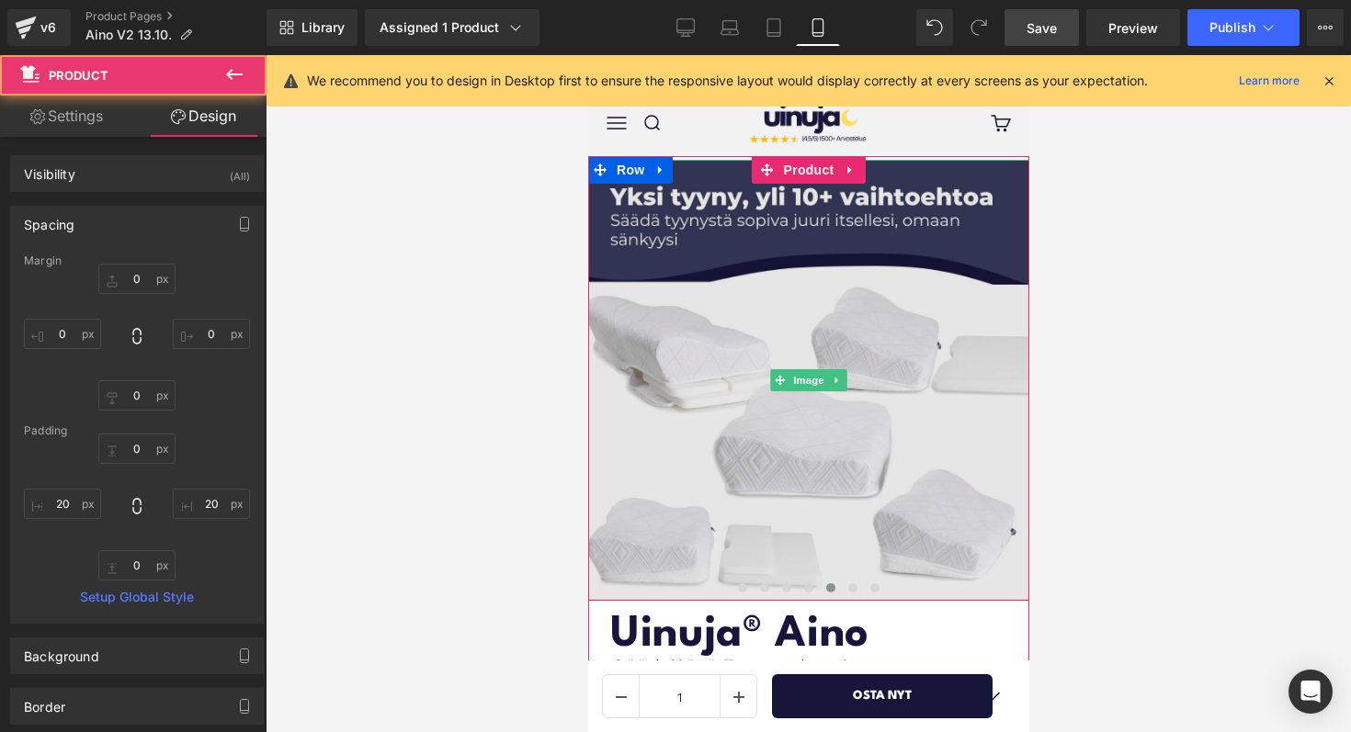
click at [921, 169] on img at bounding box center [807, 380] width 441 height 441
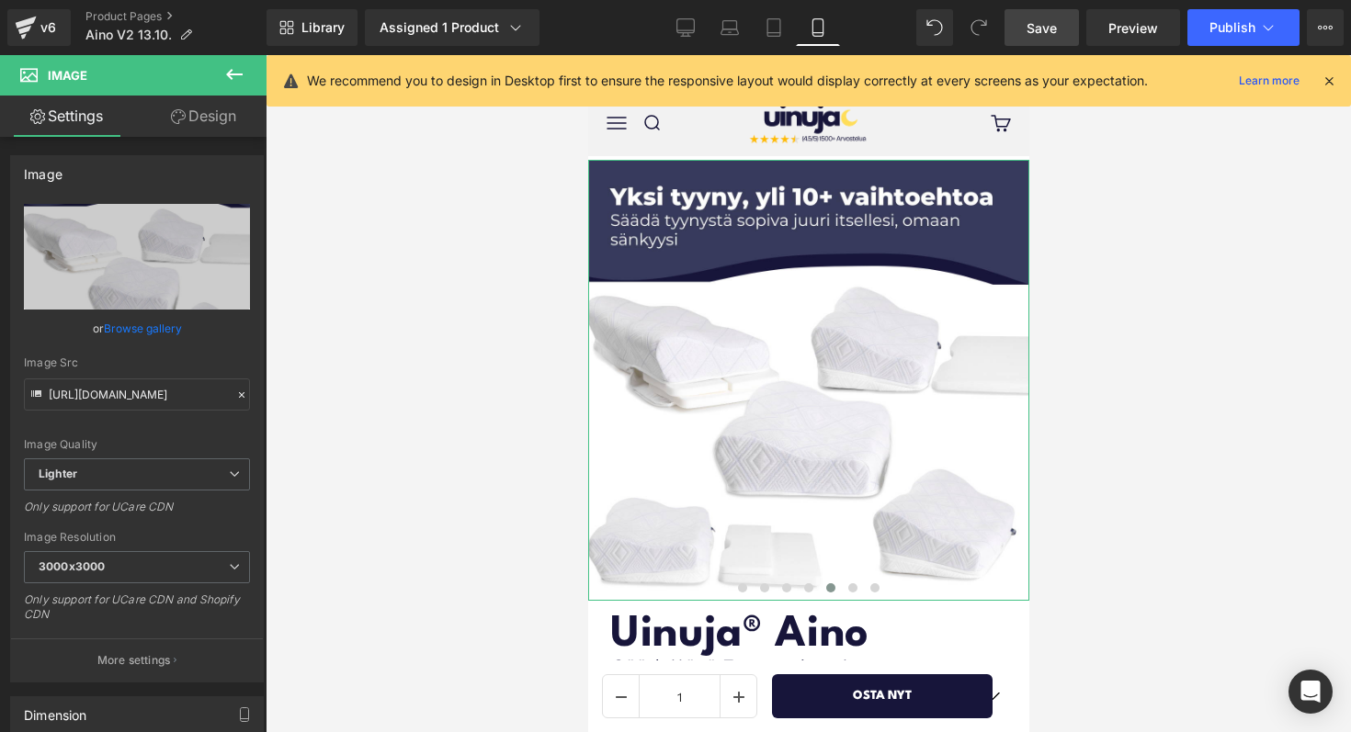
click at [192, 122] on link "Design" at bounding box center [203, 116] width 133 height 41
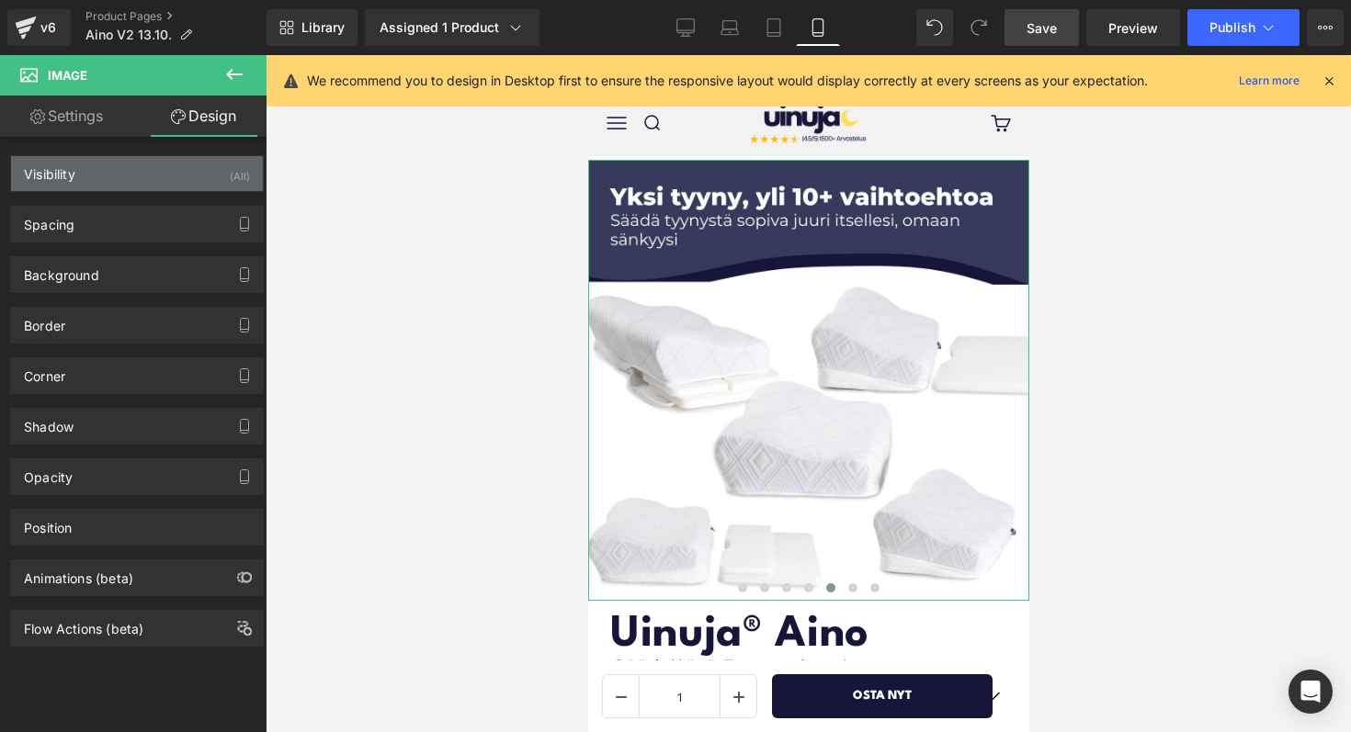
click at [143, 170] on div "Visibility (All)" at bounding box center [137, 173] width 252 height 35
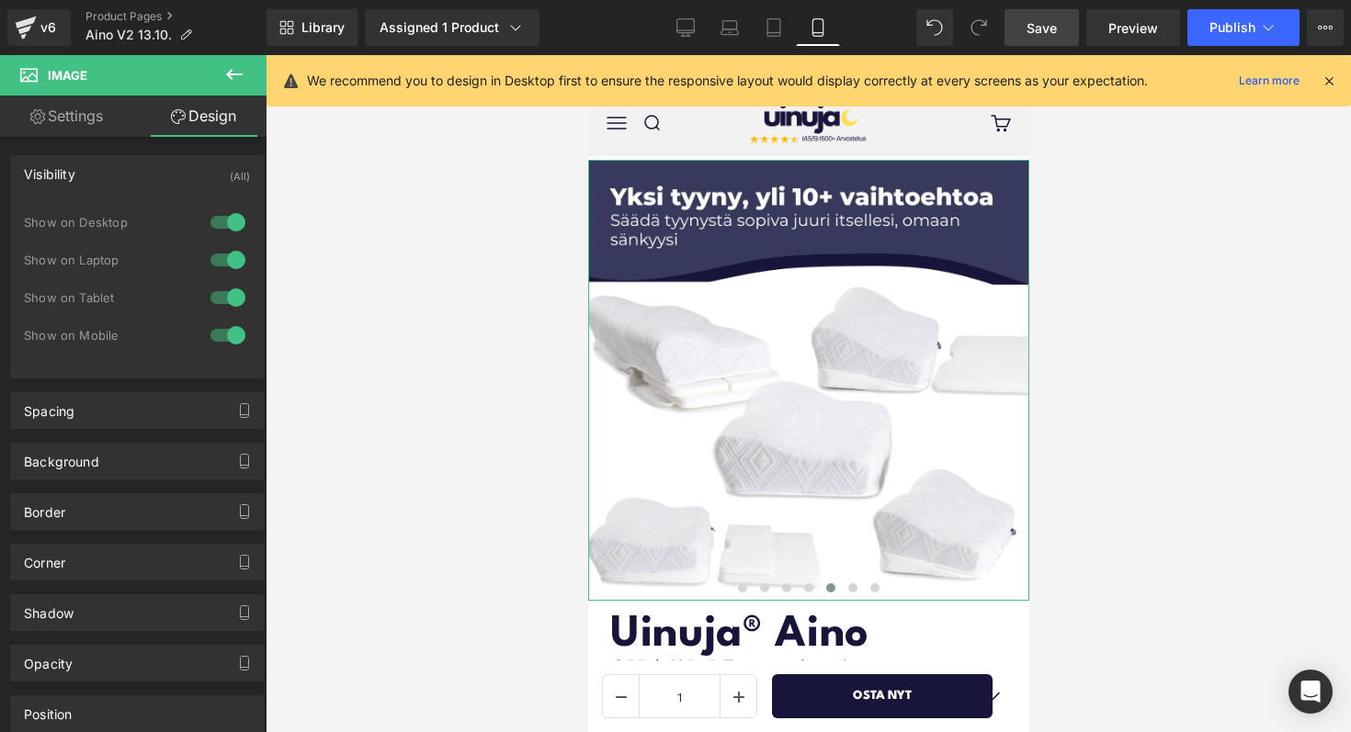
click at [145, 171] on div "Visibility (All)" at bounding box center [137, 173] width 252 height 35
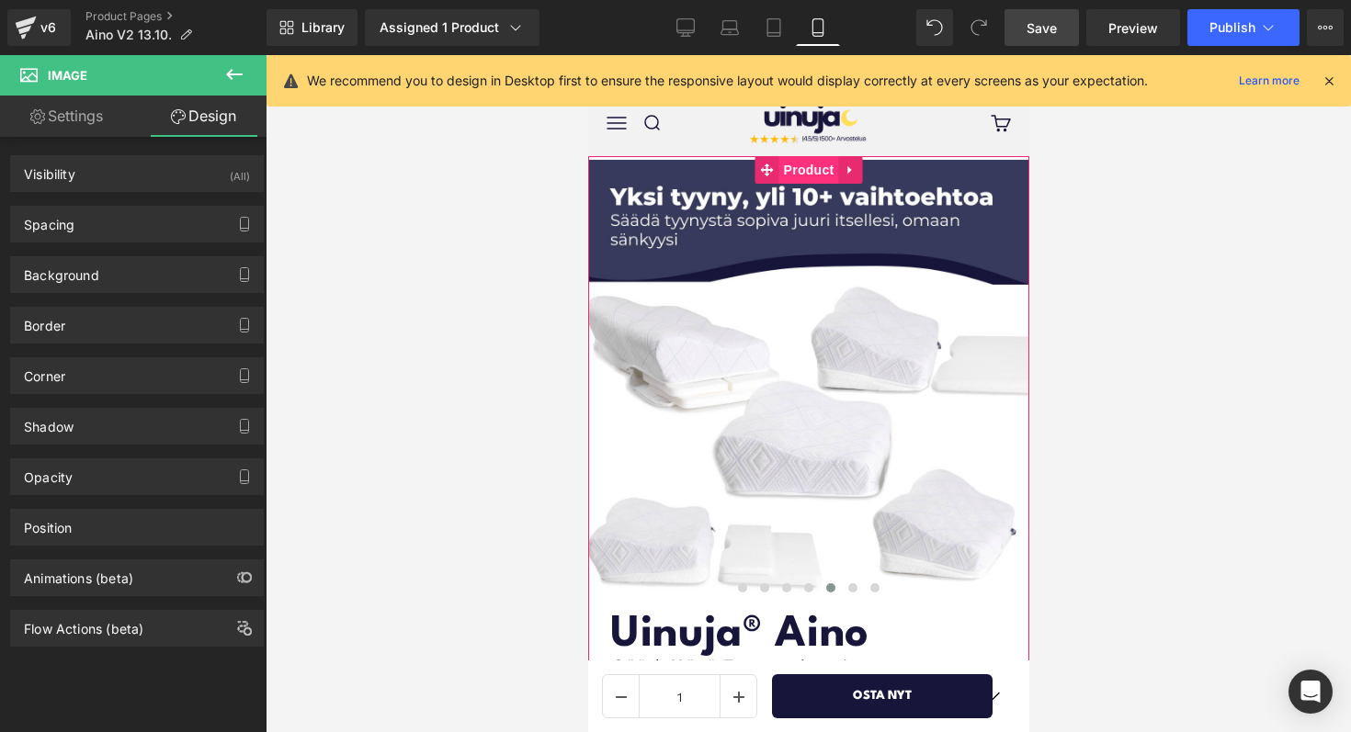
click at [787, 166] on span "Product" at bounding box center [808, 170] width 60 height 28
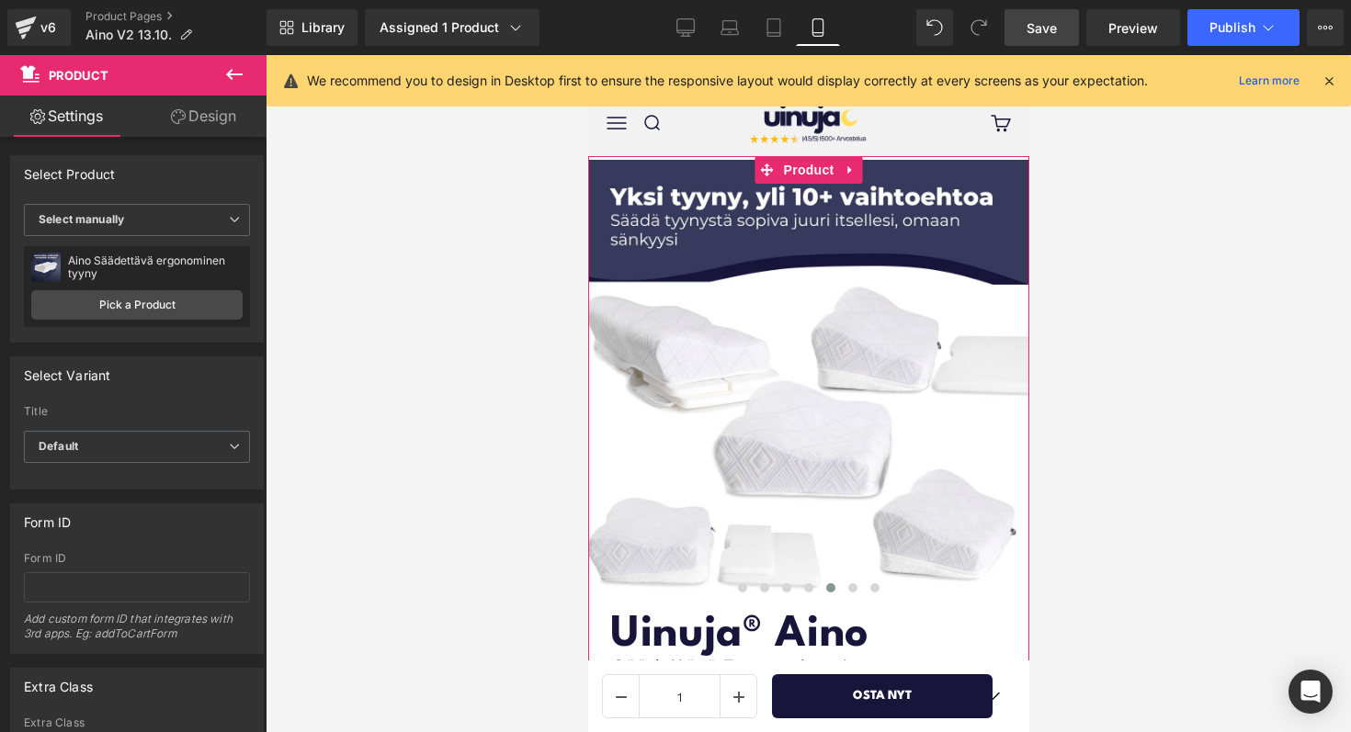
click at [183, 127] on link "Design" at bounding box center [203, 116] width 133 height 41
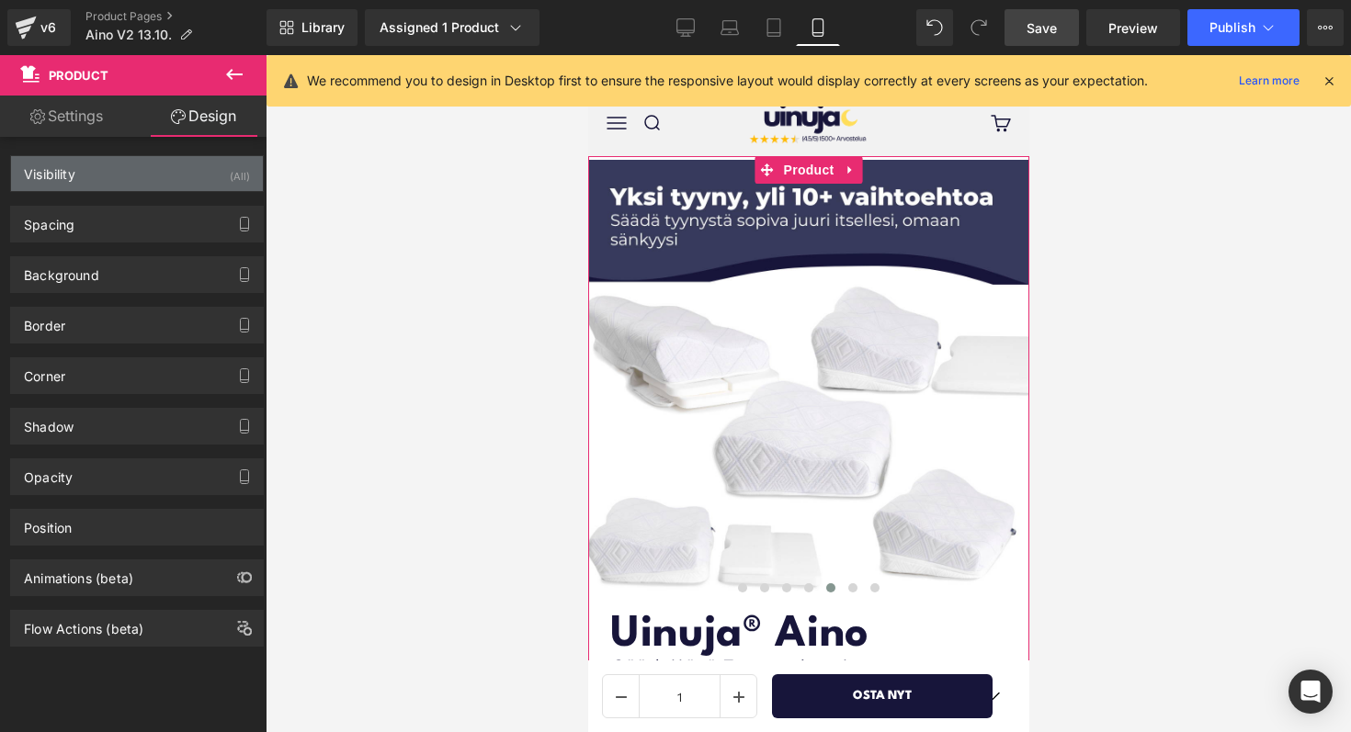
click at [164, 182] on div "Visibility (All)" at bounding box center [137, 173] width 252 height 35
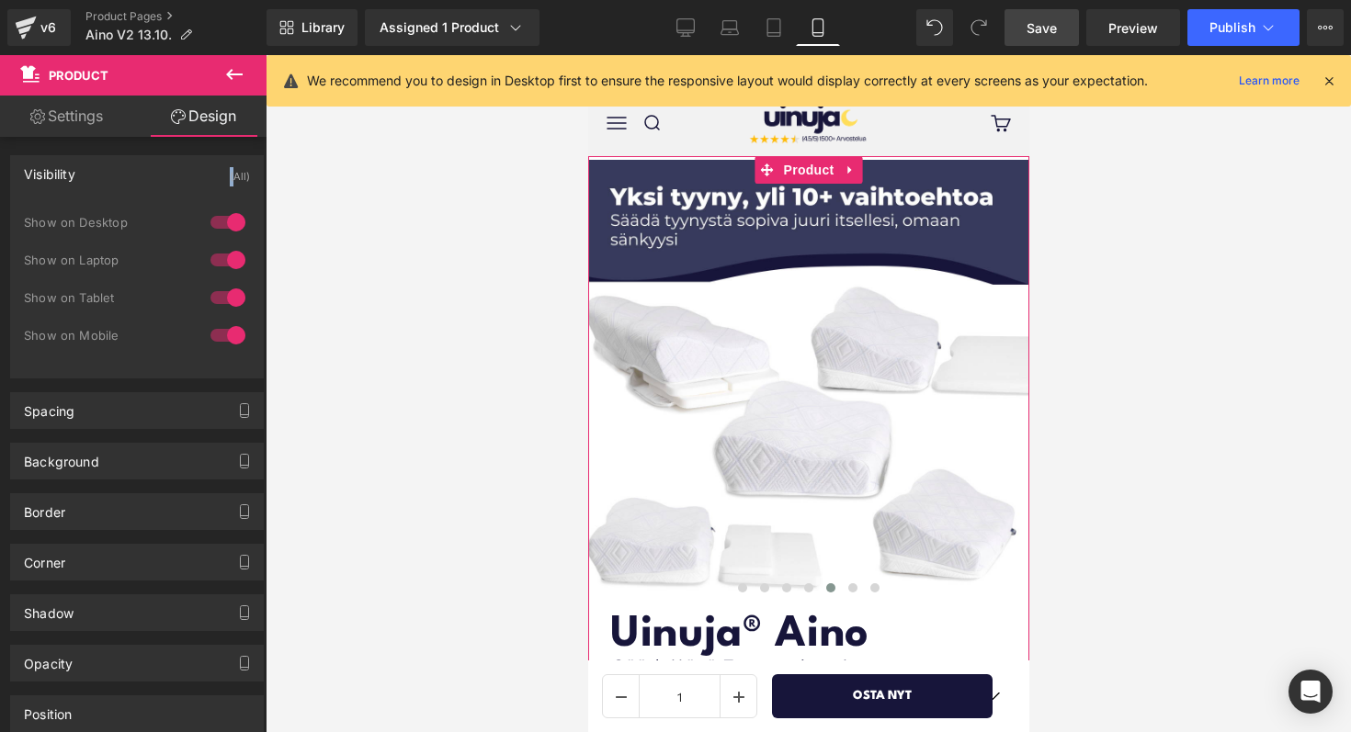
click at [164, 182] on div "Visibility (All)" at bounding box center [137, 173] width 252 height 35
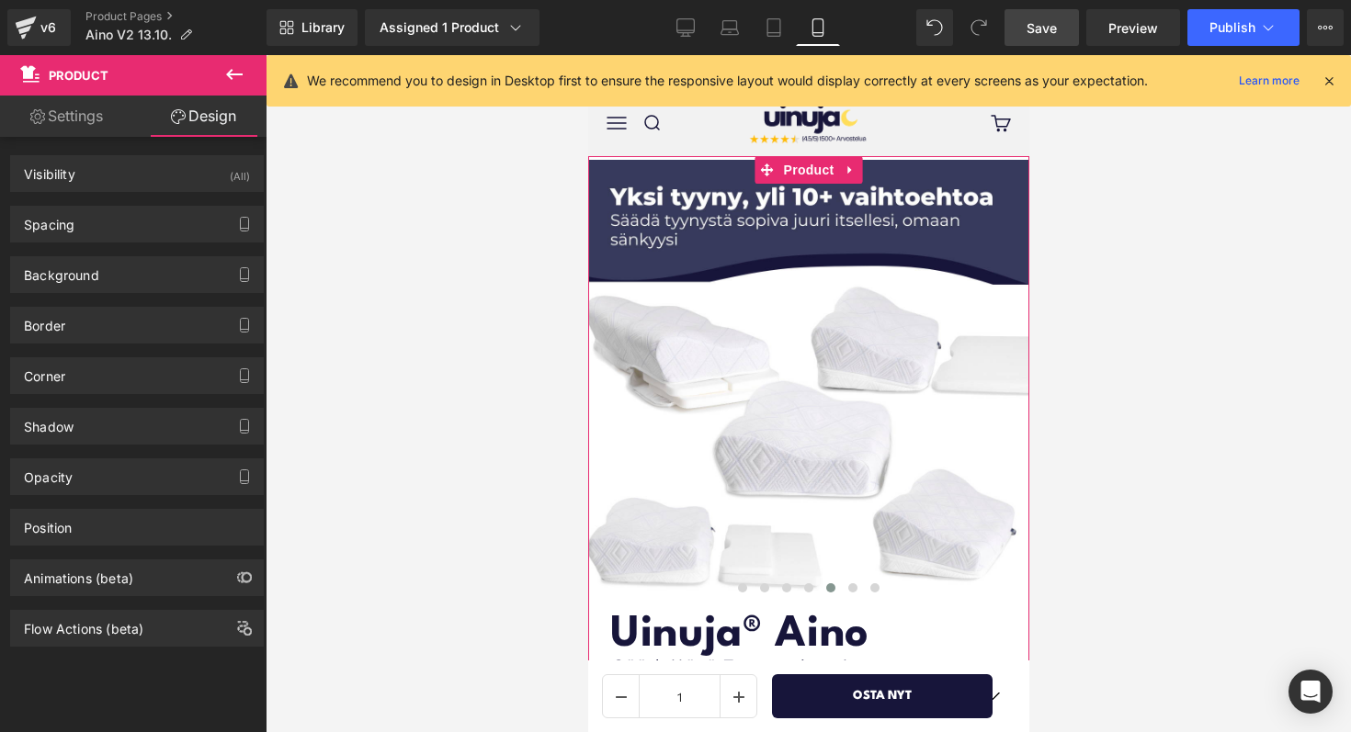
click at [164, 205] on div "Spacing Margin 0 0 0 0 Padding 0 20 0 20 Setup Global Style" at bounding box center [137, 217] width 275 height 51
click at [156, 227] on div "Spacing" at bounding box center [137, 224] width 252 height 35
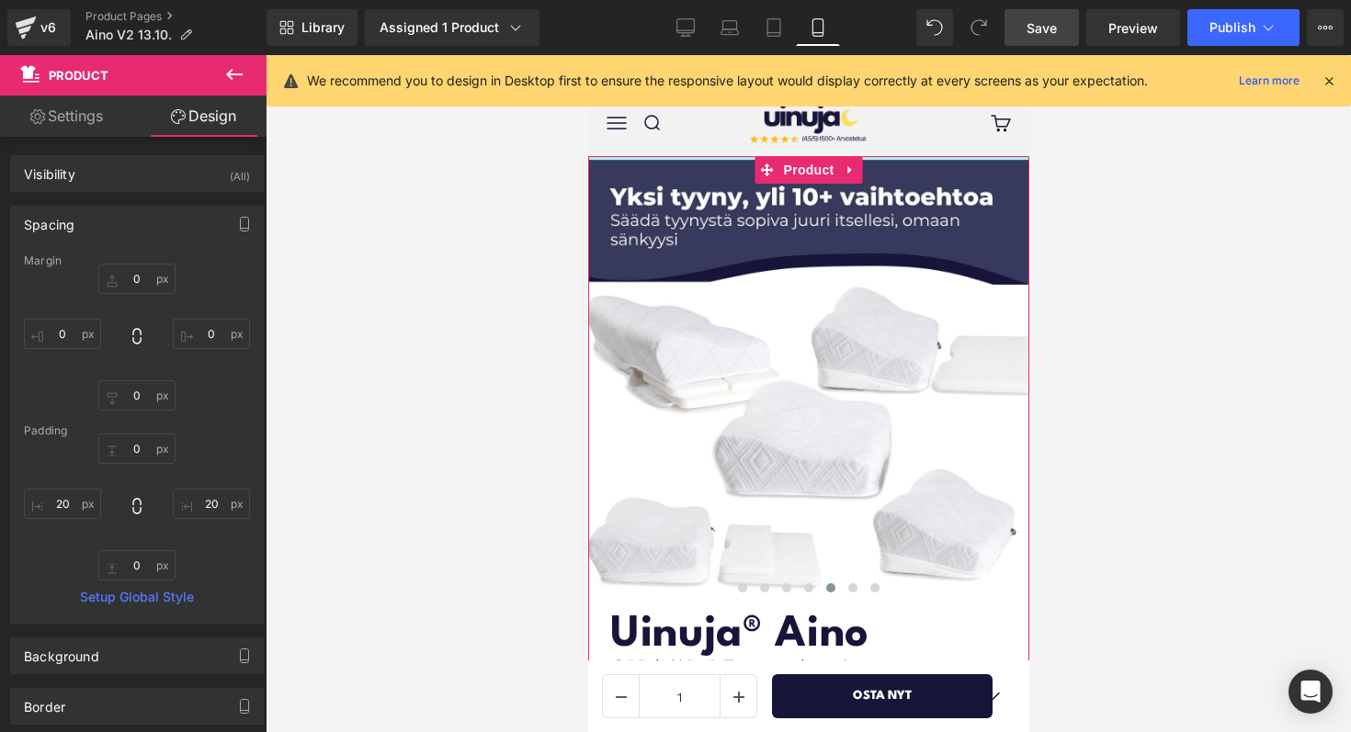
click at [933, 158] on div at bounding box center [807, 158] width 441 height 5
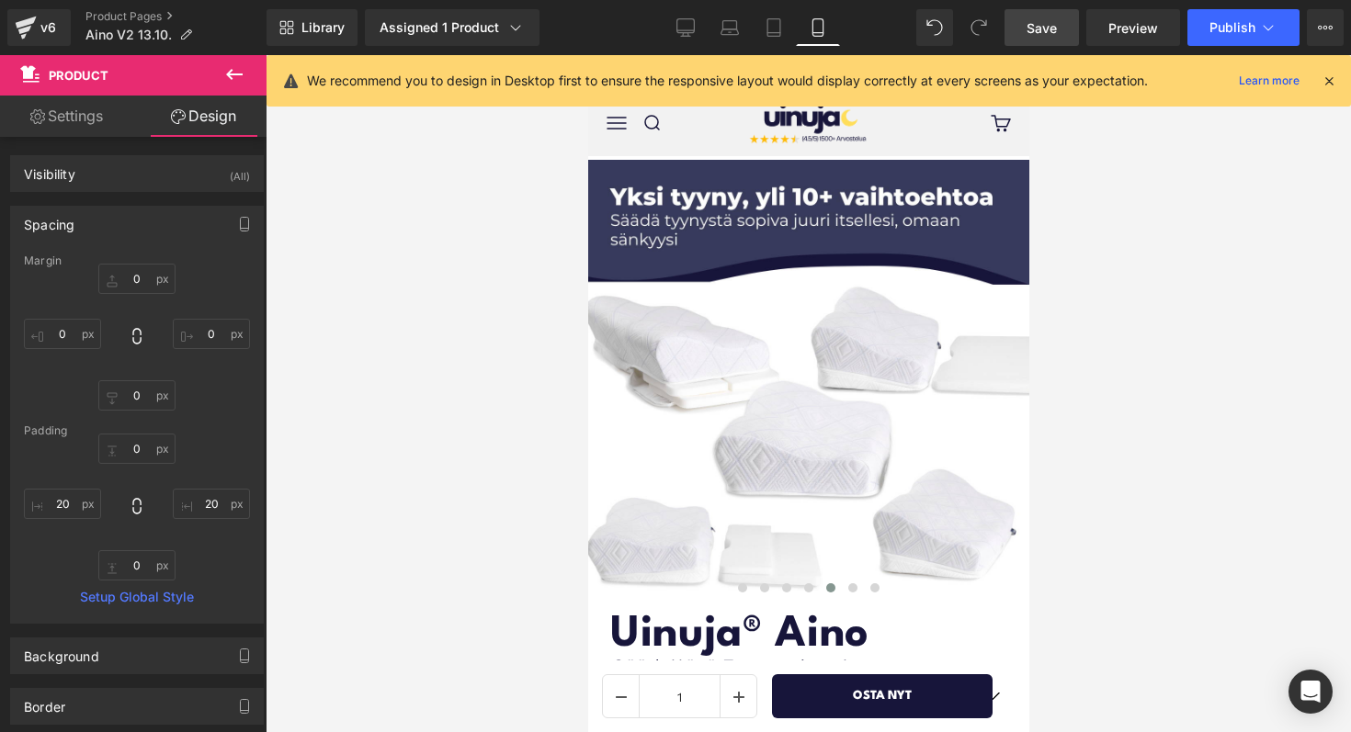
click at [1237, 31] on span "Publish" at bounding box center [1232, 27] width 46 height 15
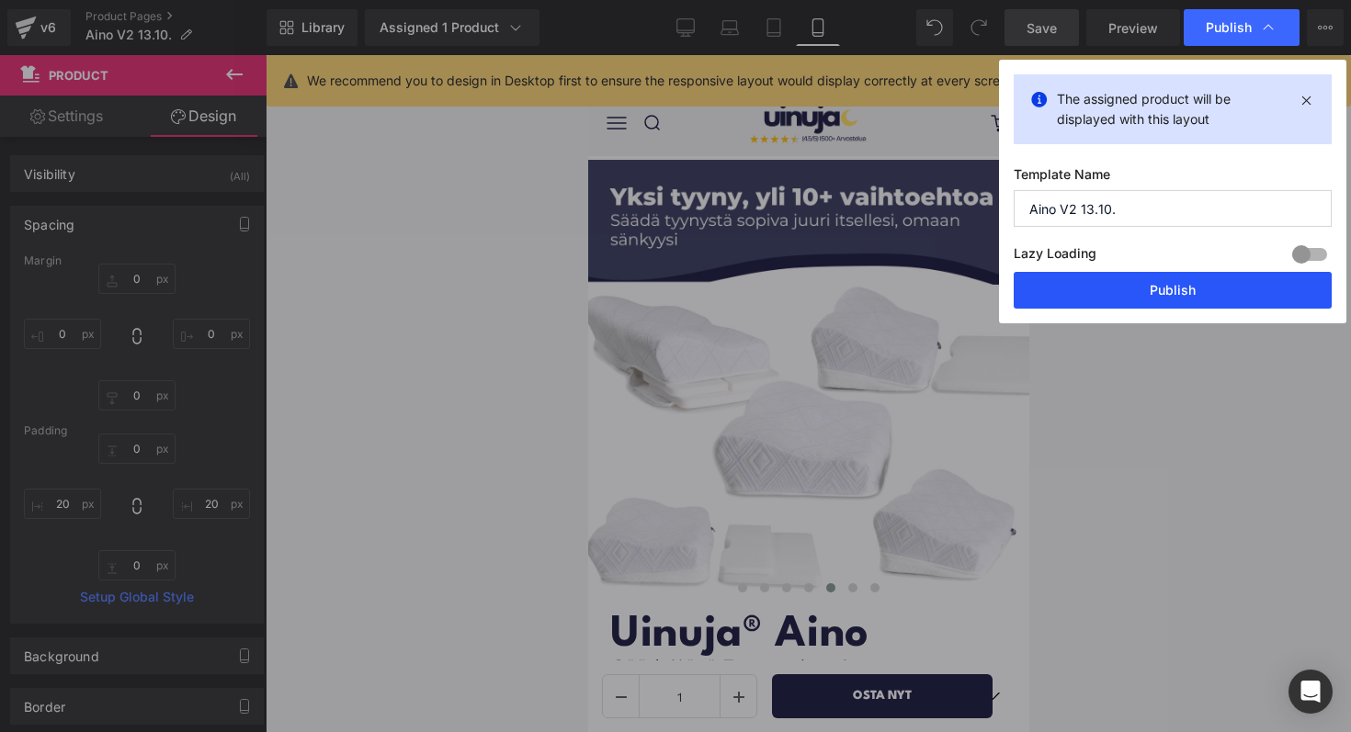
click at [1136, 297] on button "Publish" at bounding box center [1172, 290] width 318 height 37
